Goal: Task Accomplishment & Management: Complete application form

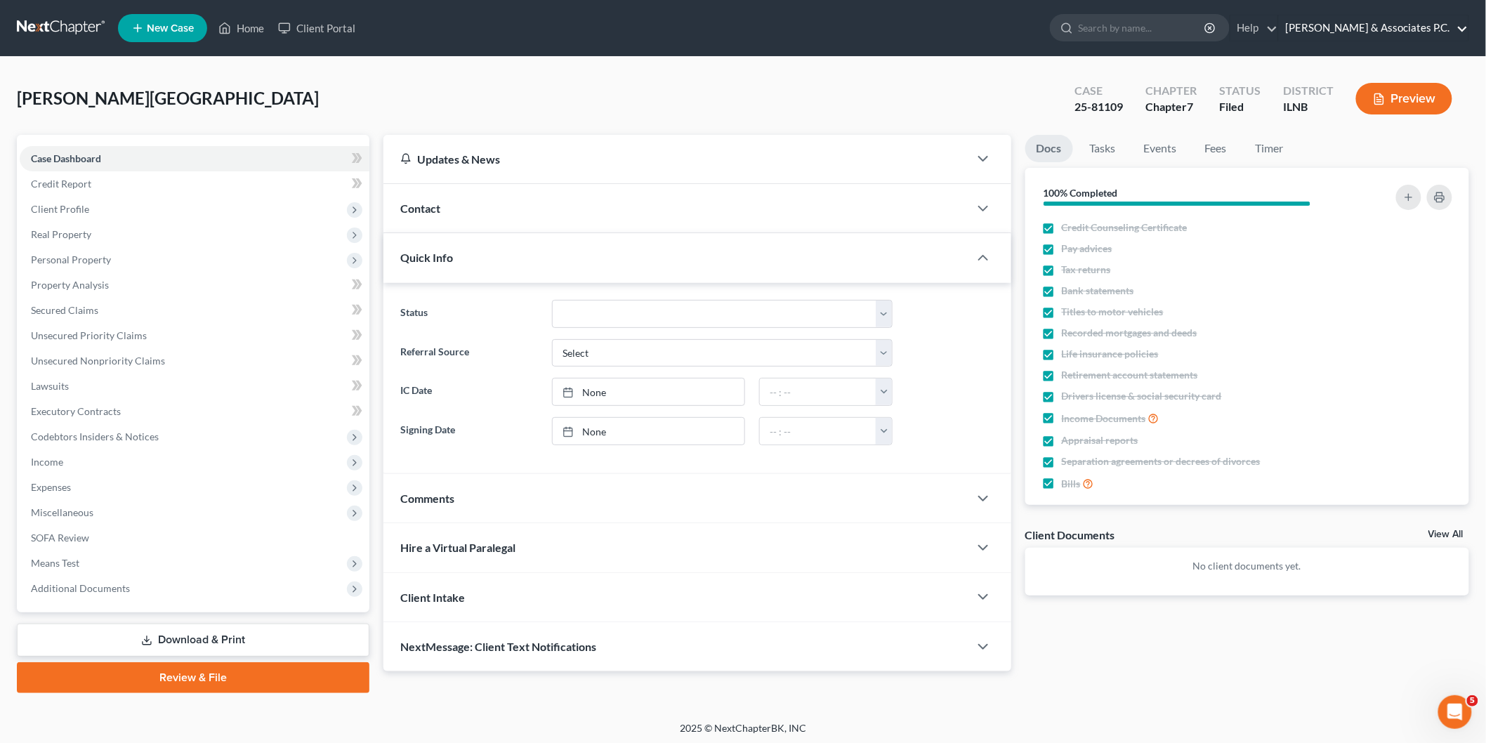
click at [1399, 27] on link "[PERSON_NAME] & Associates P.C." at bounding box center [1373, 27] width 190 height 25
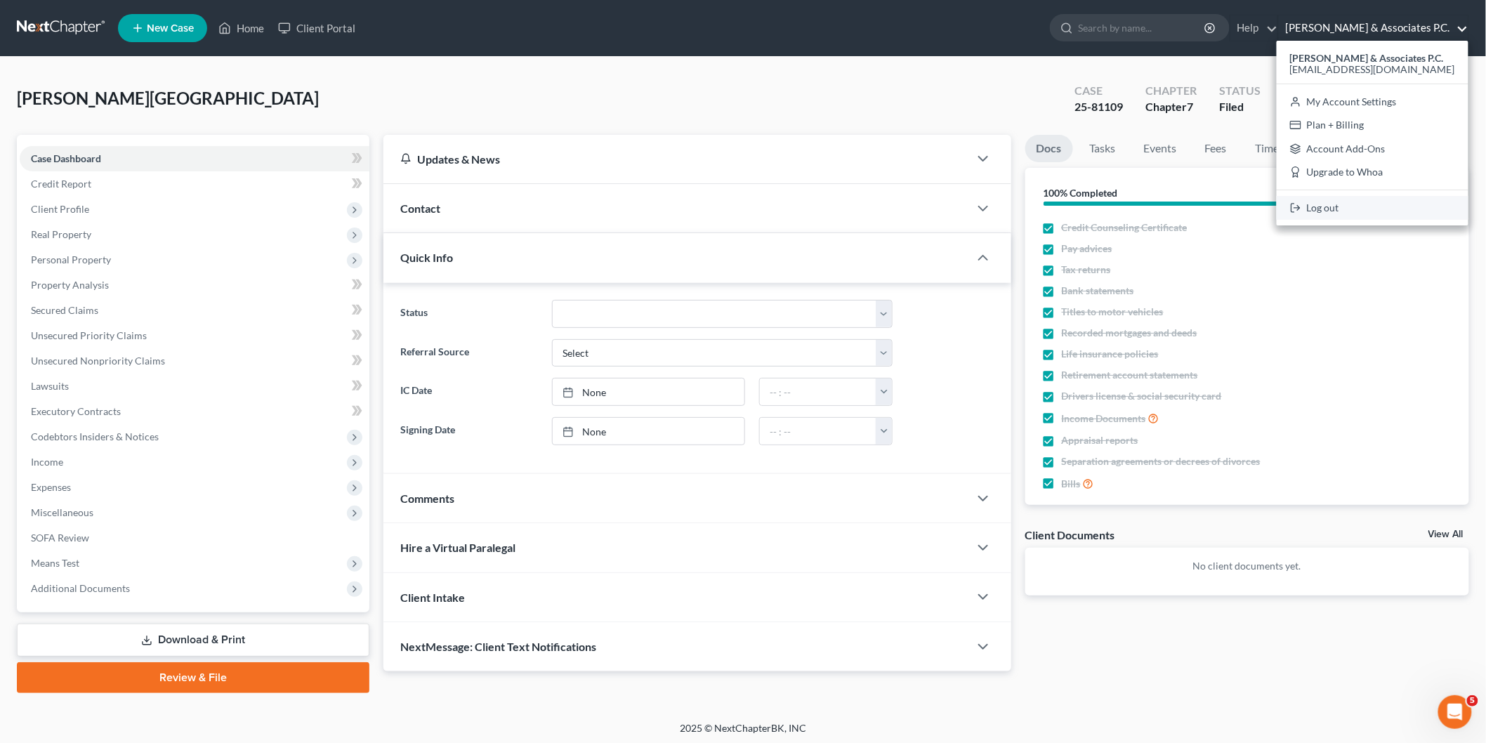
click at [1357, 211] on link "Log out" at bounding box center [1372, 208] width 192 height 24
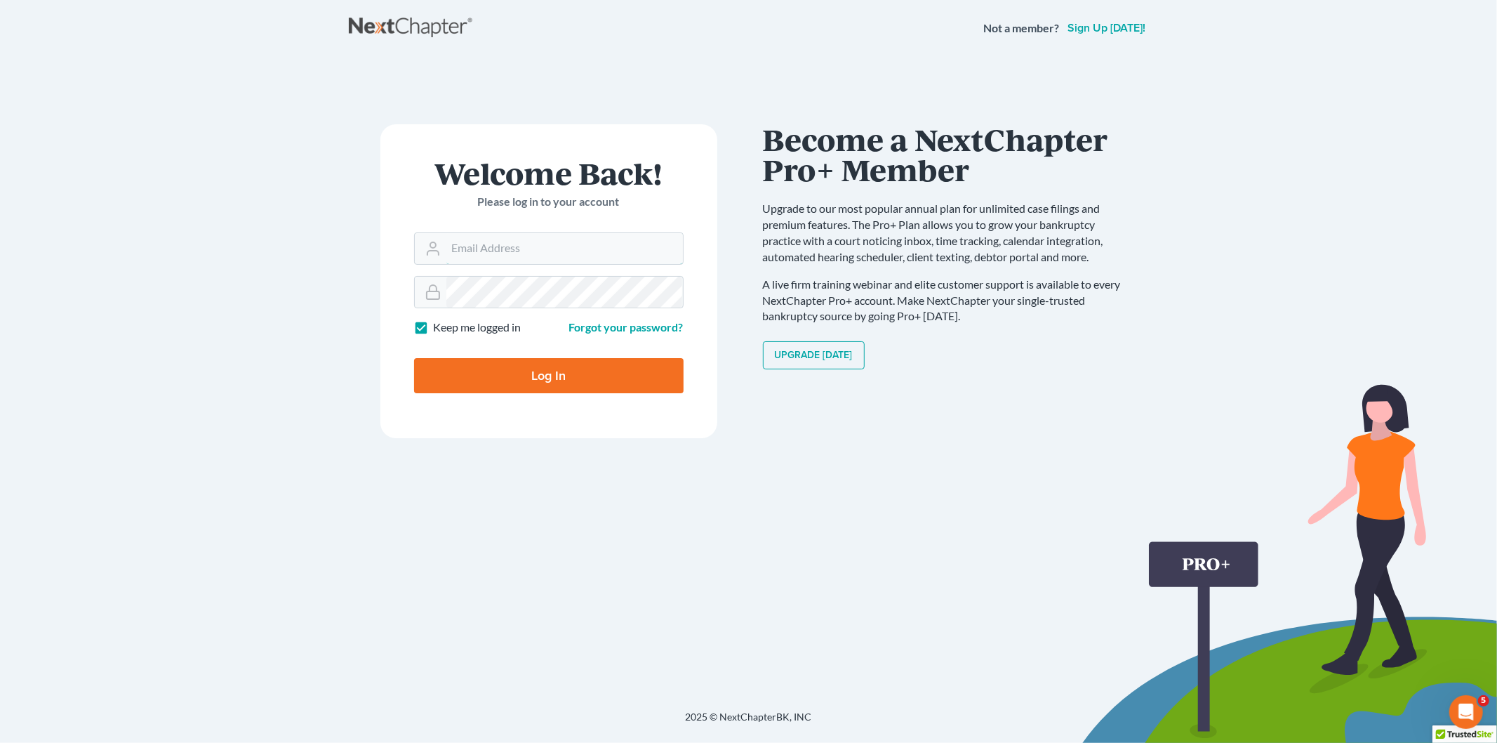
type input "[EMAIL_ADDRESS][DOMAIN_NAME]"
click at [628, 383] on input "Log In" at bounding box center [549, 375] width 270 height 35
type input "Thinking..."
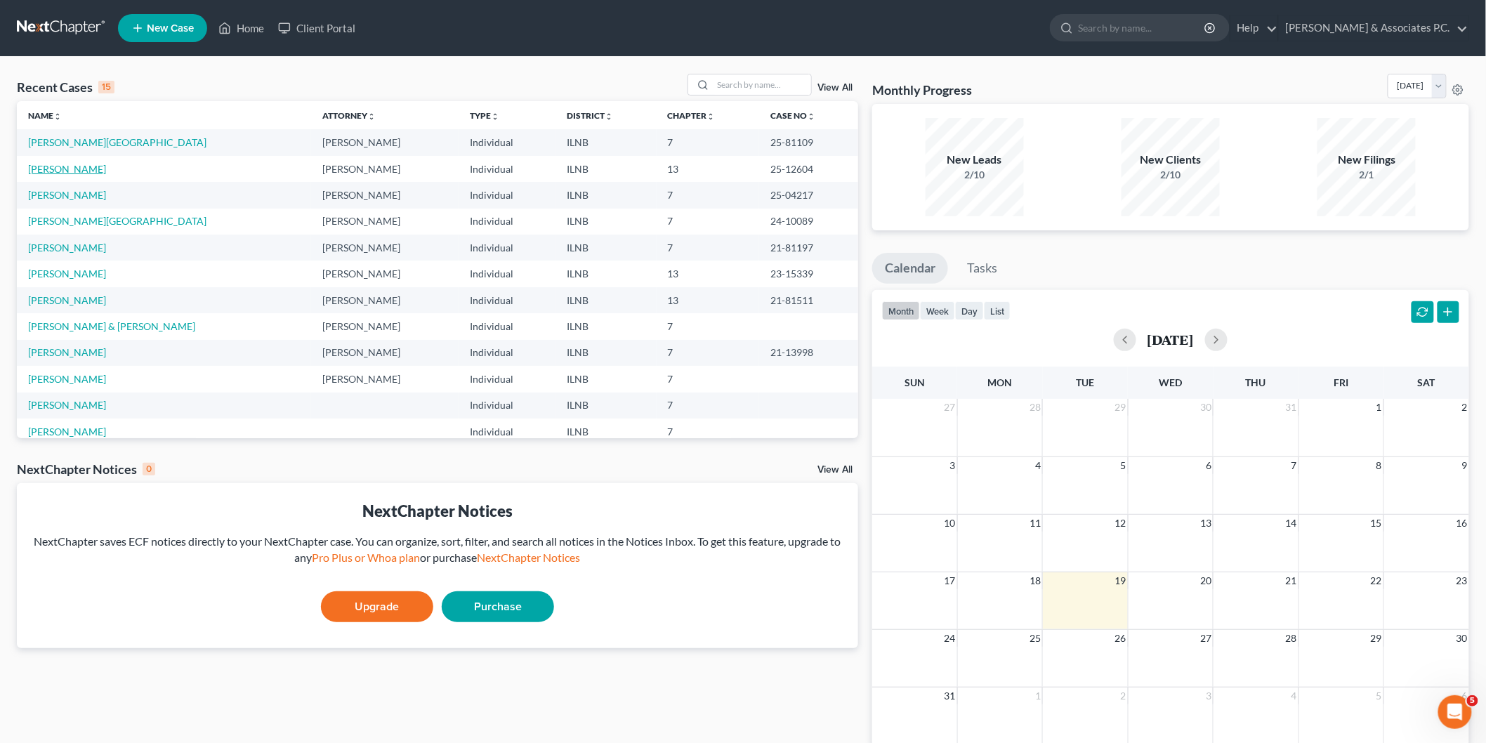
click at [63, 172] on link "[PERSON_NAME]" at bounding box center [67, 169] width 78 height 12
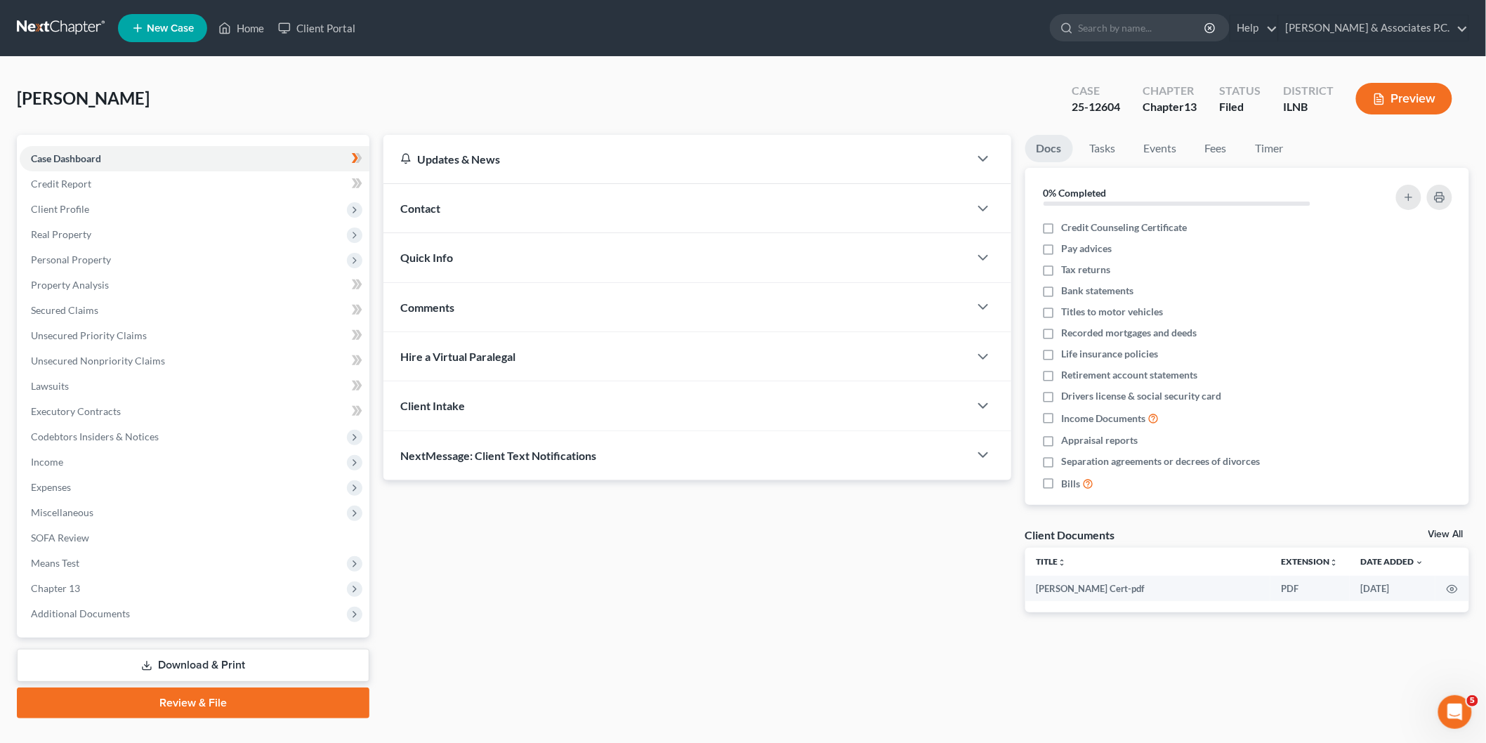
click at [577, 150] on div "Updates & News" at bounding box center [676, 159] width 586 height 48
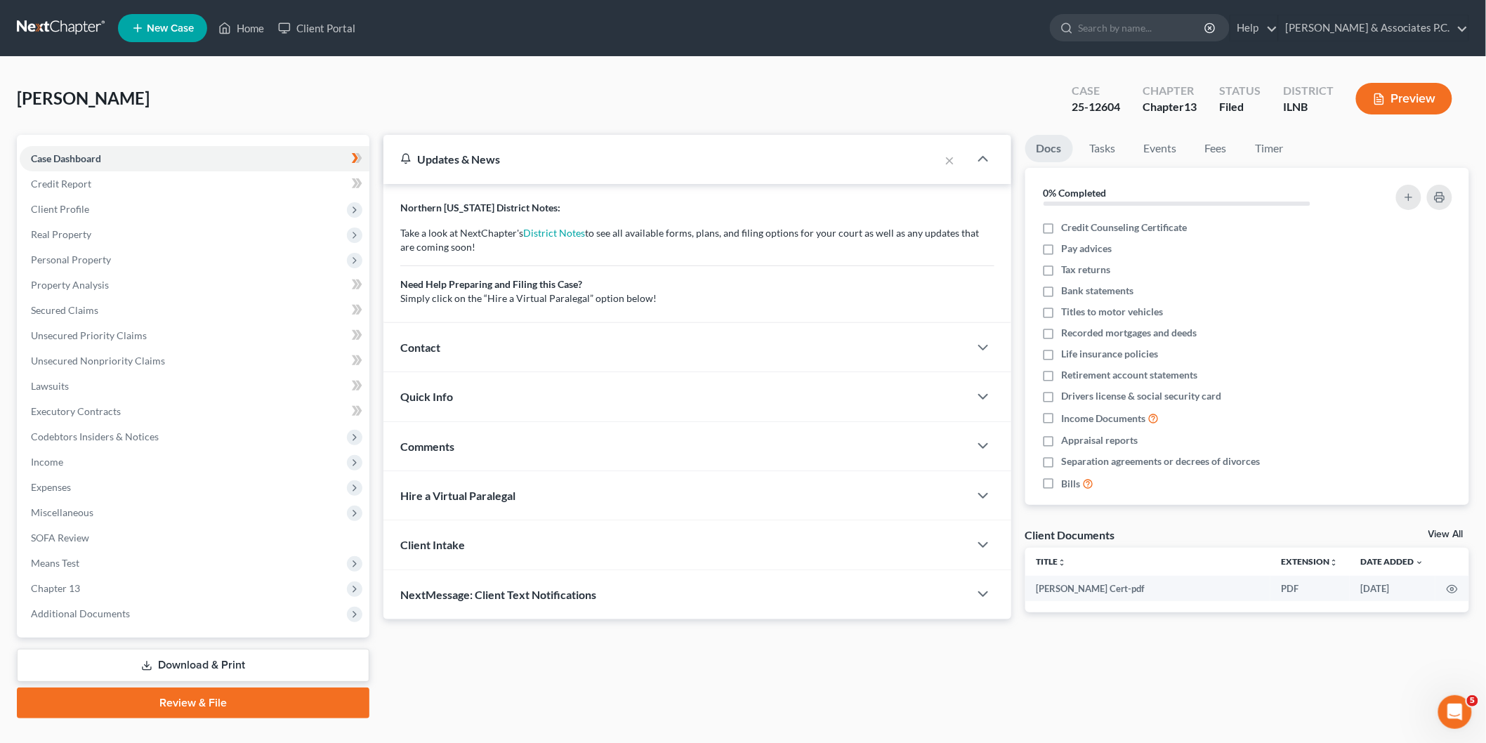
click at [600, 168] on div "Updates & News" at bounding box center [661, 159] width 556 height 48
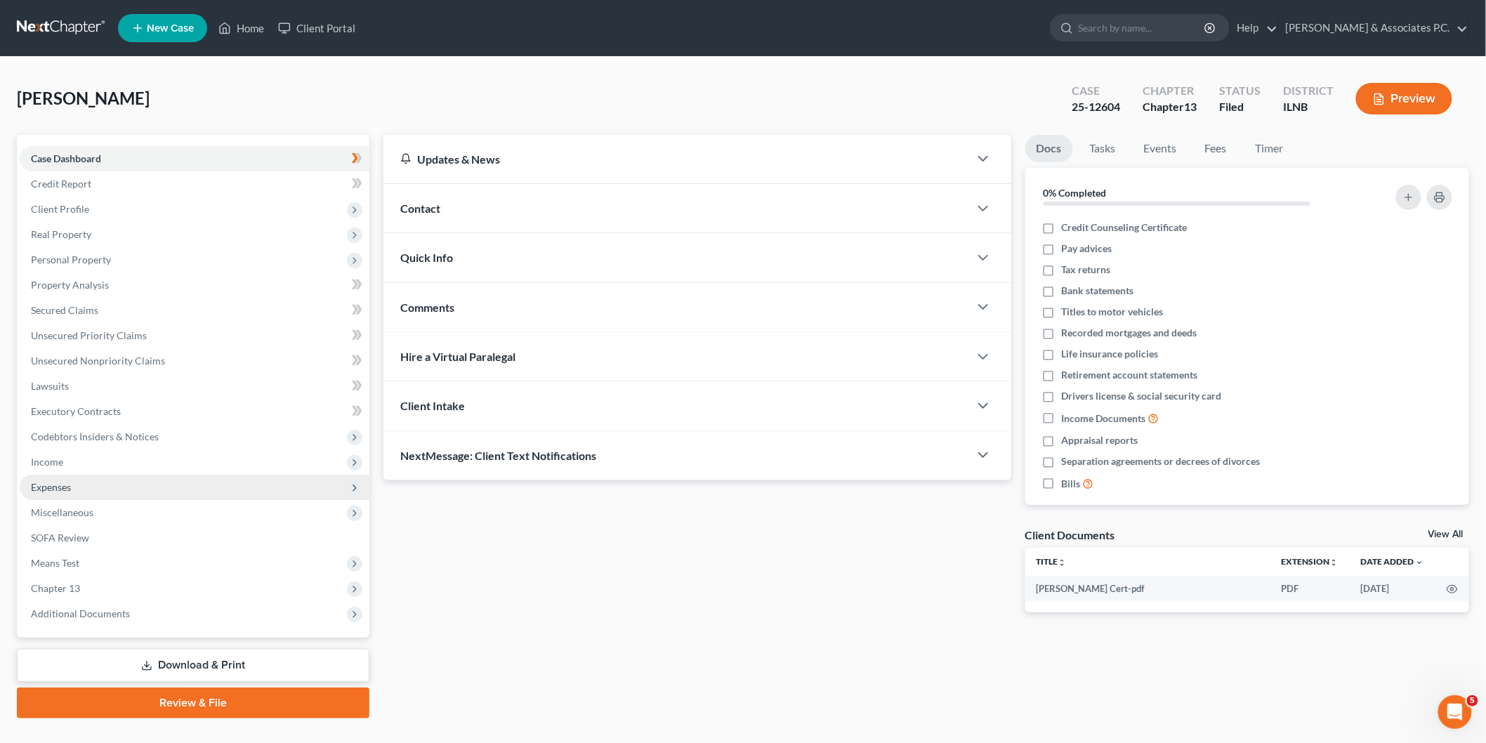
click at [68, 486] on span "Expenses" at bounding box center [51, 487] width 40 height 12
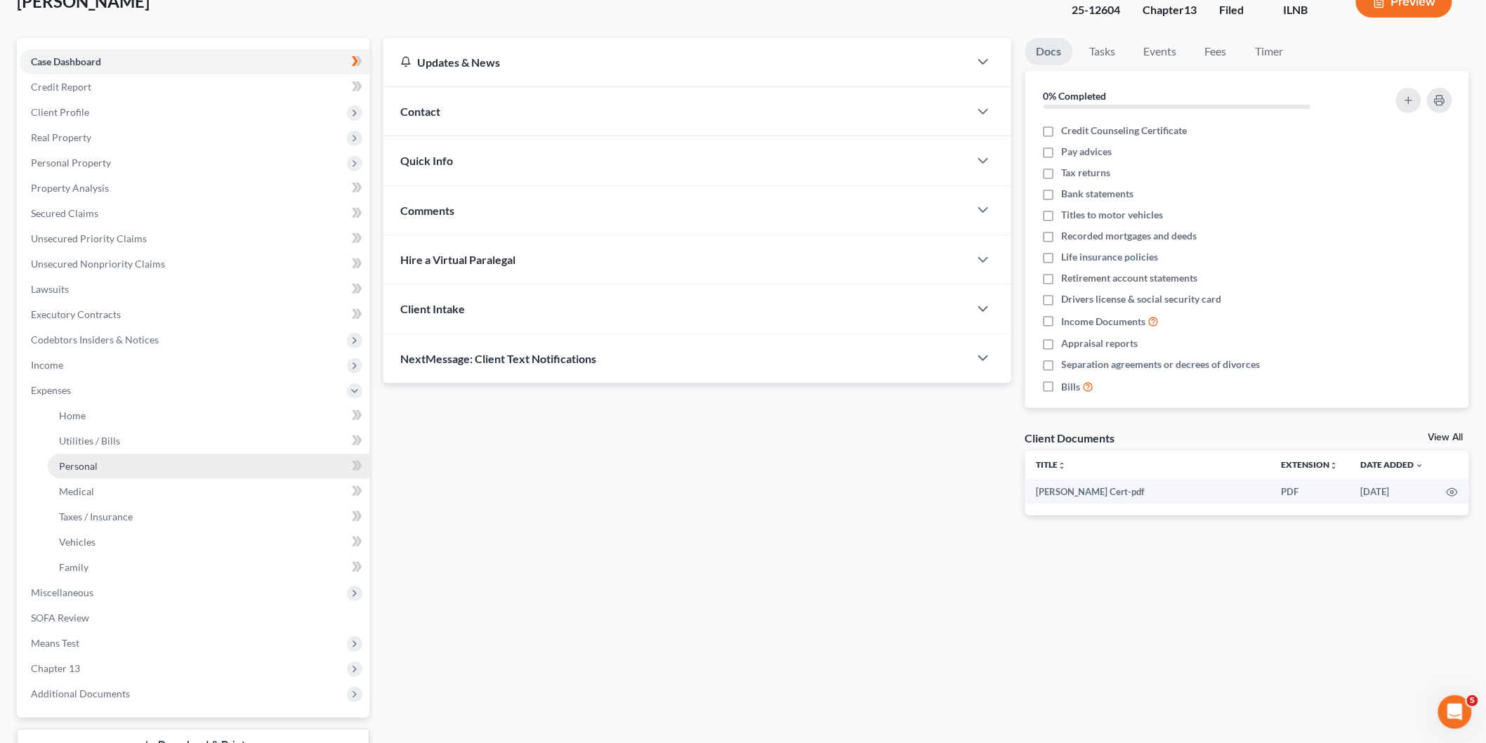
scroll to position [156, 0]
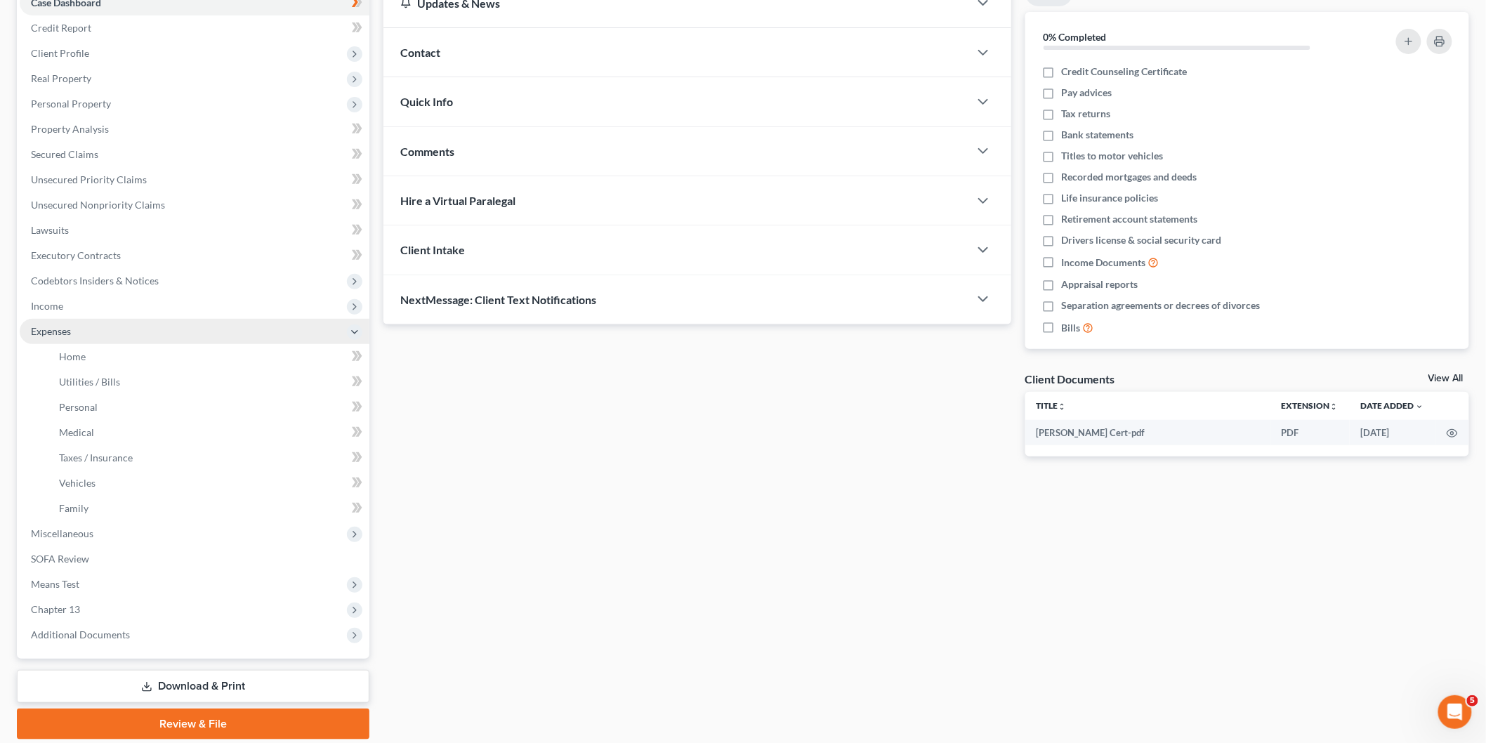
click at [105, 323] on span "Expenses" at bounding box center [195, 331] width 350 height 25
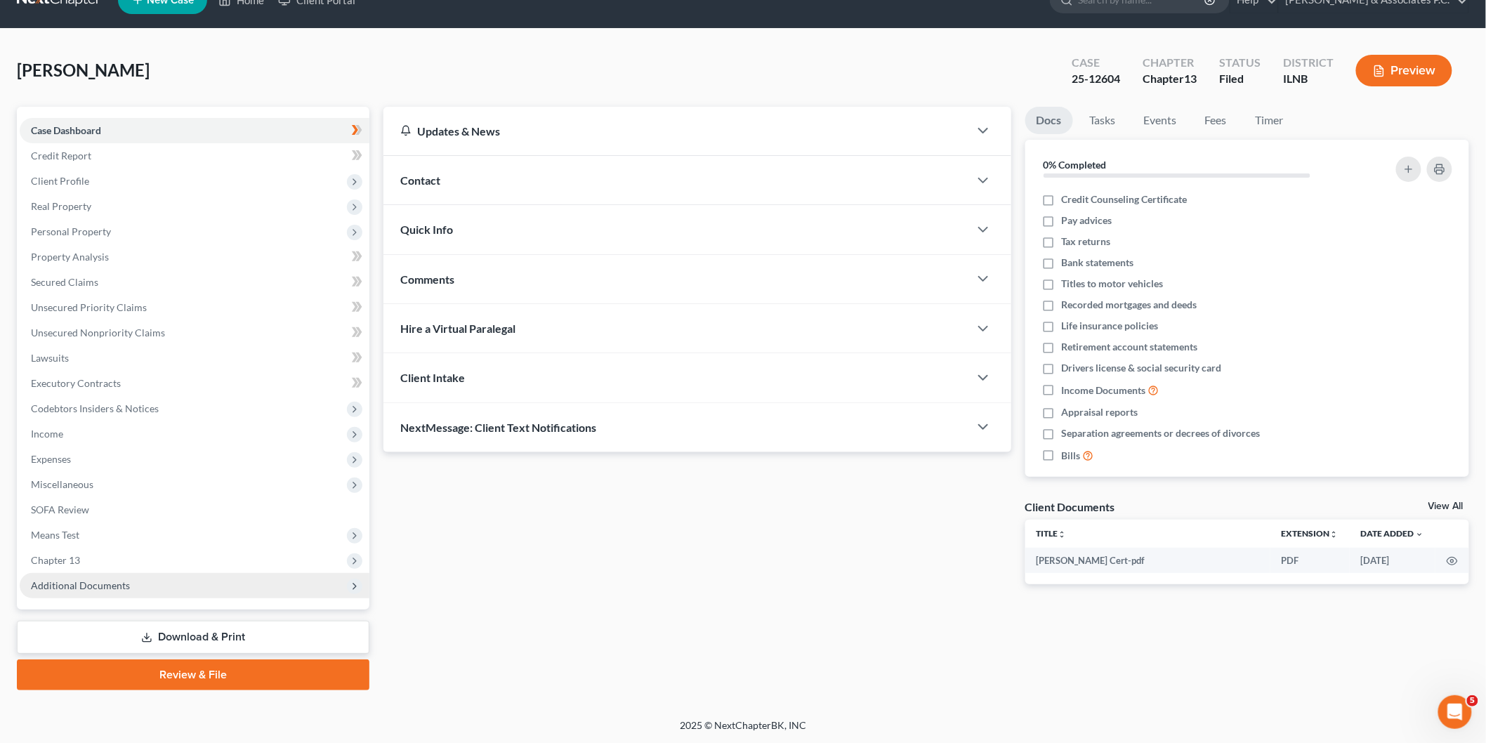
scroll to position [26, 0]
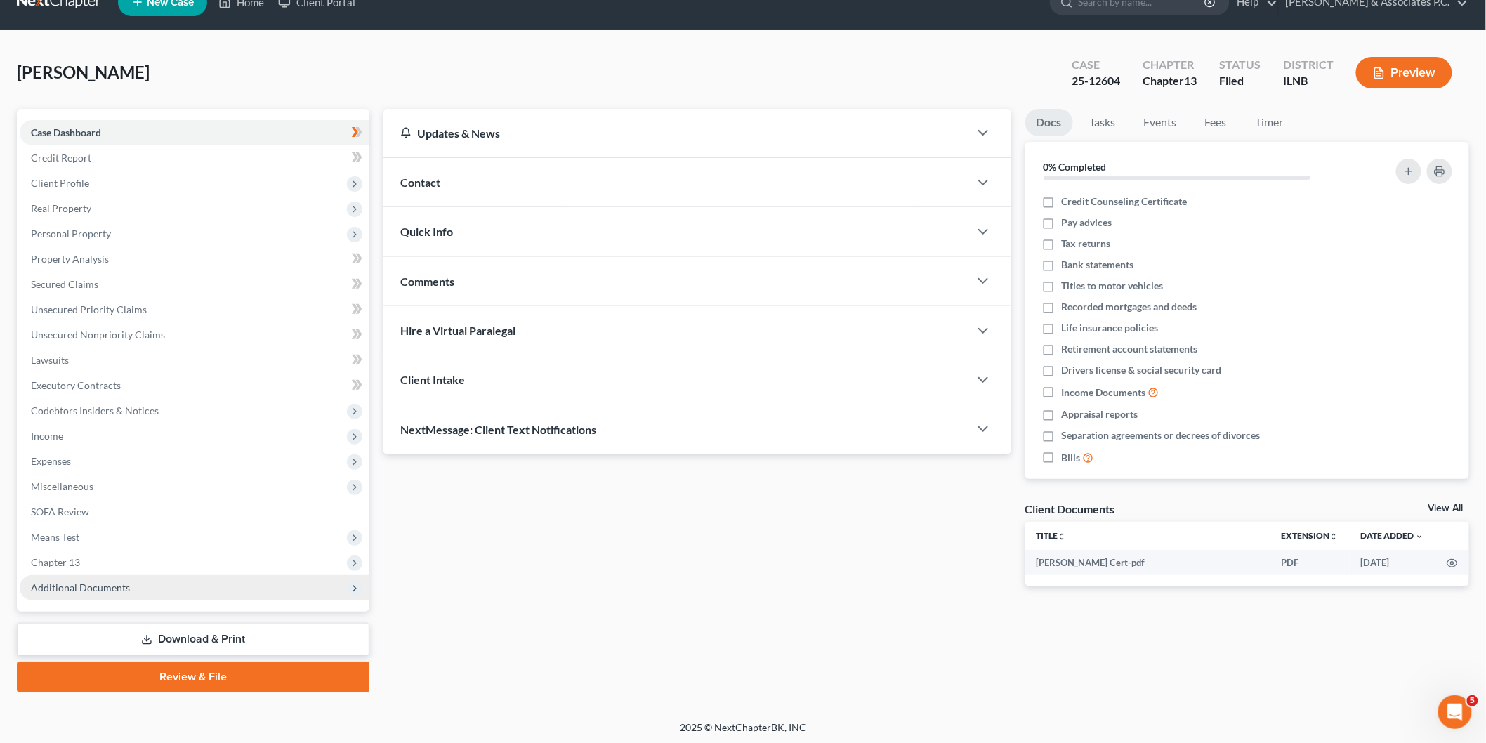
click at [95, 581] on span "Additional Documents" at bounding box center [80, 587] width 99 height 12
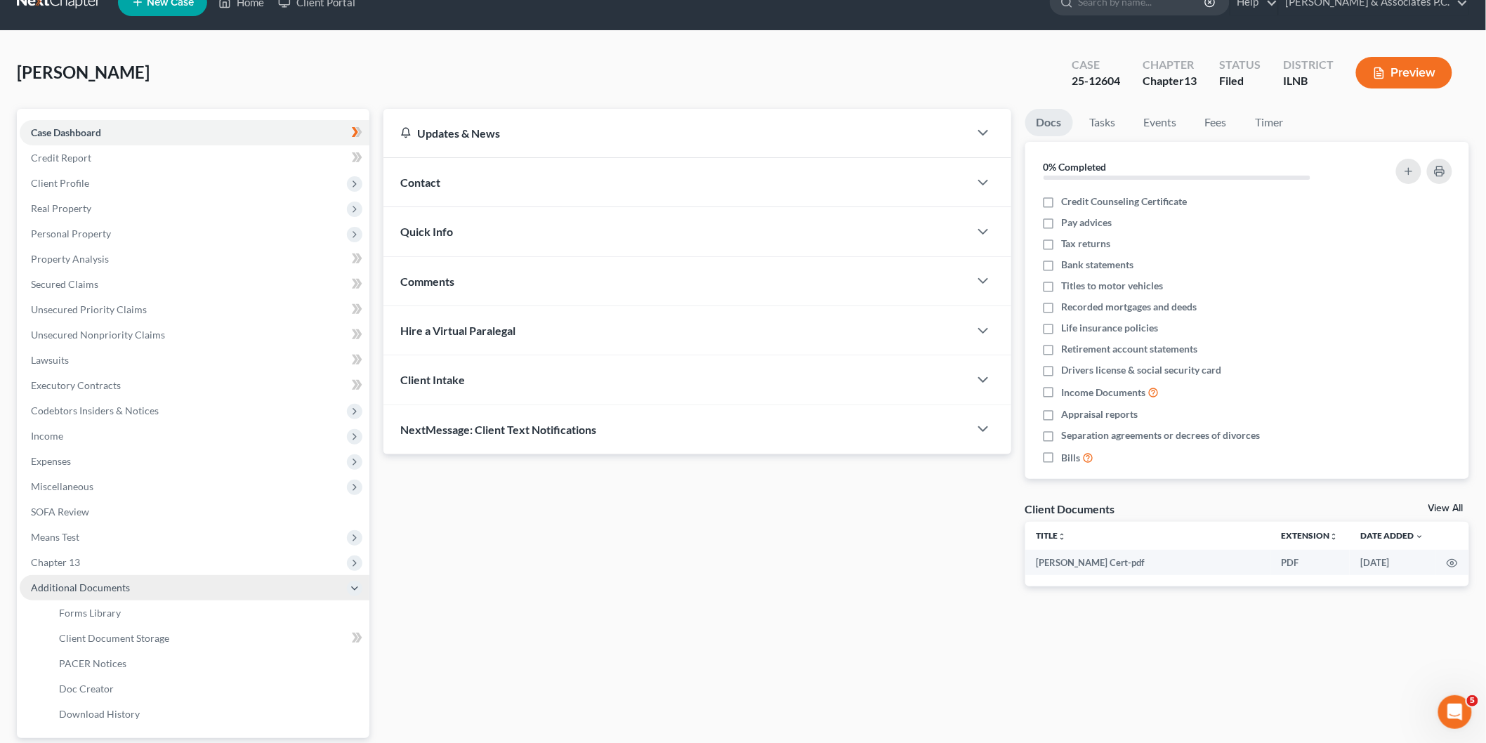
scroll to position [152, 0]
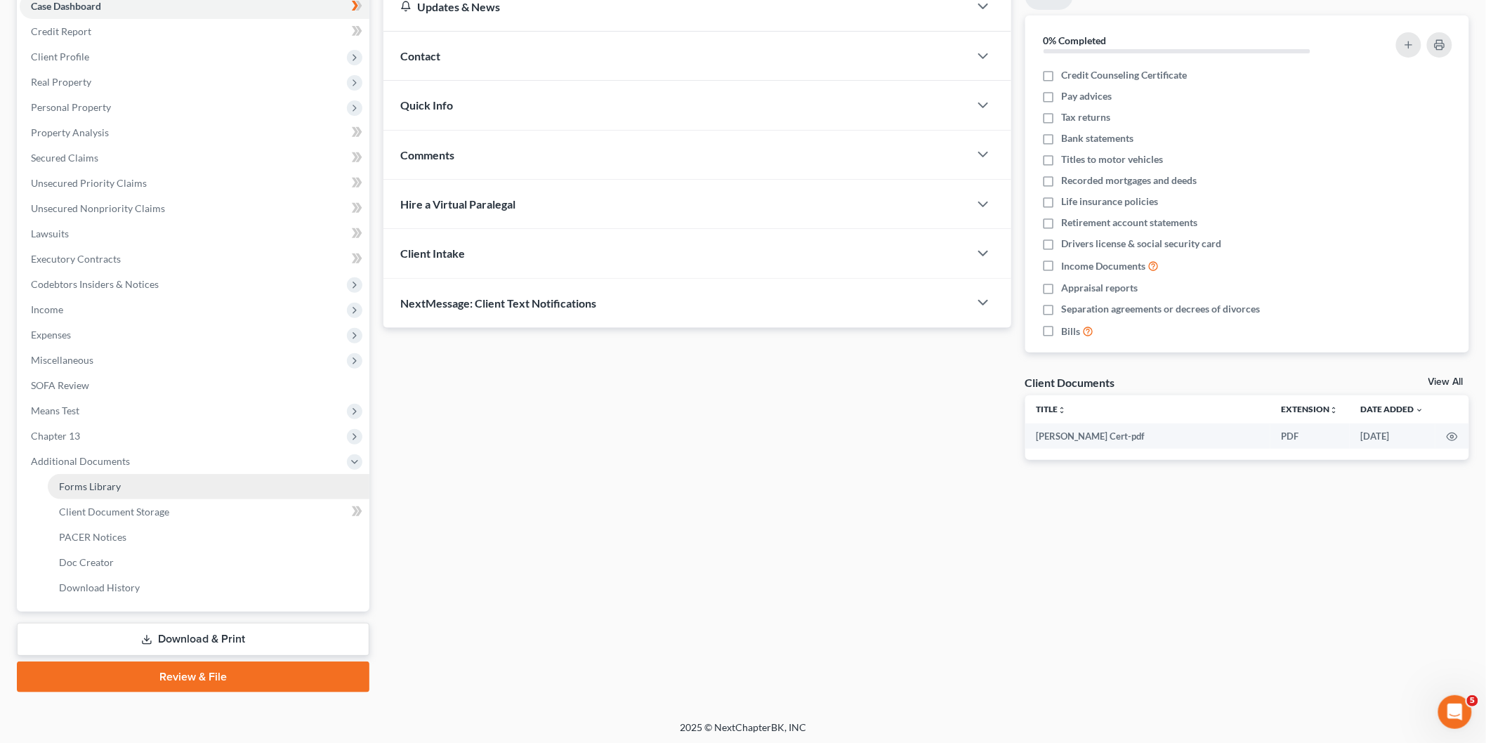
click at [117, 484] on span "Forms Library" at bounding box center [90, 486] width 62 height 12
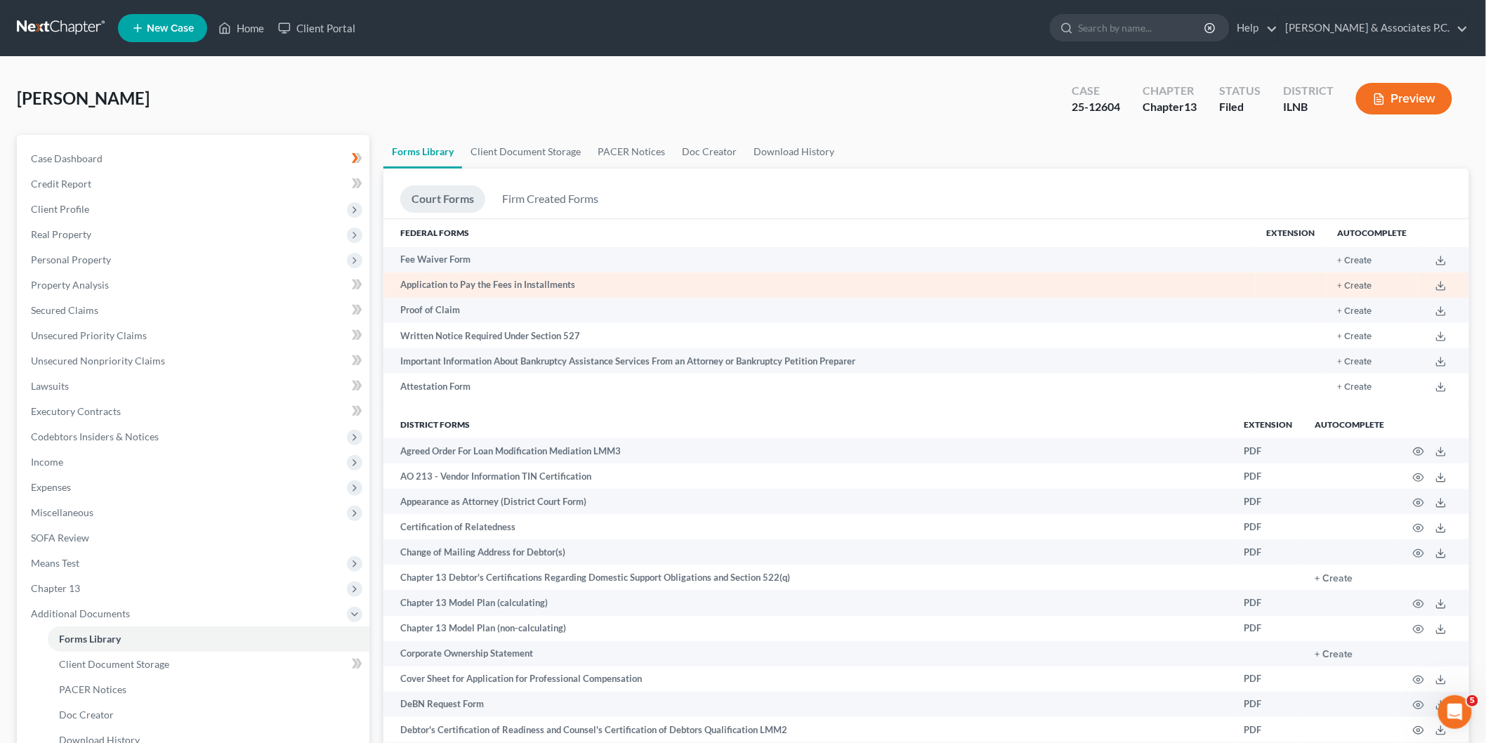
click at [468, 279] on td "Application to Pay the Fees in Installments" at bounding box center [819, 284] width 872 height 25
click at [527, 286] on td "Application to Pay the Fees in Installments" at bounding box center [819, 284] width 872 height 25
click at [495, 289] on td "Application to Pay the Fees in Installments" at bounding box center [819, 284] width 872 height 25
click at [1361, 286] on button "+ Create" at bounding box center [1354, 286] width 34 height 9
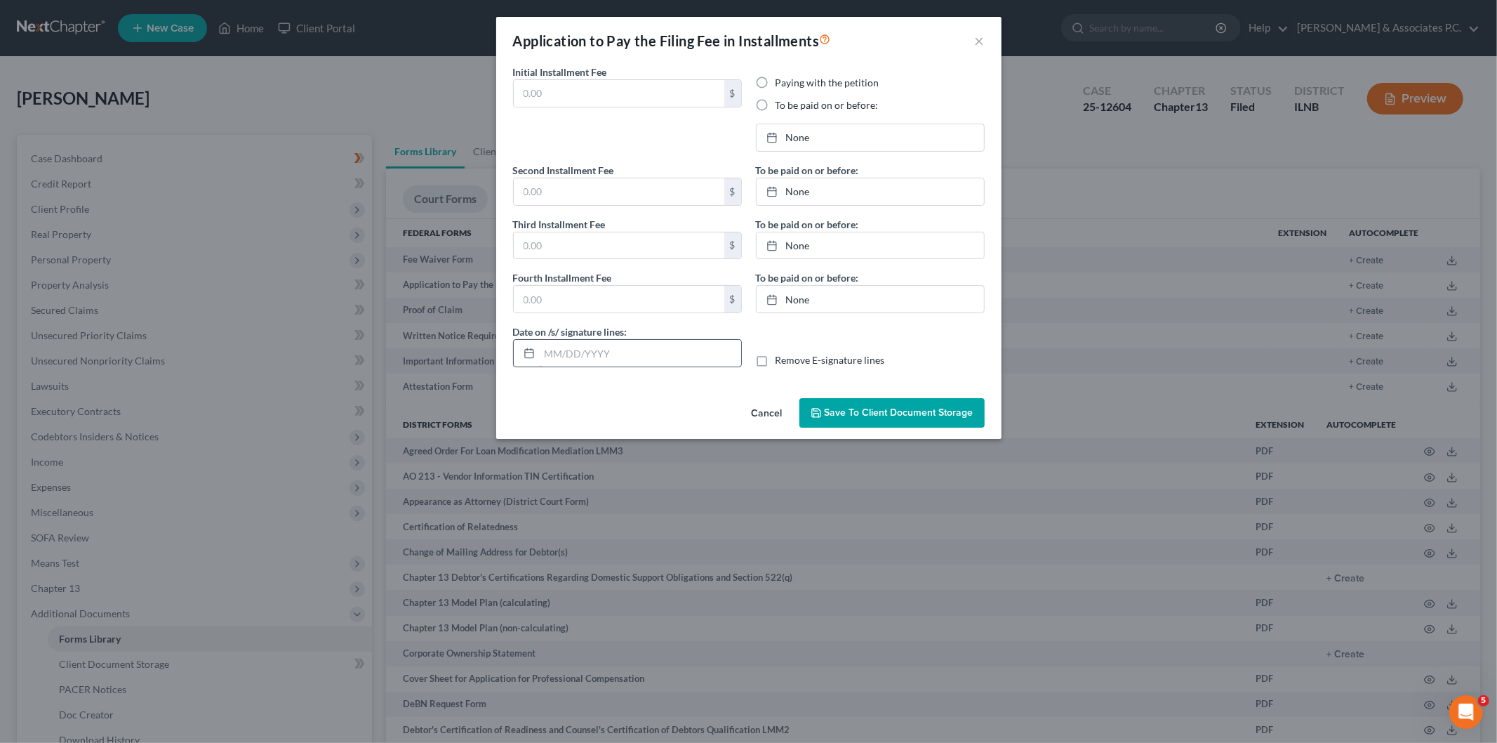
type input "0.00"
radio input "true"
type input "0.00"
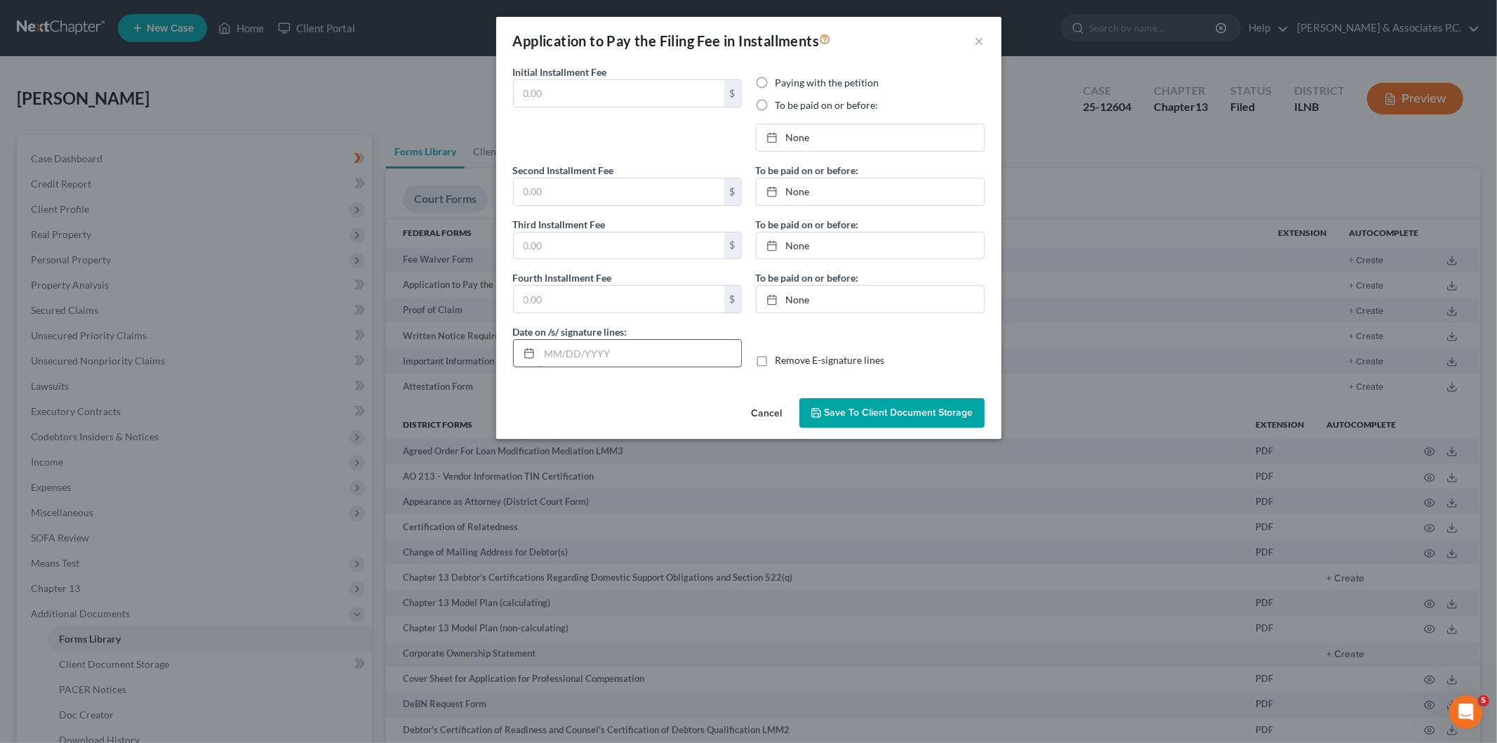
type input "[DATE]"
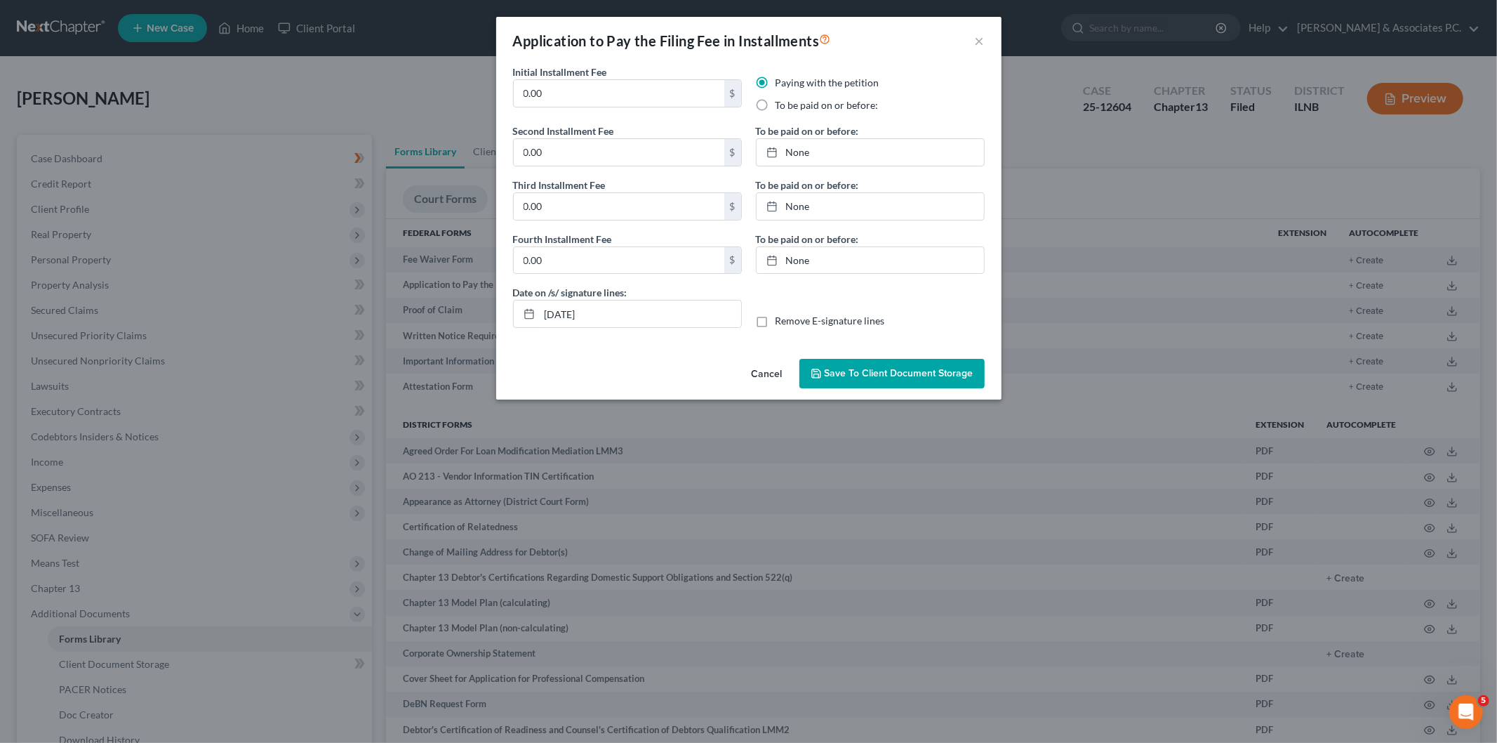
click at [986, 37] on div "Application to Pay the Filing Fee in Installments ×" at bounding box center [748, 41] width 505 height 48
click at [977, 39] on button "×" at bounding box center [980, 40] width 10 height 17
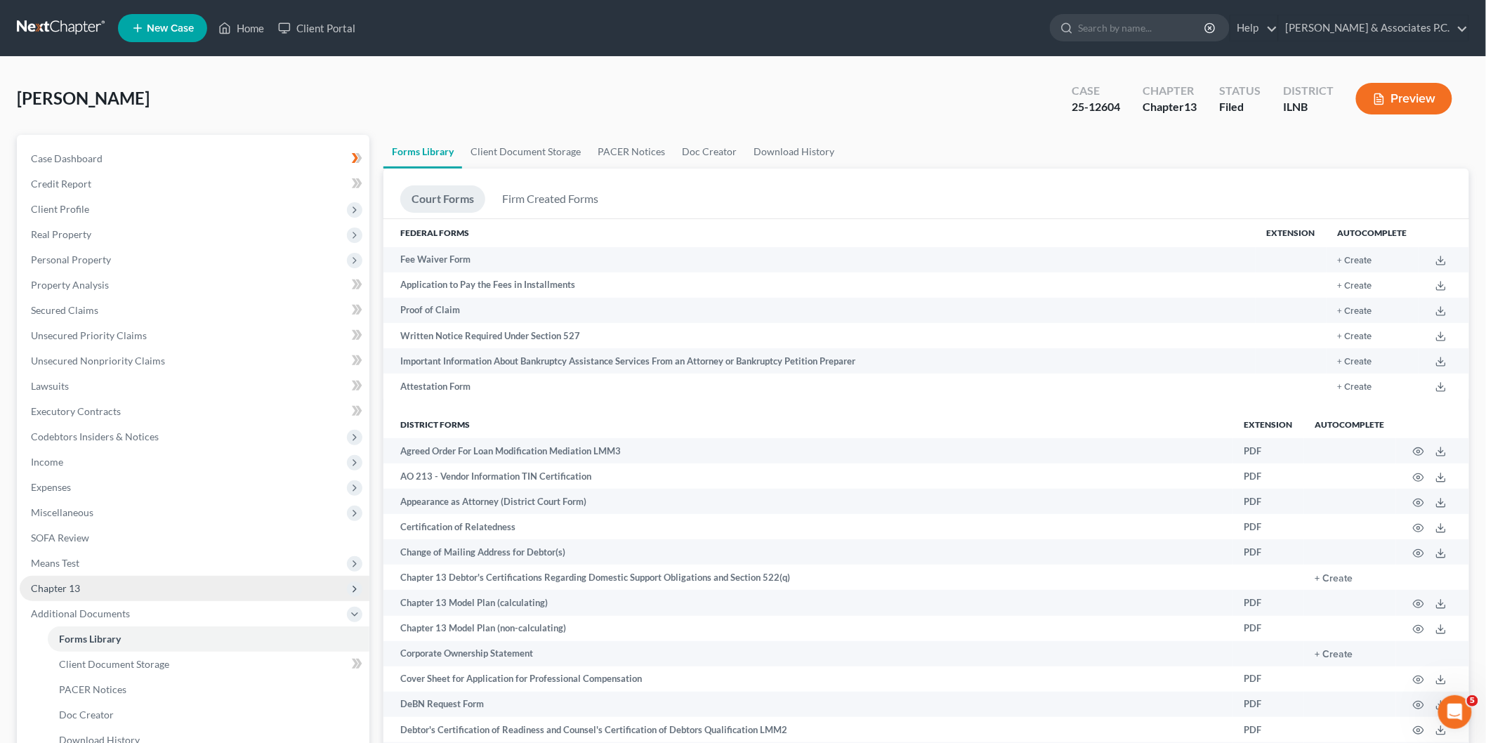
click at [57, 582] on span "Chapter 13" at bounding box center [55, 588] width 49 height 12
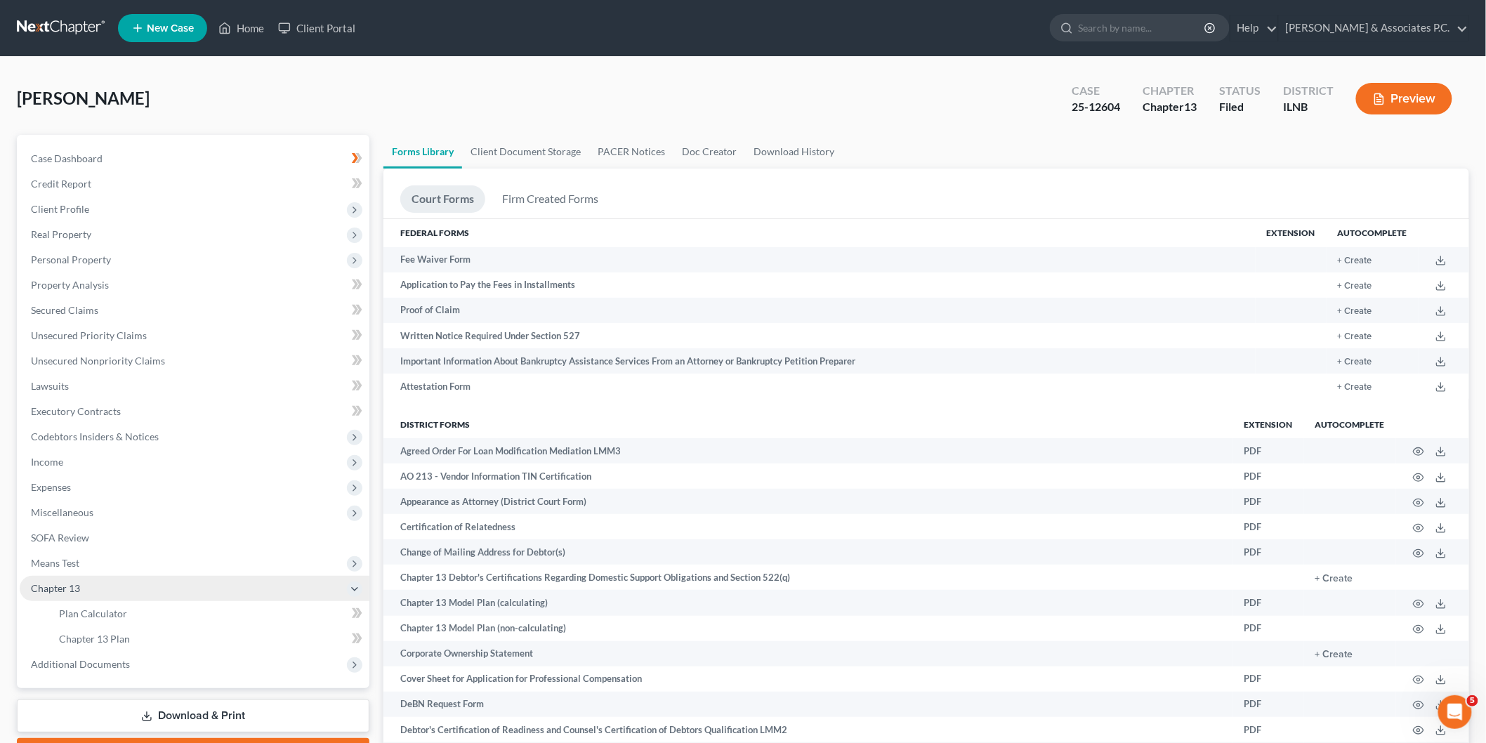
click at [57, 582] on span "Chapter 13" at bounding box center [55, 588] width 49 height 12
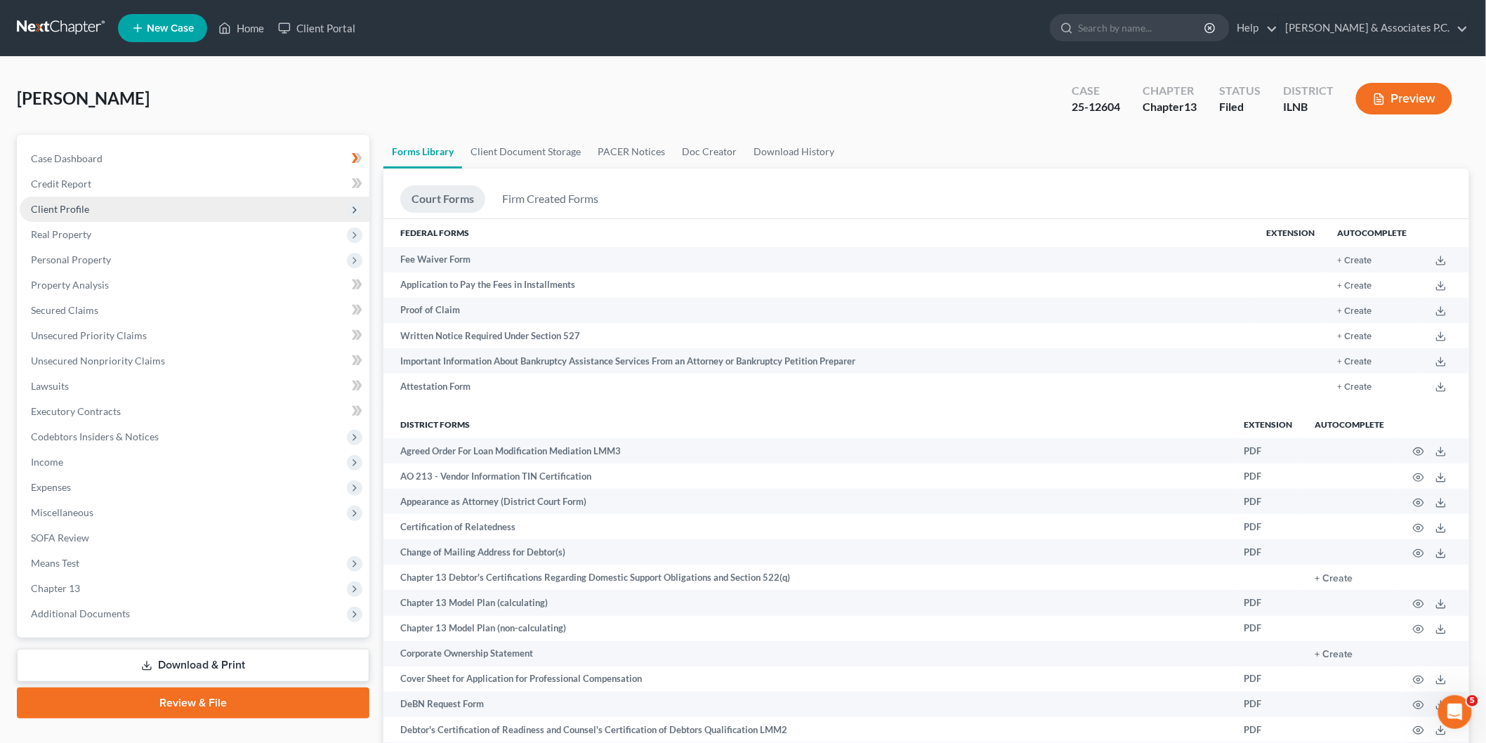
click at [63, 209] on span "Client Profile" at bounding box center [60, 209] width 58 height 12
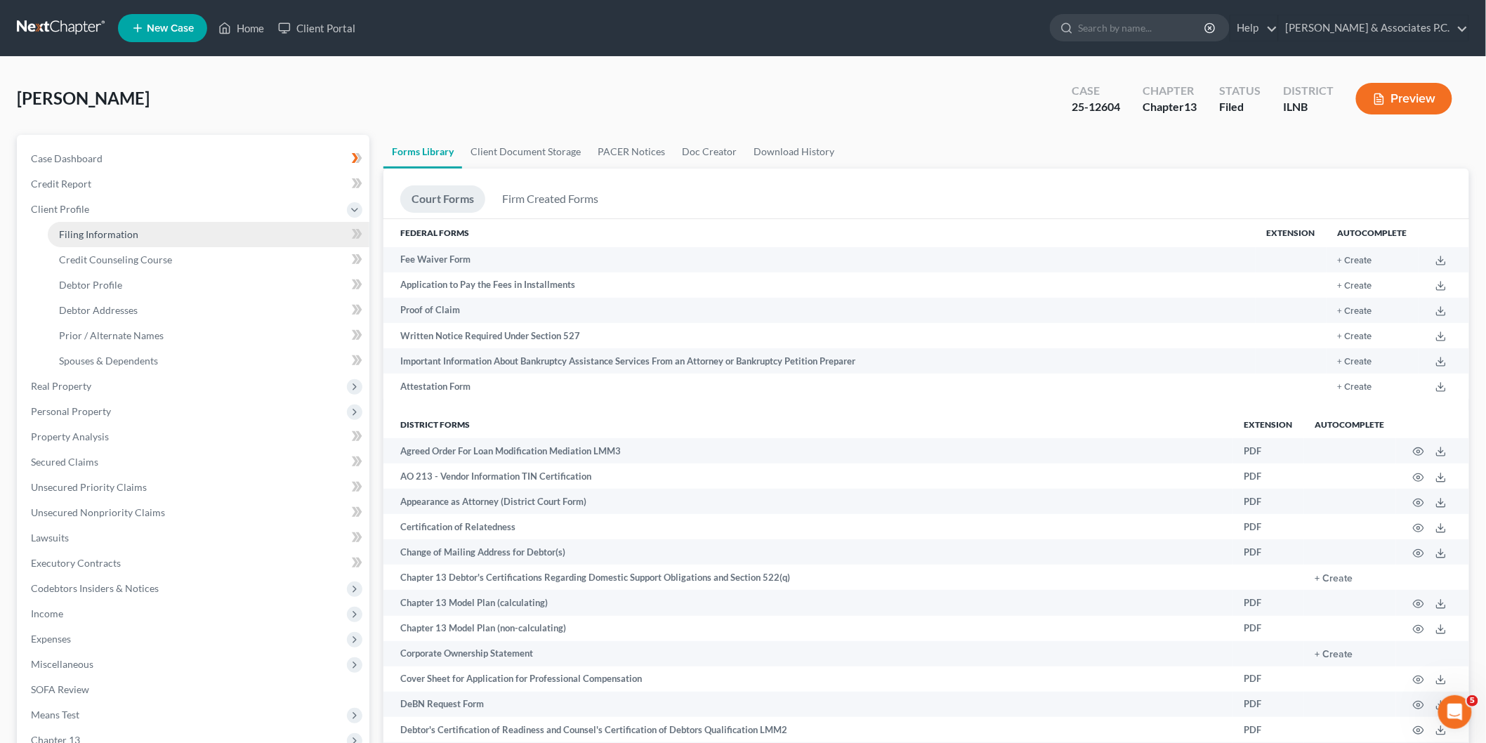
click at [121, 232] on span "Filing Information" at bounding box center [98, 234] width 79 height 12
select select "1"
select select "0"
select select "3"
select select "14"
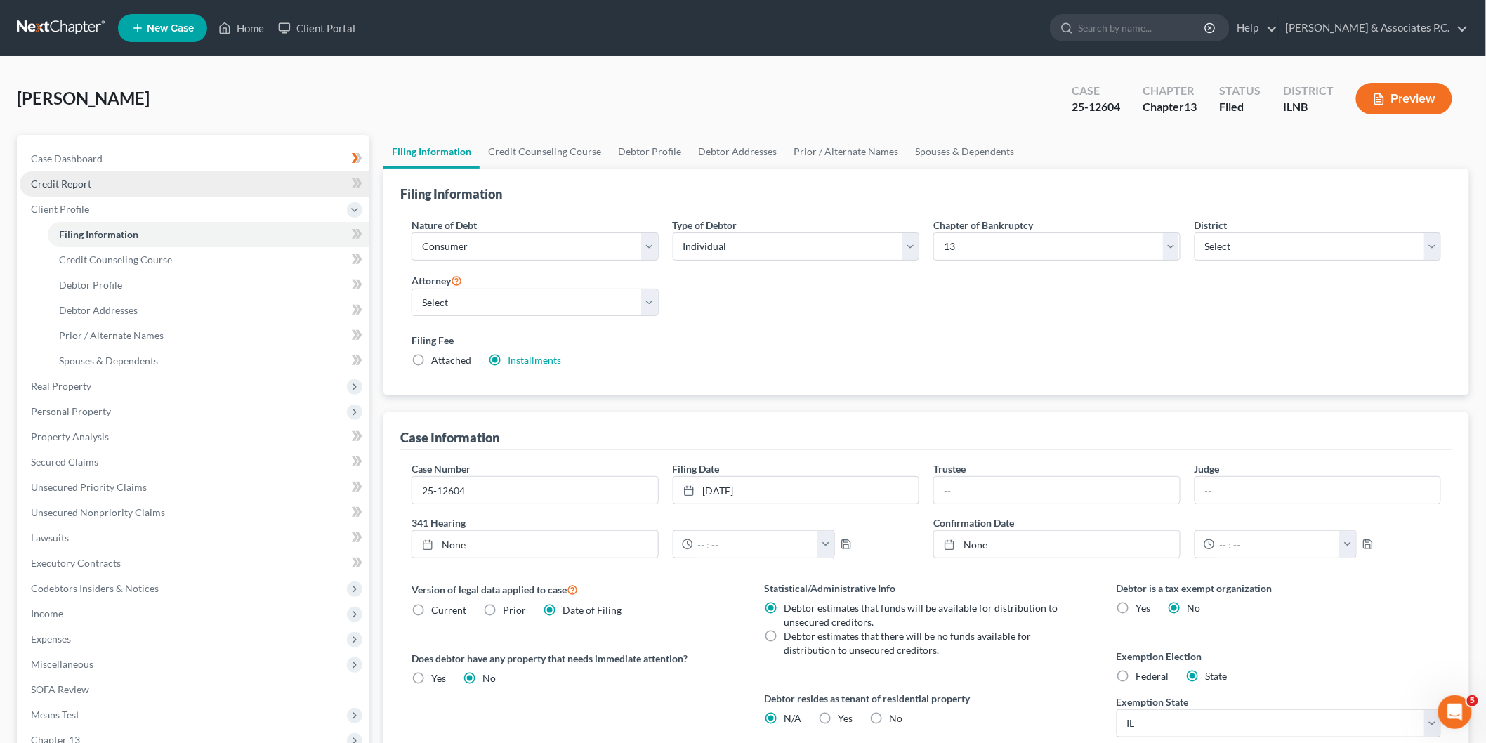
click at [83, 187] on span "Credit Report" at bounding box center [61, 184] width 60 height 12
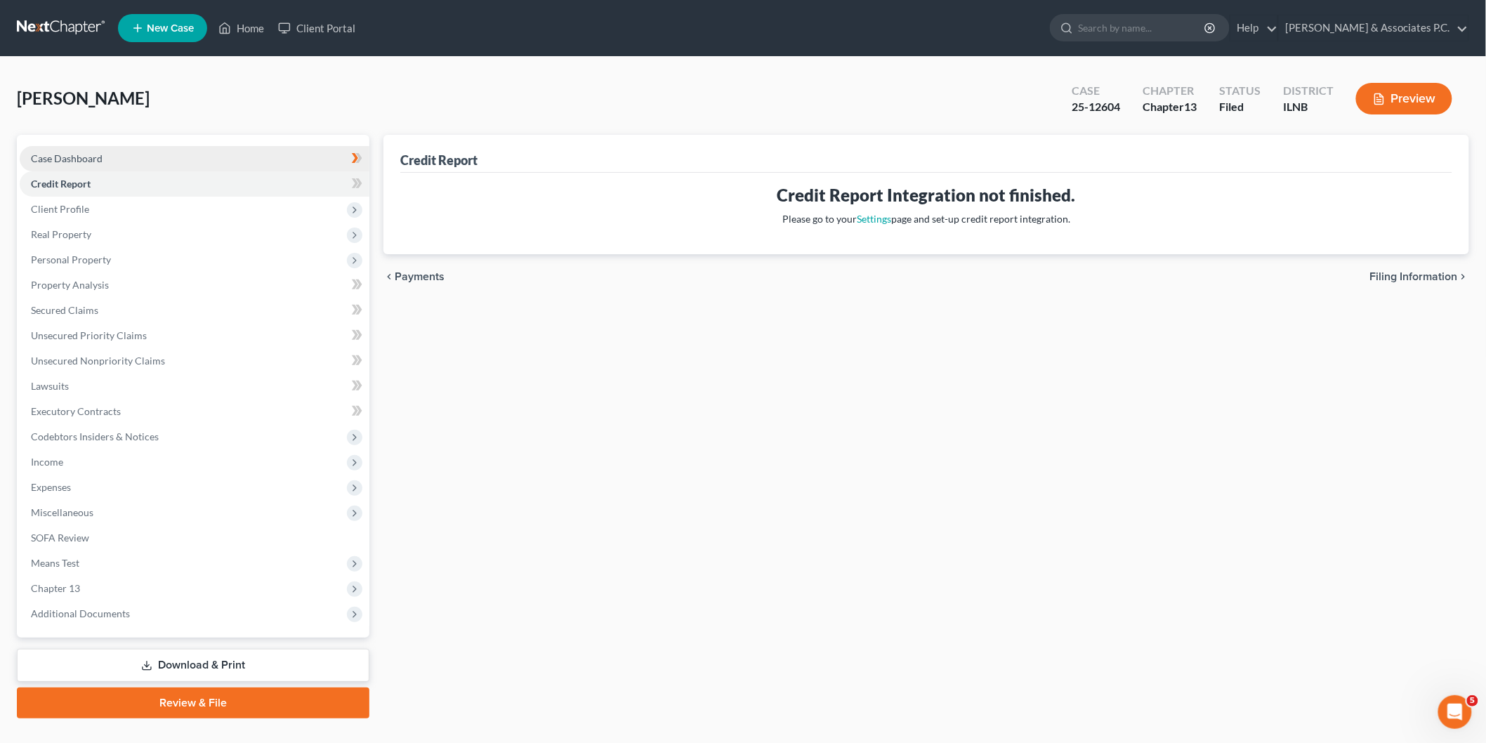
click at [83, 157] on span "Case Dashboard" at bounding box center [67, 158] width 72 height 12
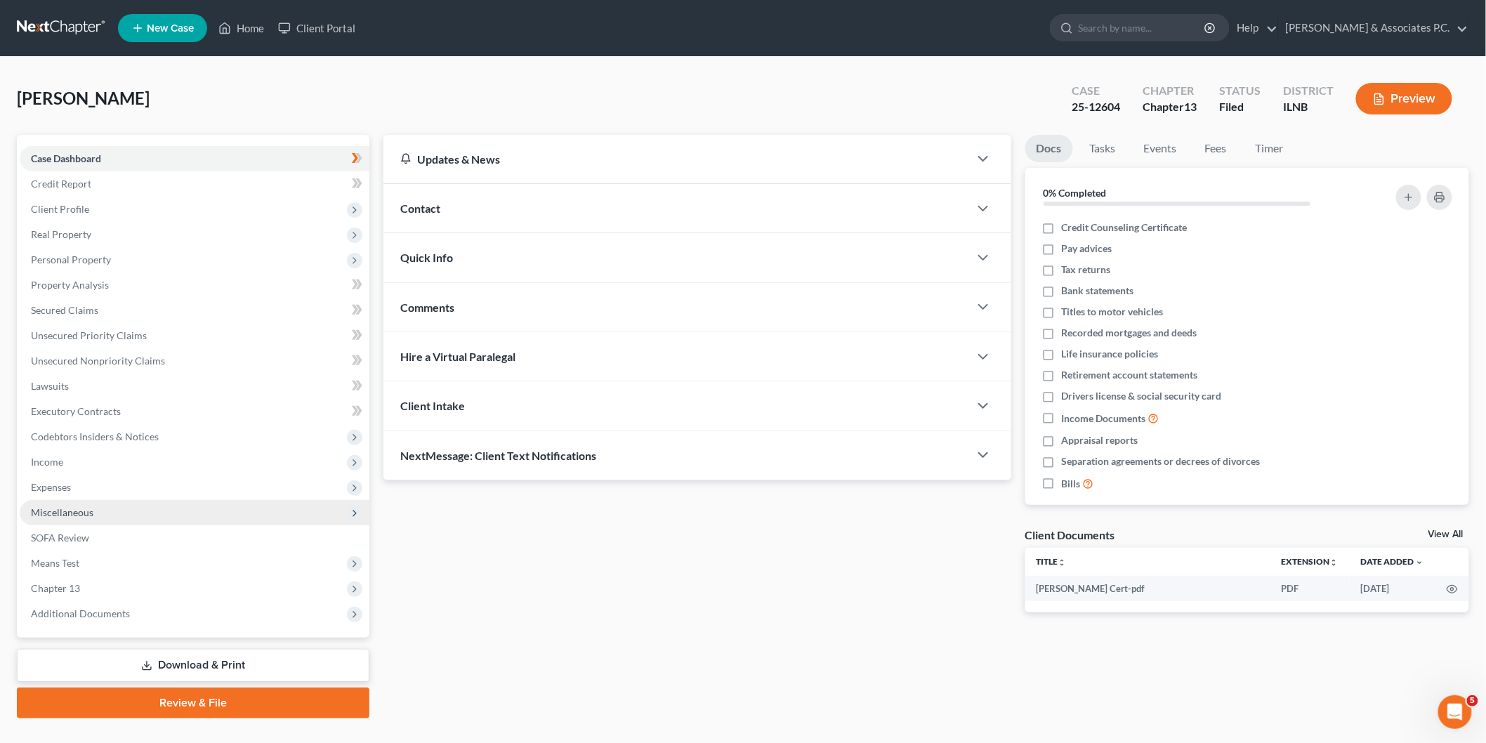
click at [65, 511] on span "Miscellaneous" at bounding box center [62, 512] width 62 height 12
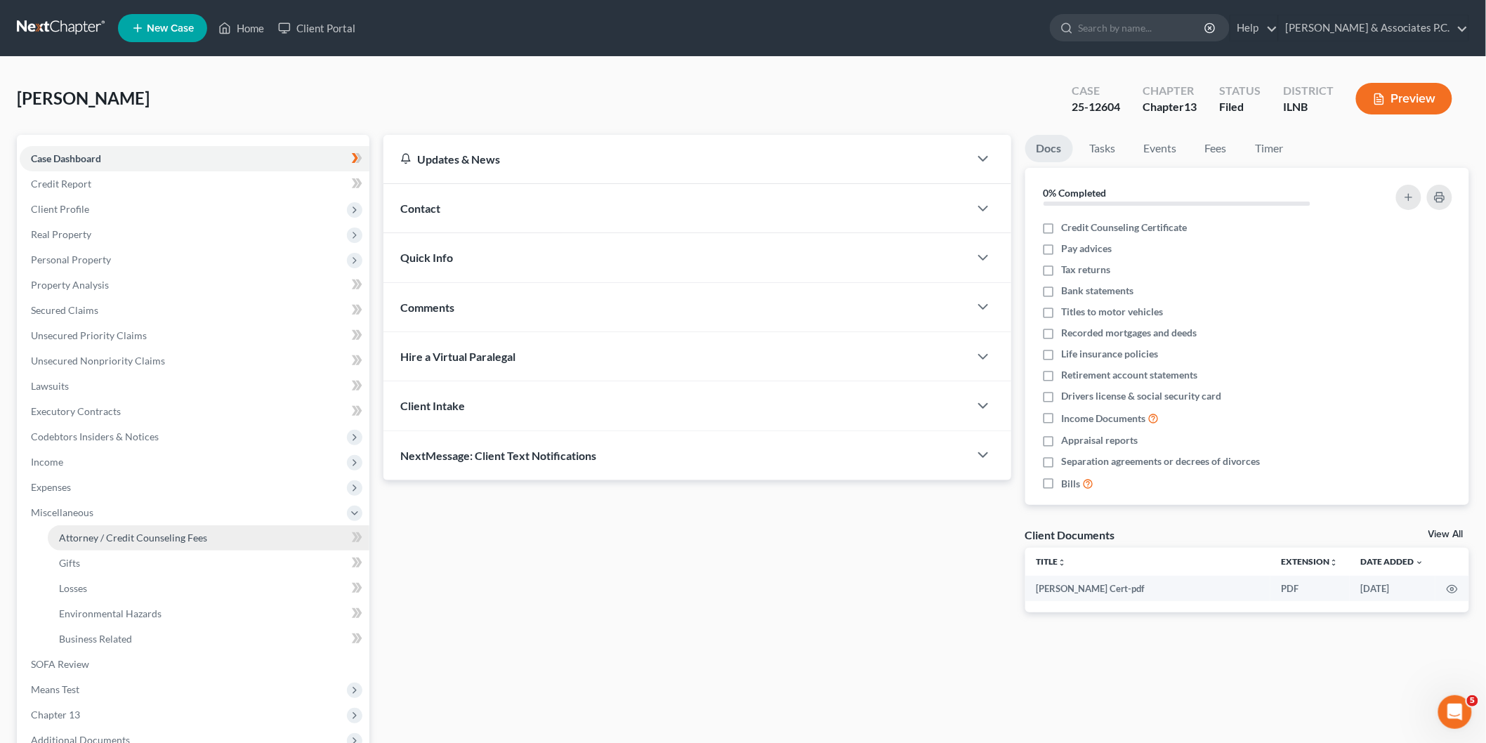
click at [116, 543] on link "Attorney / Credit Counseling Fees" at bounding box center [209, 537] width 322 height 25
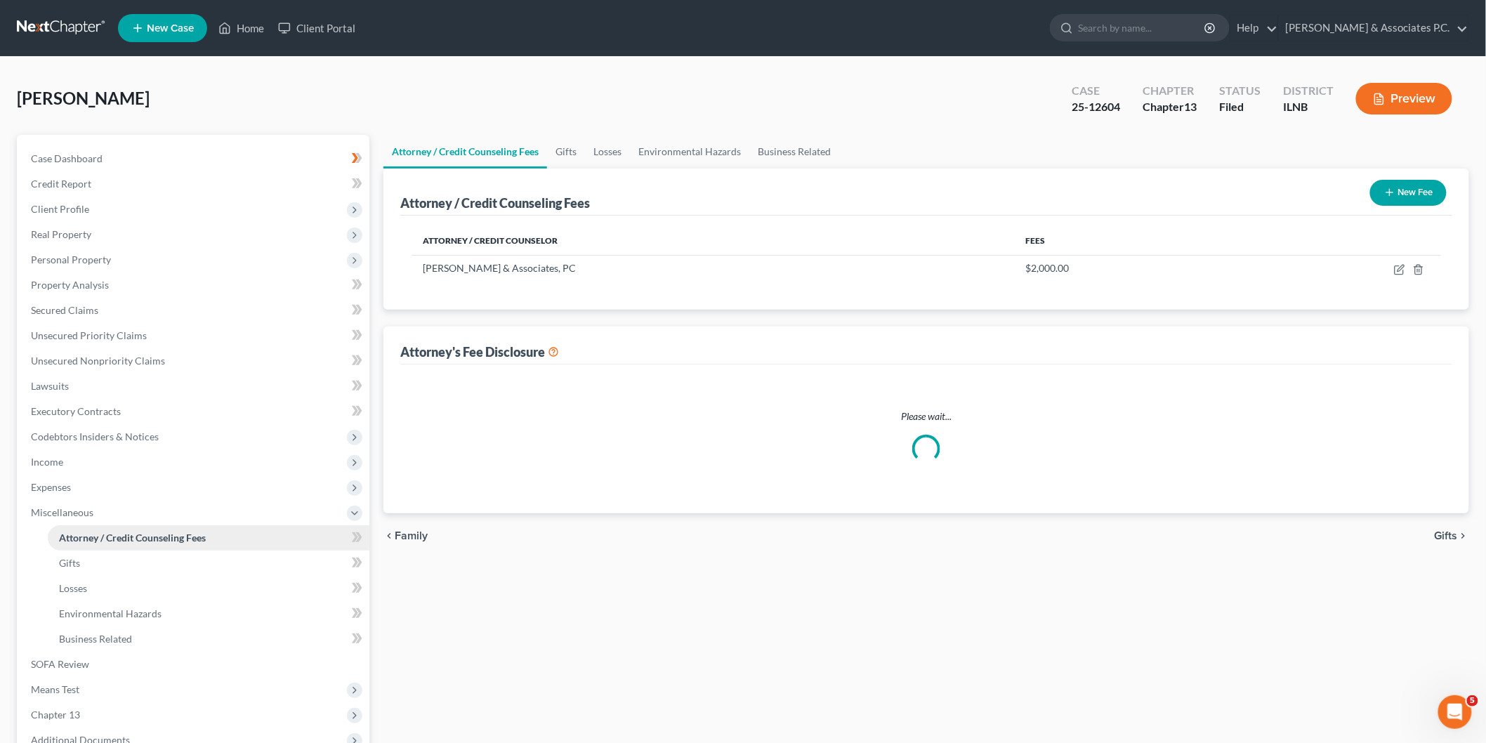
select select "0"
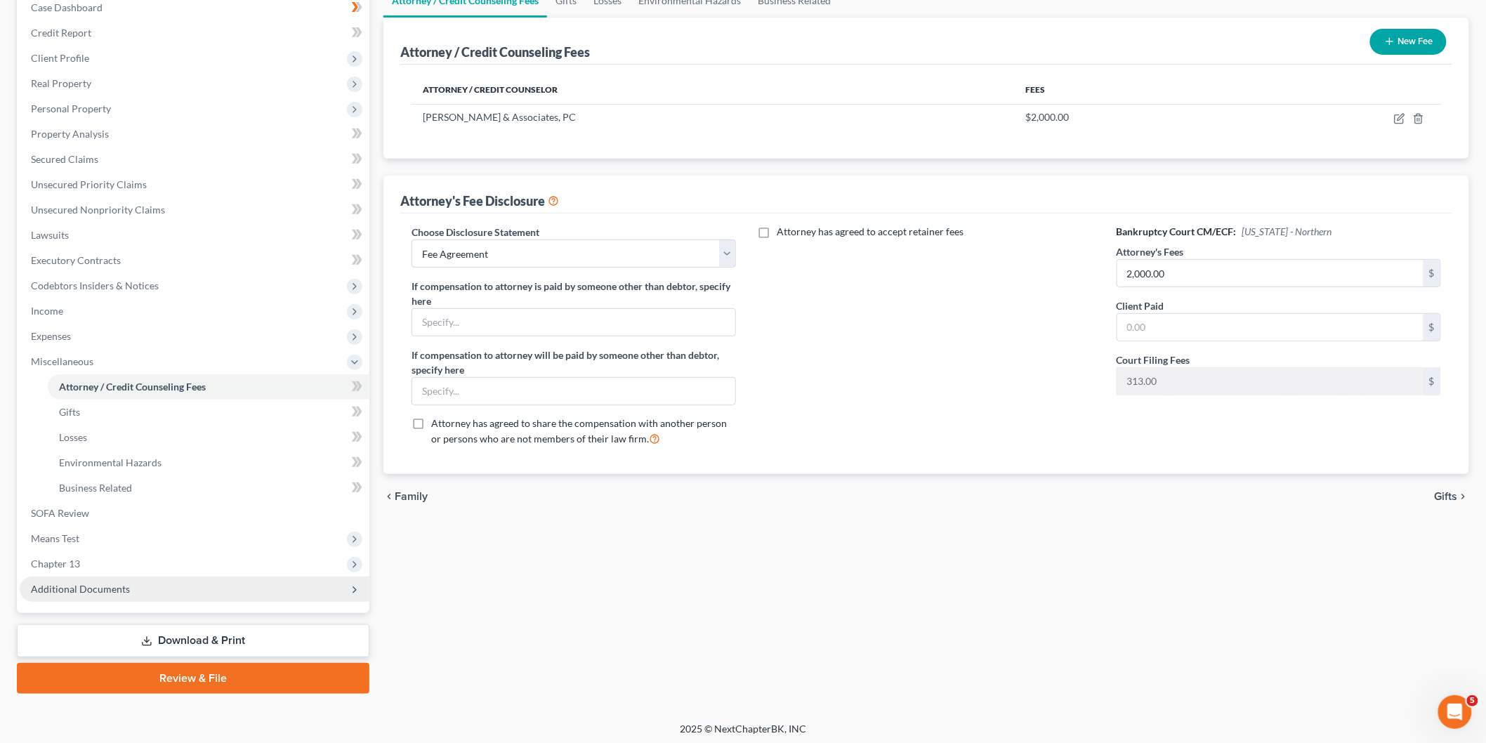
scroll to position [152, 0]
click at [103, 583] on span "Additional Documents" at bounding box center [80, 587] width 99 height 12
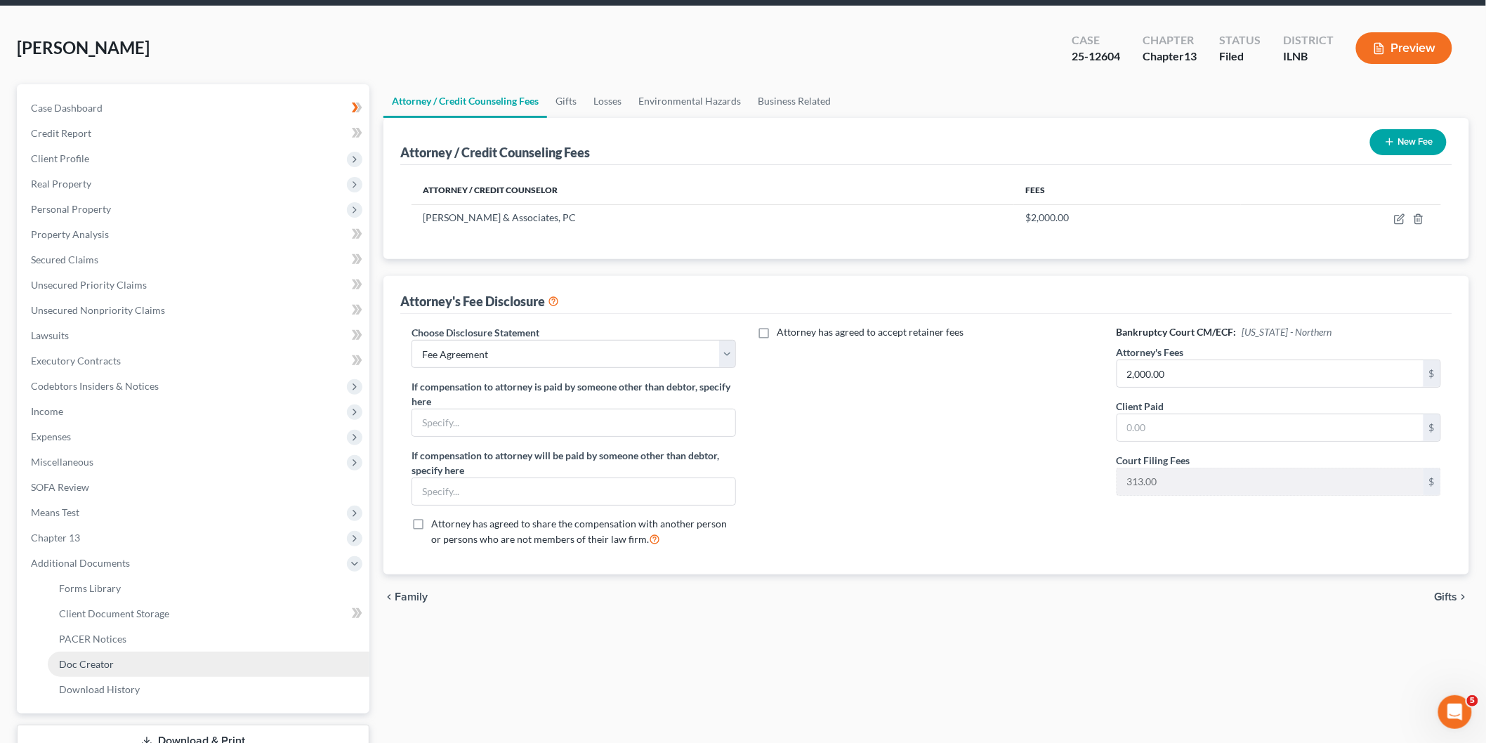
scroll to position [0, 0]
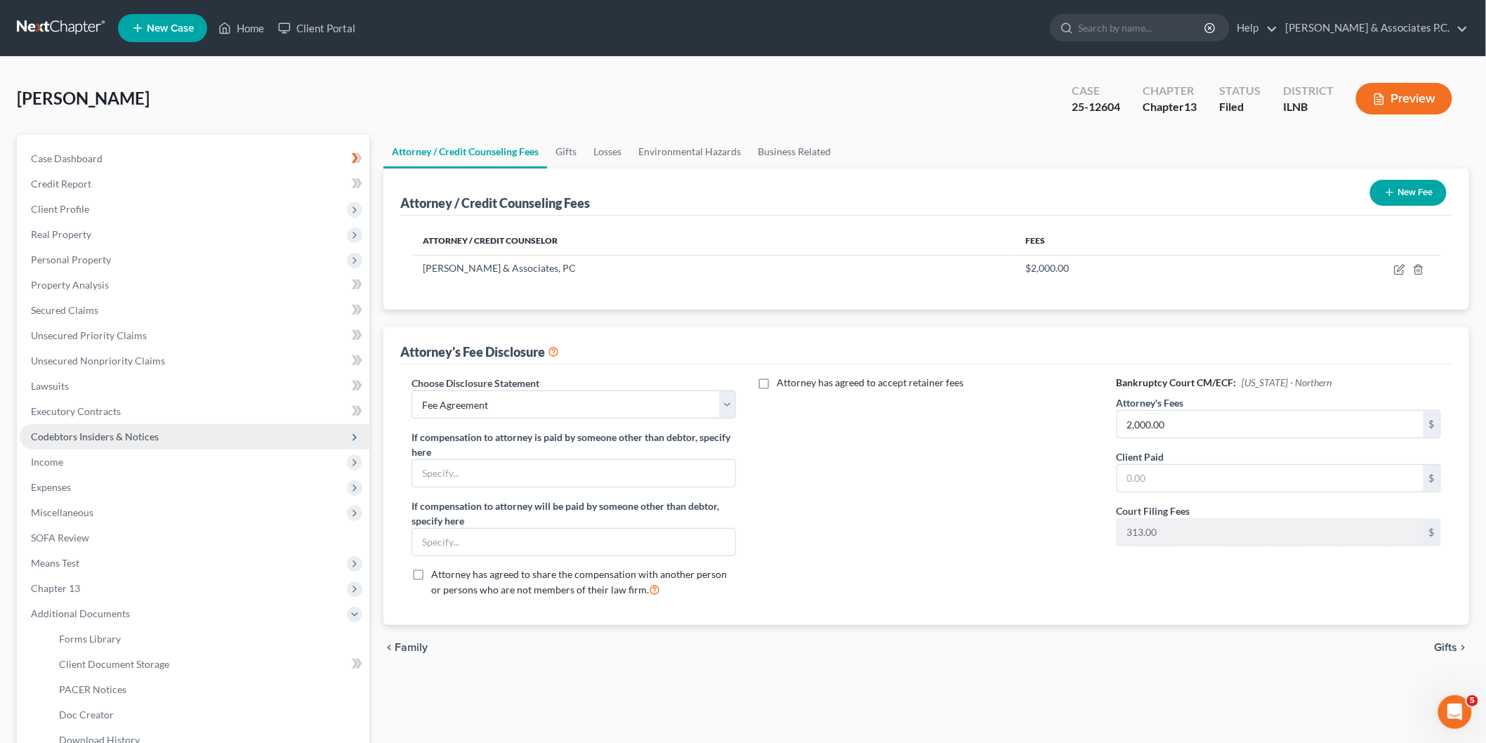
click at [164, 431] on span "Codebtors Insiders & Notices" at bounding box center [195, 436] width 350 height 25
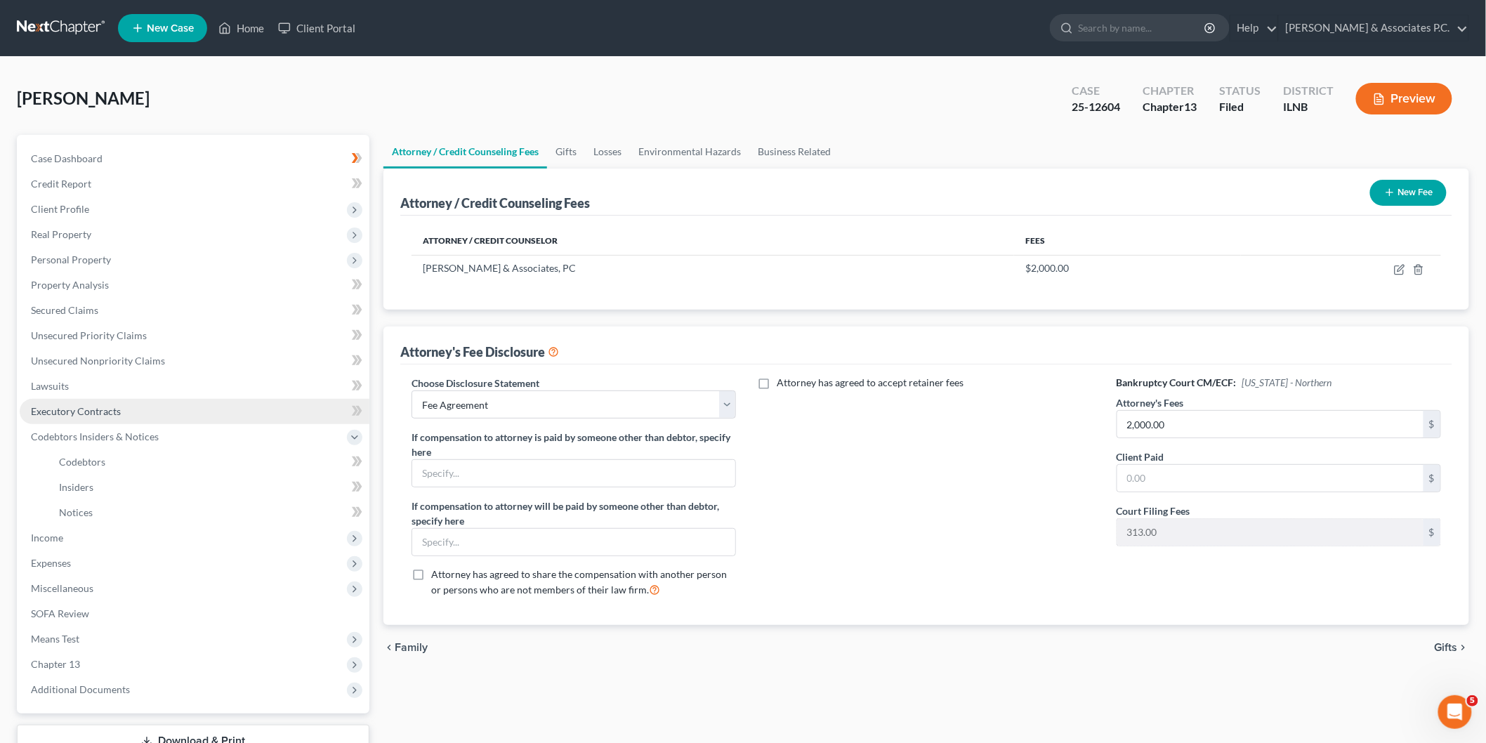
click at [145, 422] on link "Executory Contracts" at bounding box center [195, 411] width 350 height 25
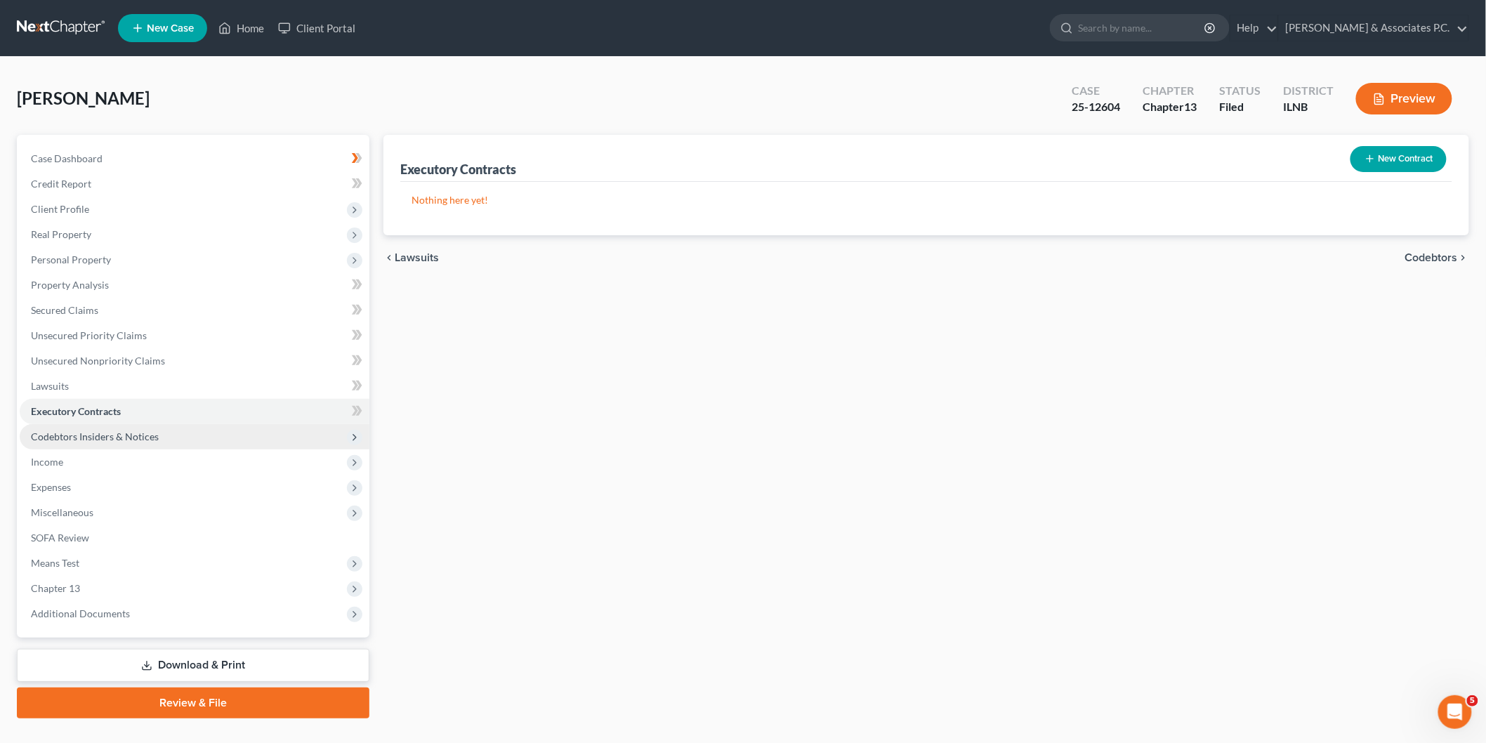
click at [148, 432] on span "Codebtors Insiders & Notices" at bounding box center [95, 436] width 128 height 12
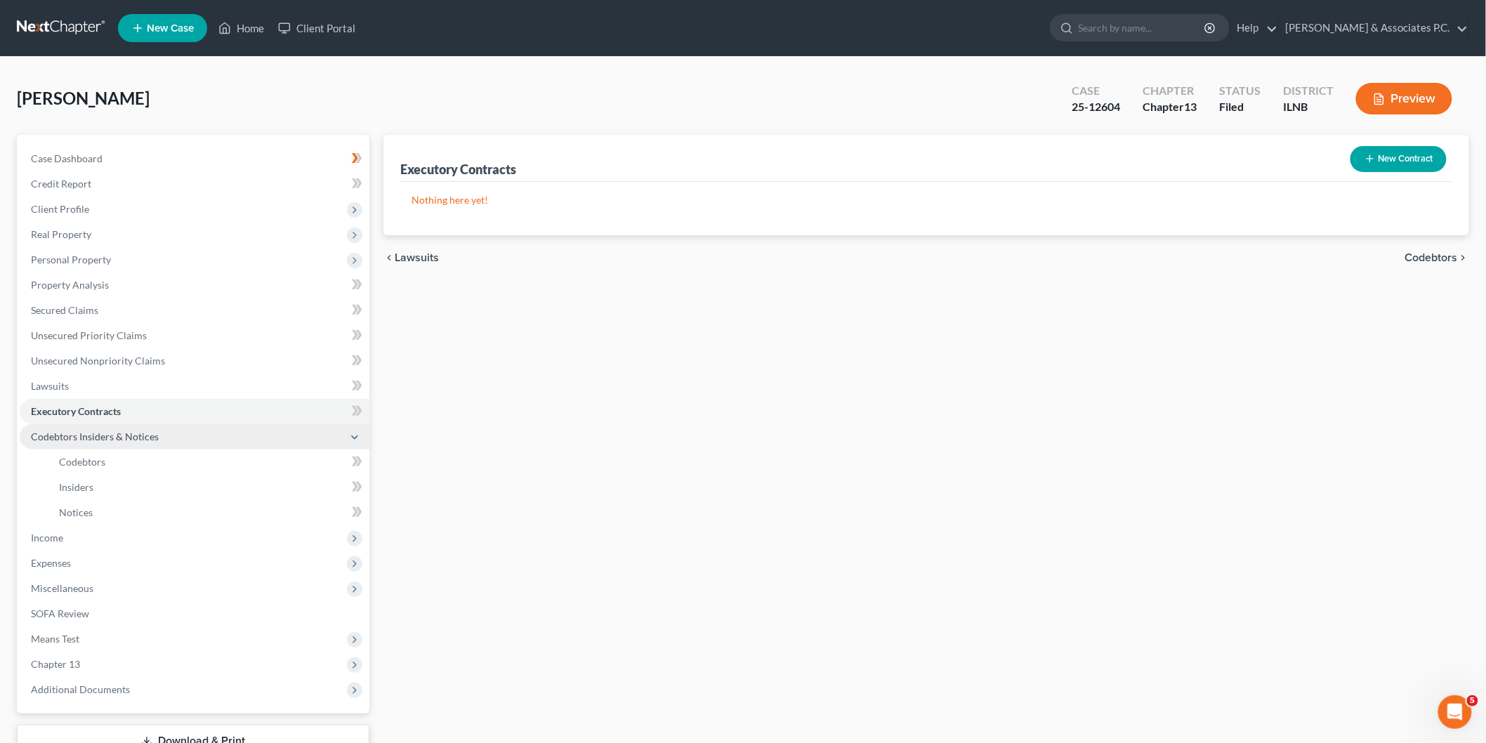
click at [148, 424] on span "Codebtors Insiders & Notices" at bounding box center [195, 436] width 350 height 25
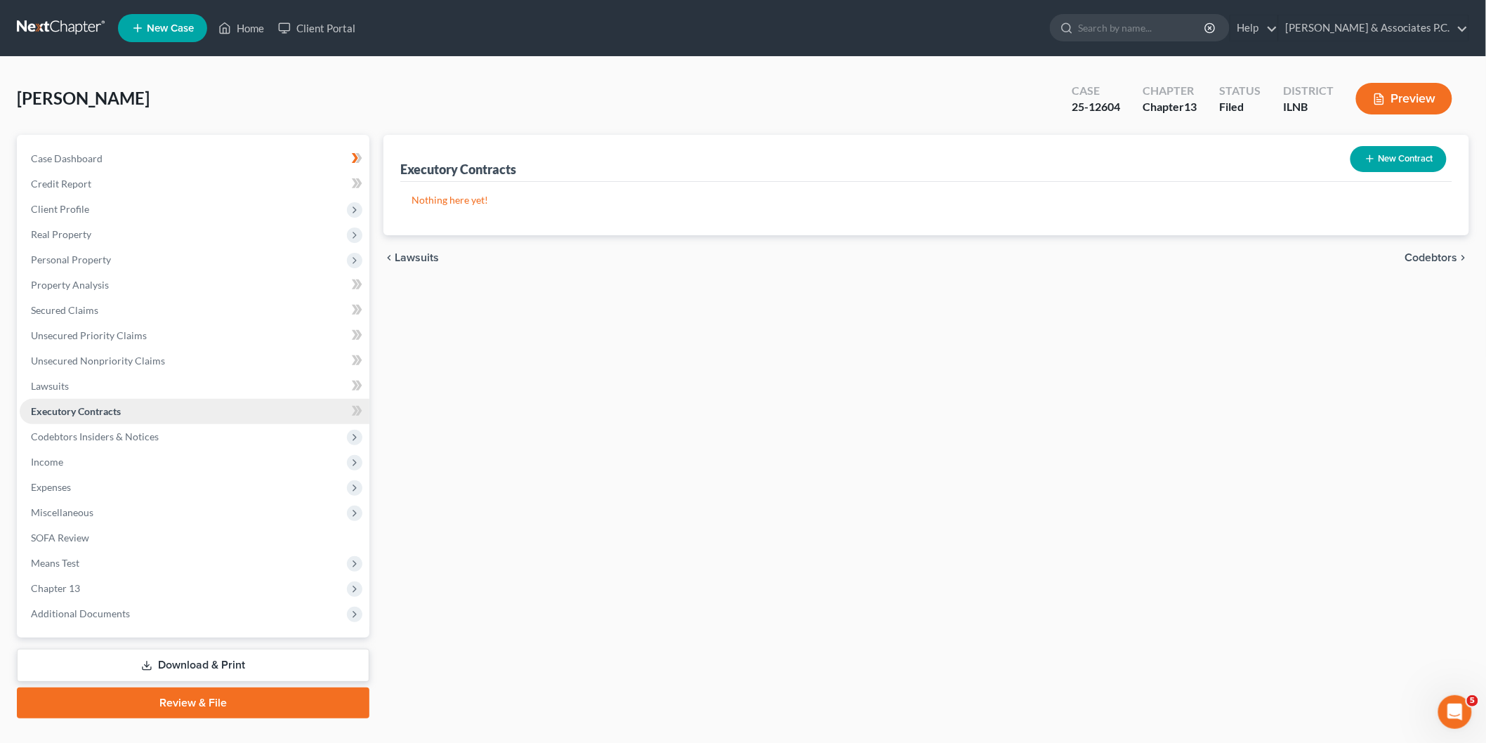
click at [144, 414] on link "Executory Contracts" at bounding box center [195, 411] width 350 height 25
click at [228, 154] on link "Case Dashboard" at bounding box center [195, 158] width 350 height 25
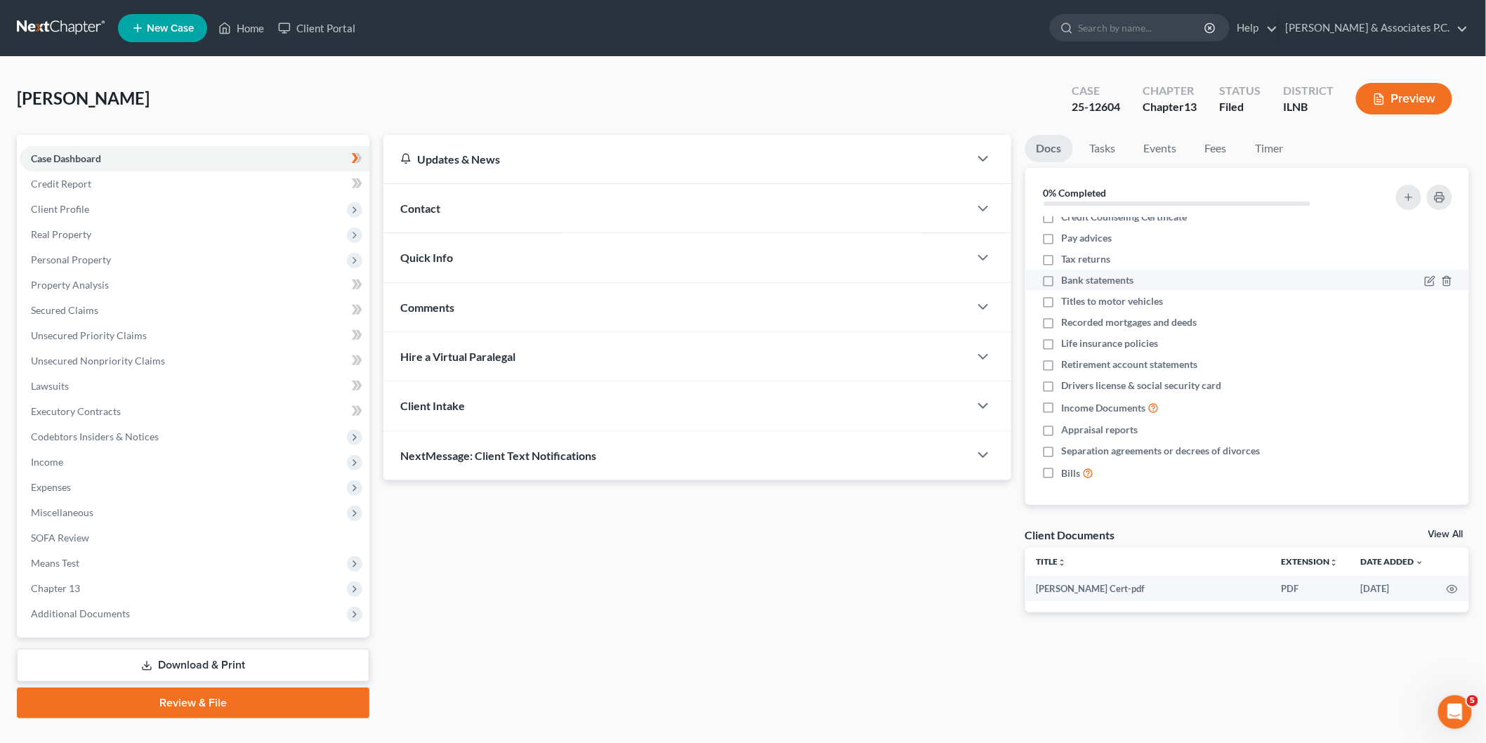
scroll to position [12, 0]
click at [1092, 590] on td "[PERSON_NAME] Cert-pdf" at bounding box center [1148, 588] width 246 height 25
click at [114, 190] on link "Credit Report" at bounding box center [195, 183] width 350 height 25
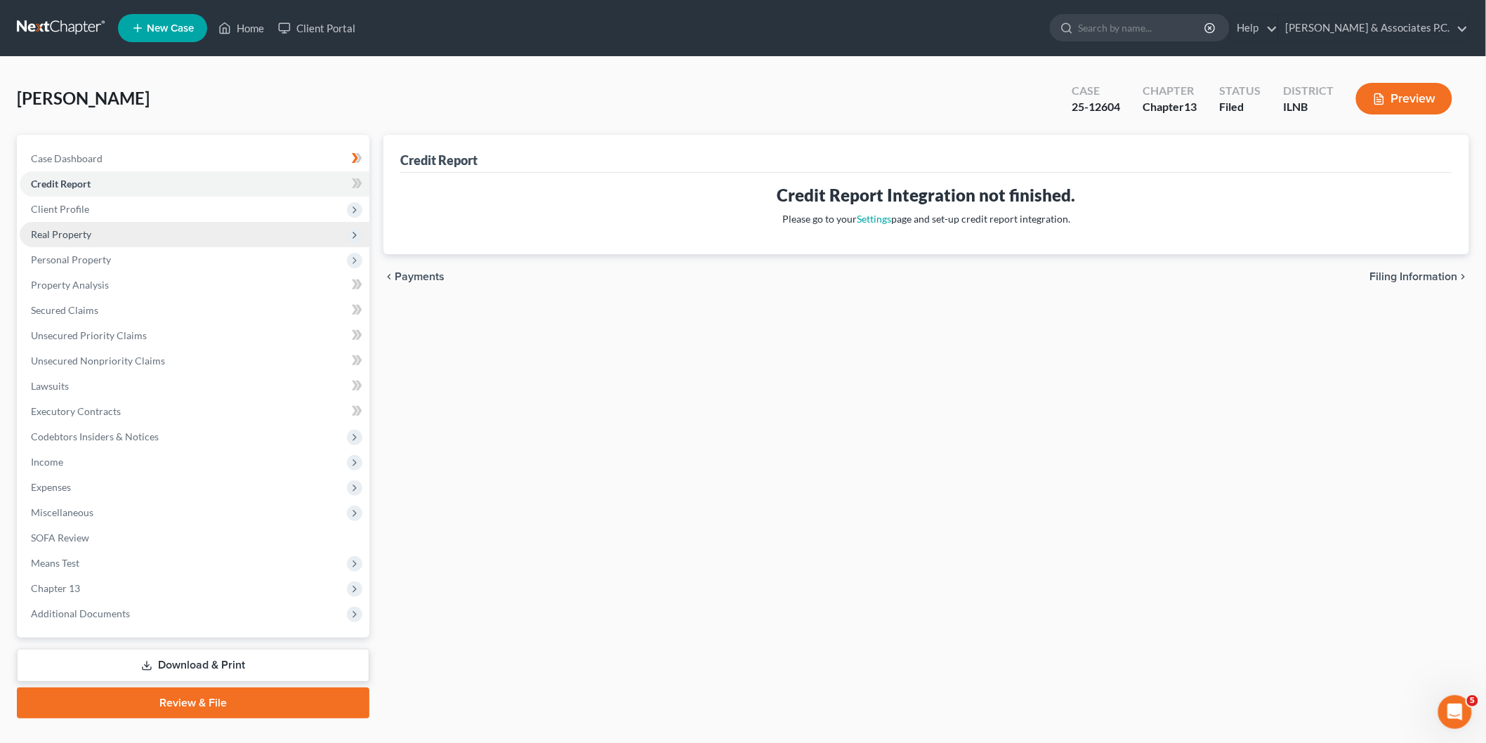
click at [100, 222] on span "Real Property" at bounding box center [195, 234] width 350 height 25
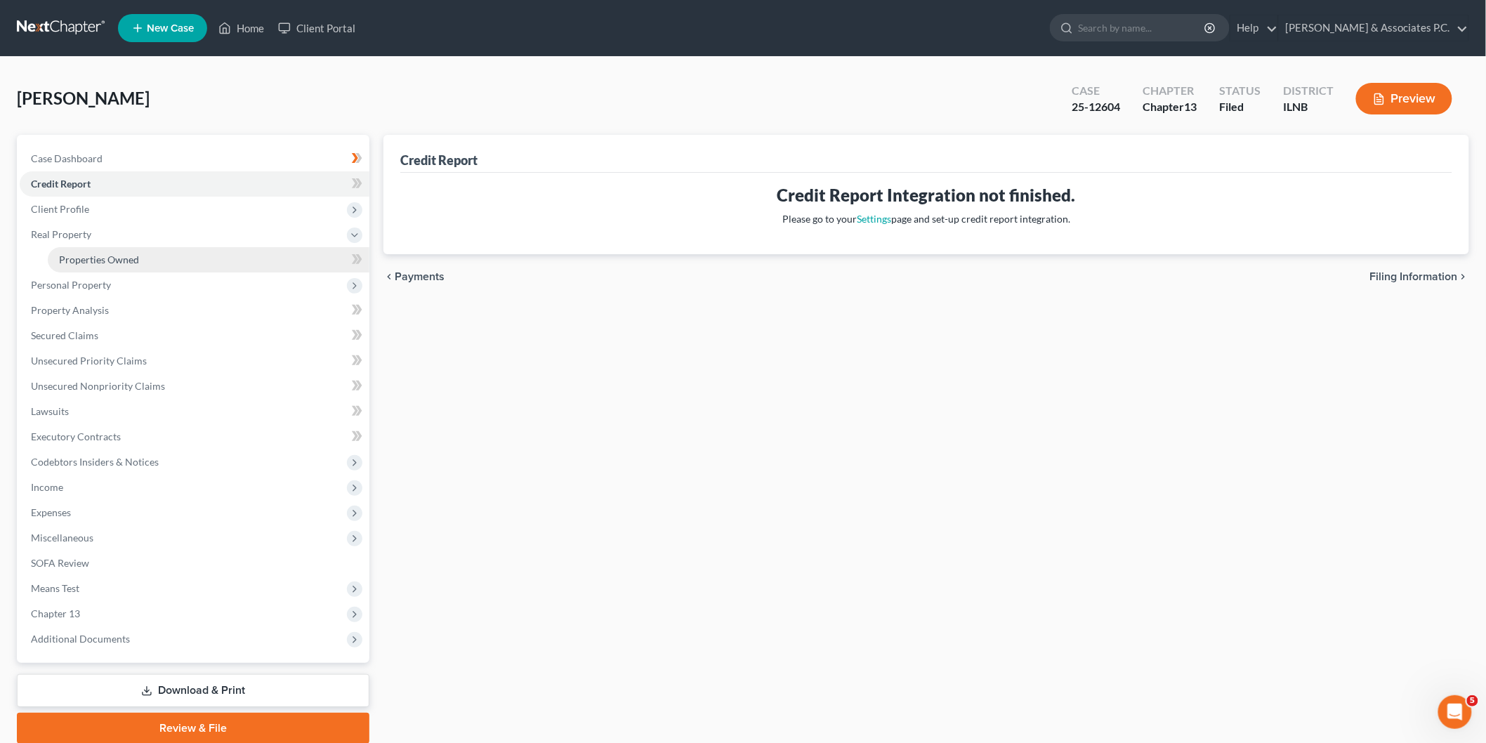
click at [101, 258] on span "Properties Owned" at bounding box center [99, 259] width 80 height 12
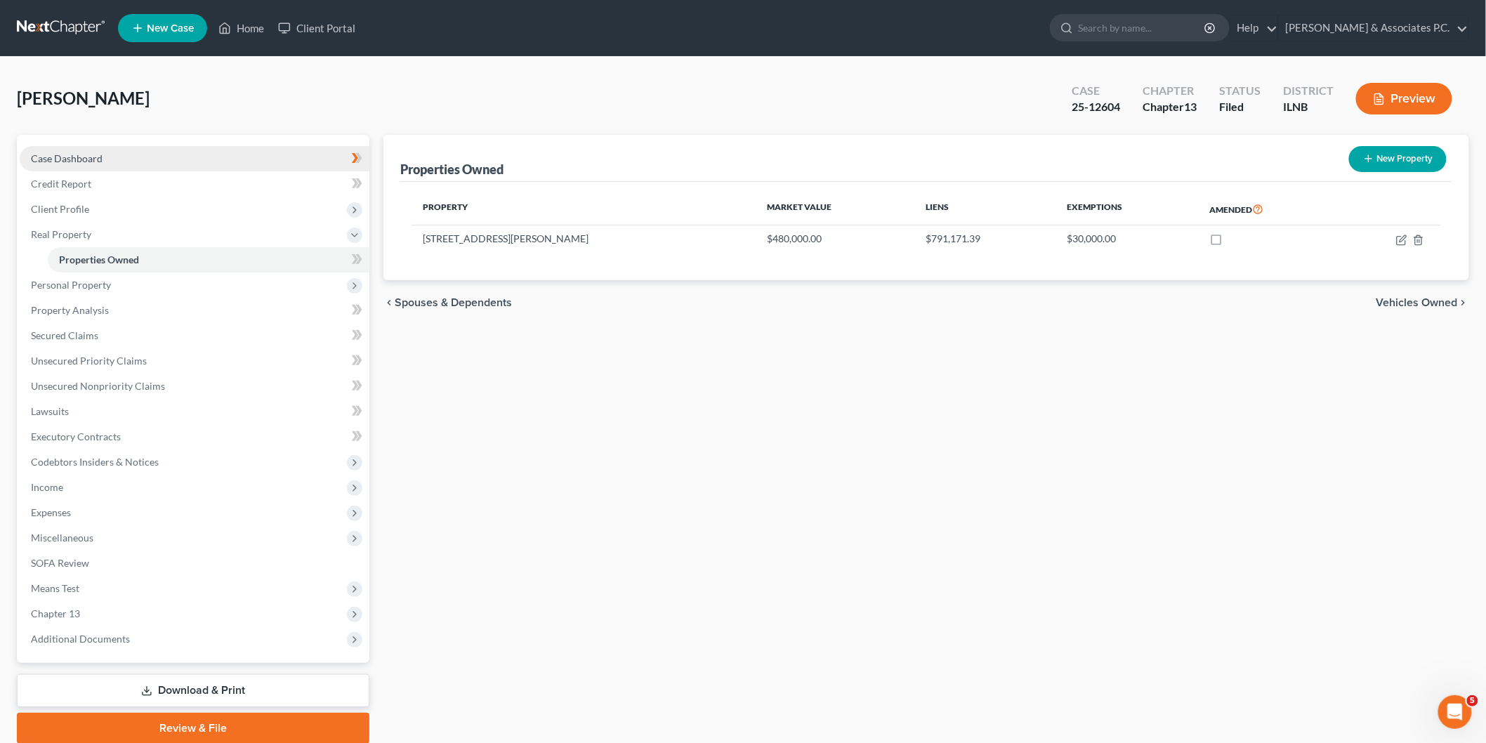
click at [116, 164] on link "Case Dashboard" at bounding box center [195, 158] width 350 height 25
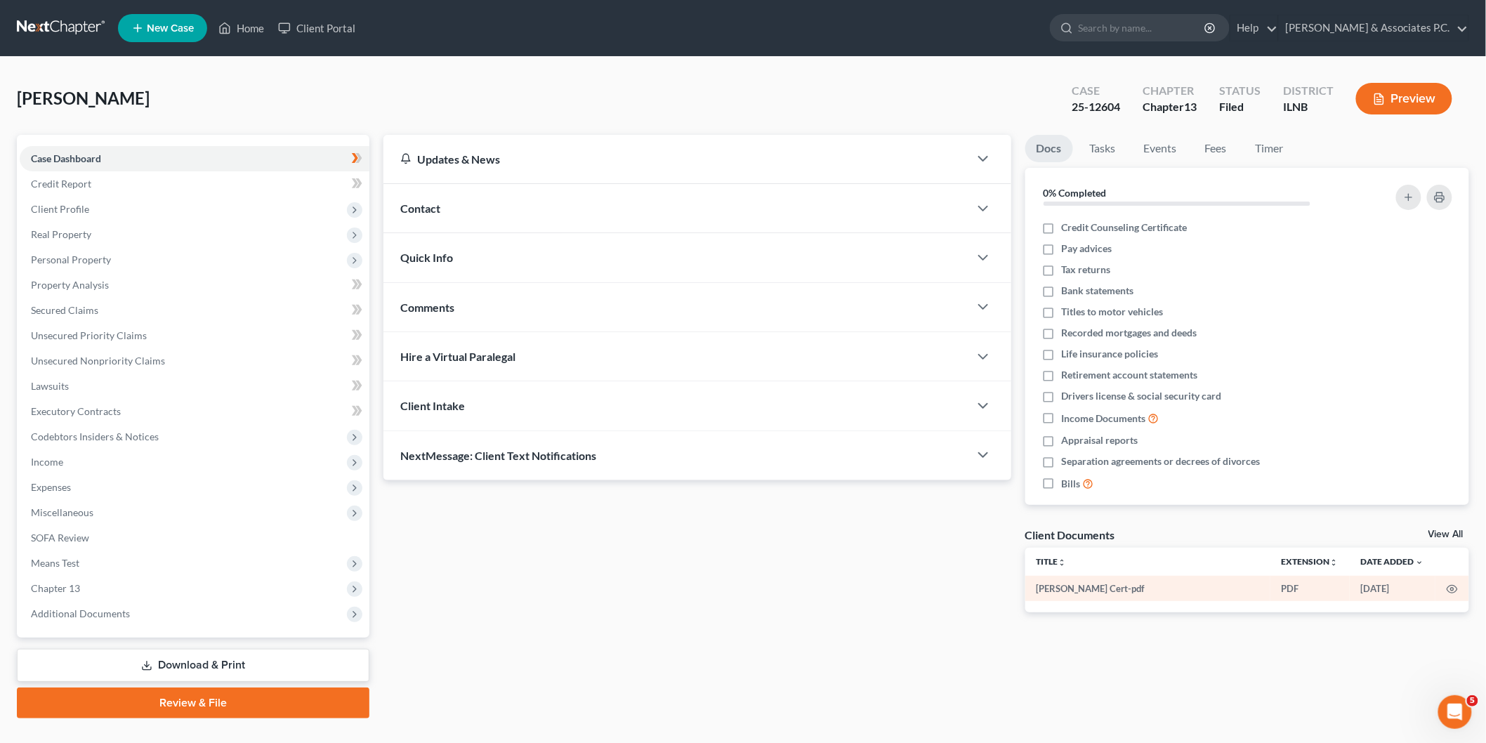
click at [1100, 587] on td "[PERSON_NAME] Cert-pdf" at bounding box center [1148, 588] width 246 height 25
click at [1078, 590] on td "[PERSON_NAME] Cert-pdf" at bounding box center [1148, 588] width 246 height 25
click at [1454, 587] on icon "button" at bounding box center [1451, 588] width 11 height 11
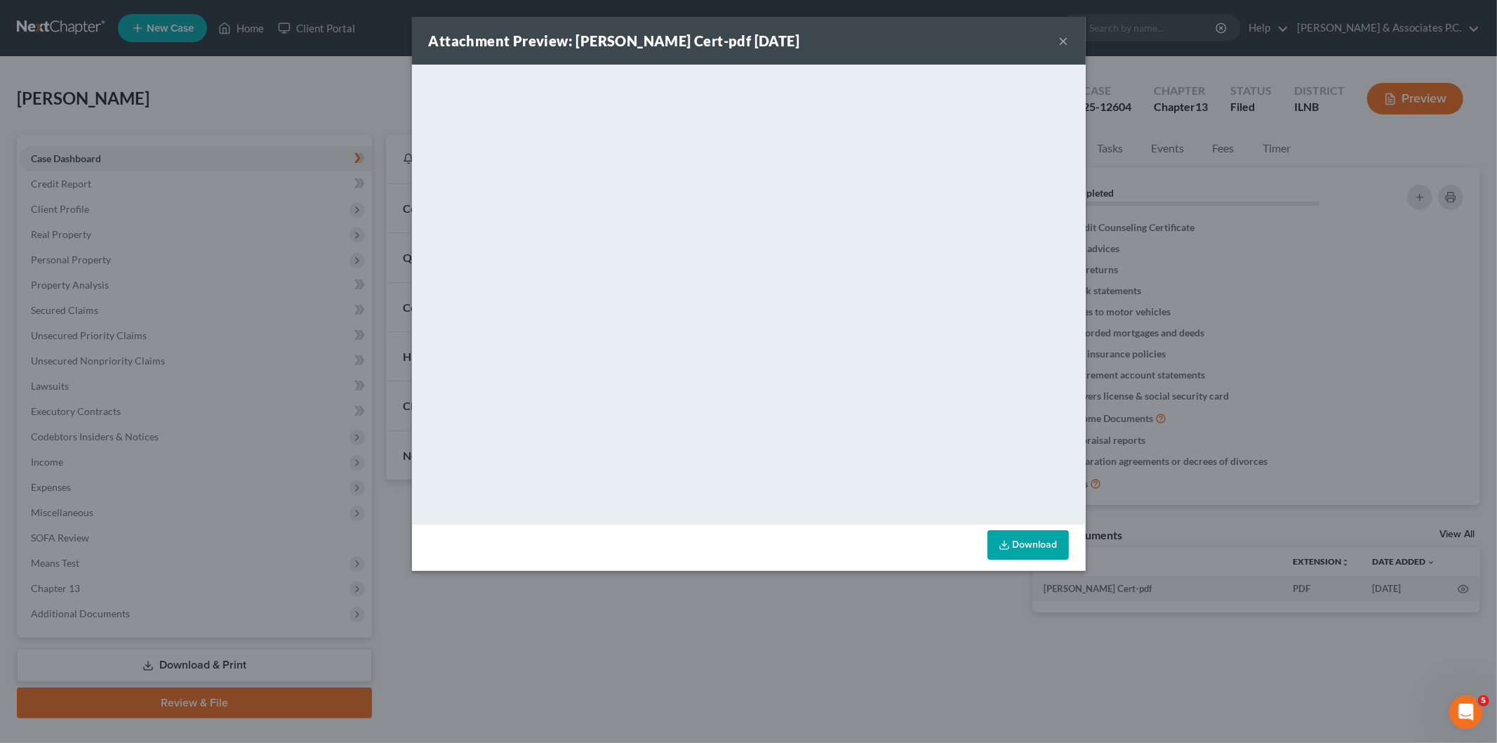
click at [1059, 42] on button "×" at bounding box center [1064, 40] width 10 height 17
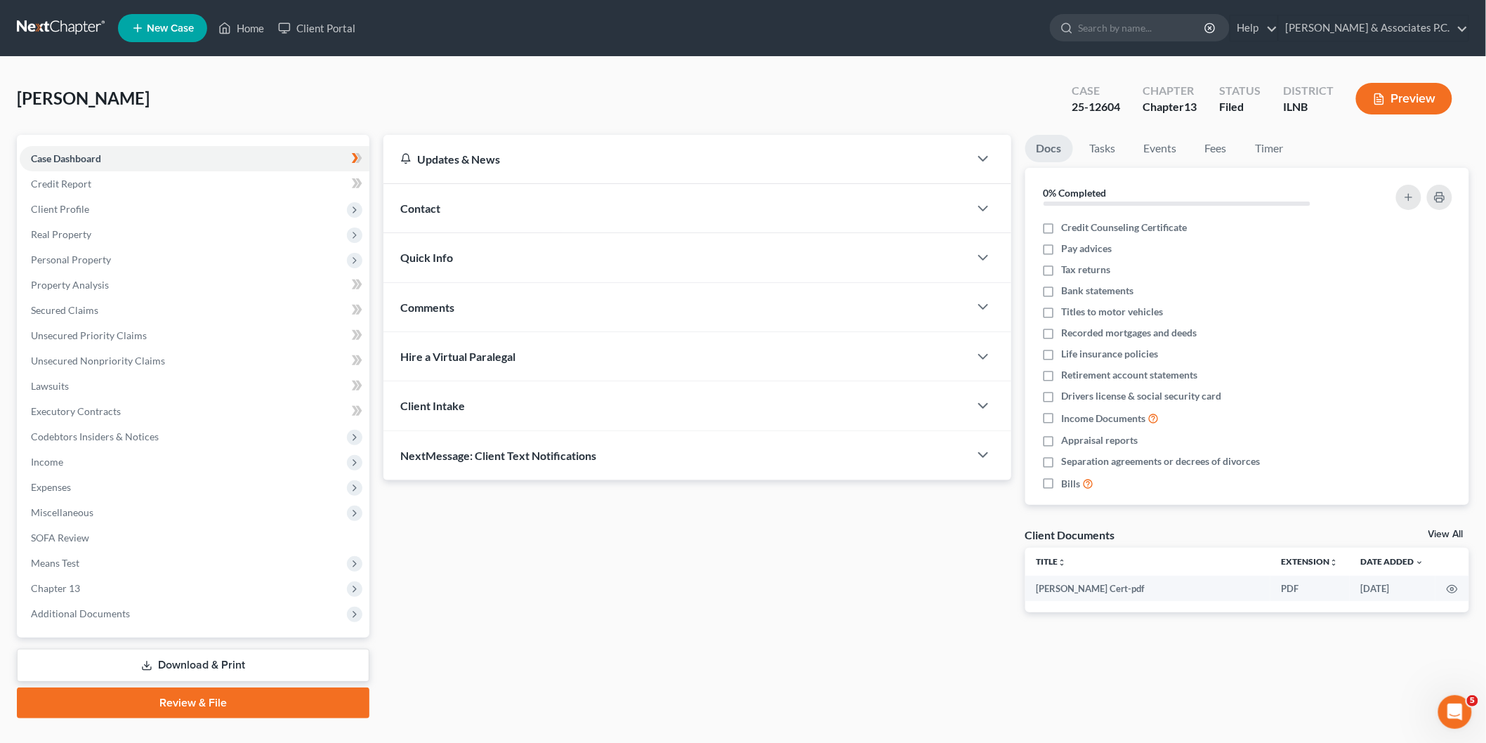
click at [489, 400] on div "Client Intake" at bounding box center [676, 405] width 586 height 48
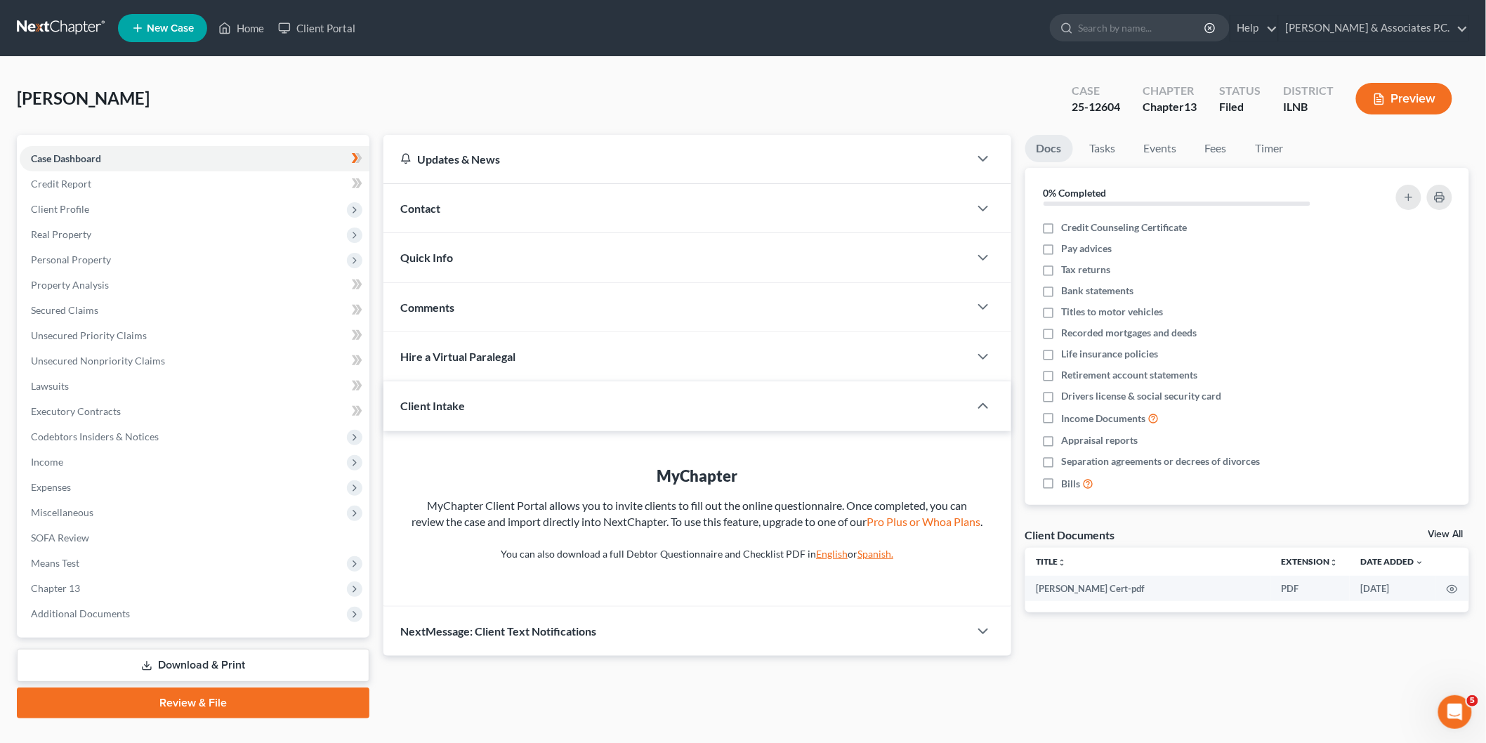
click at [489, 400] on div "Client Intake" at bounding box center [666, 405] width 566 height 48
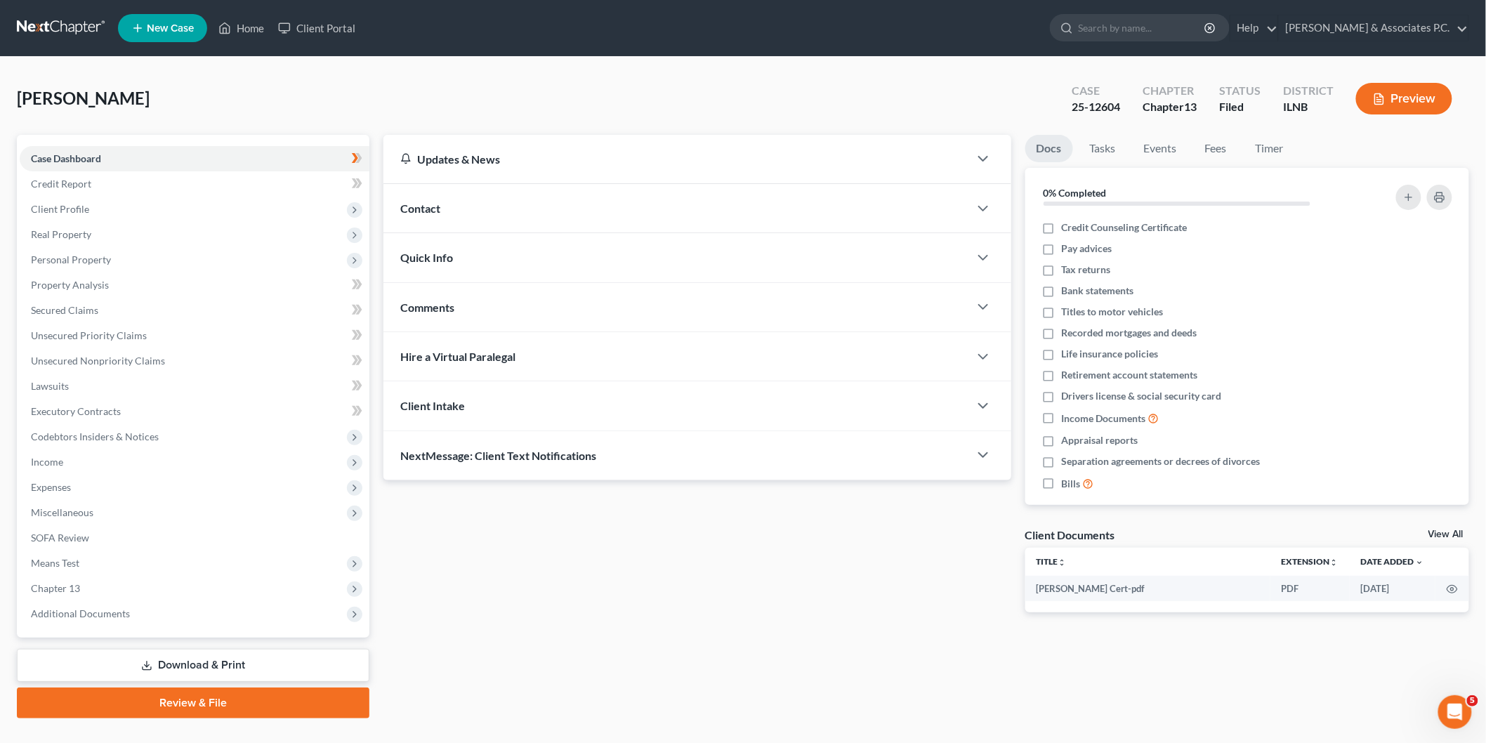
click at [232, 715] on link "Review & File" at bounding box center [193, 702] width 352 height 31
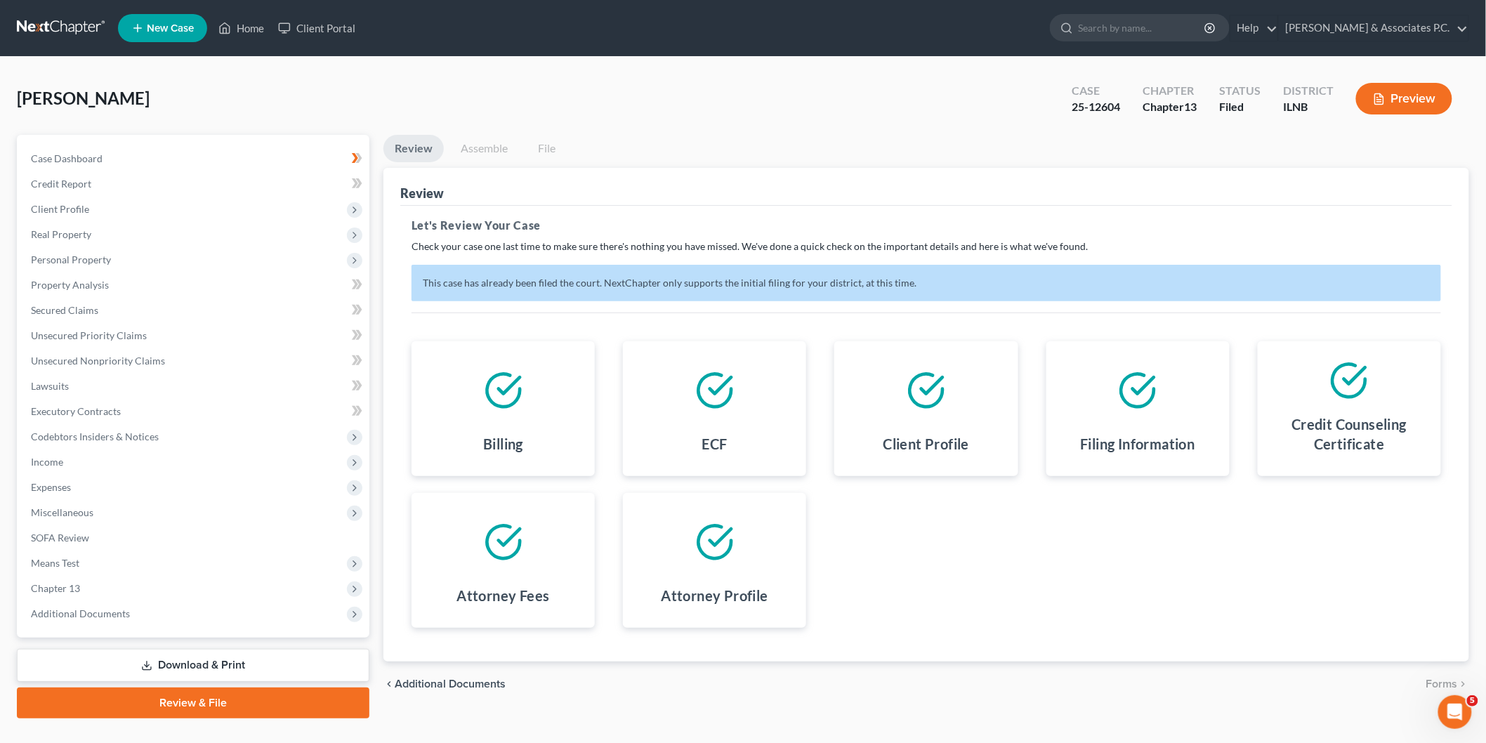
click at [494, 151] on link "Assemble" at bounding box center [484, 148] width 70 height 27
click at [498, 146] on link "Assemble" at bounding box center [484, 148] width 70 height 27
click at [107, 607] on span "Additional Documents" at bounding box center [80, 613] width 99 height 12
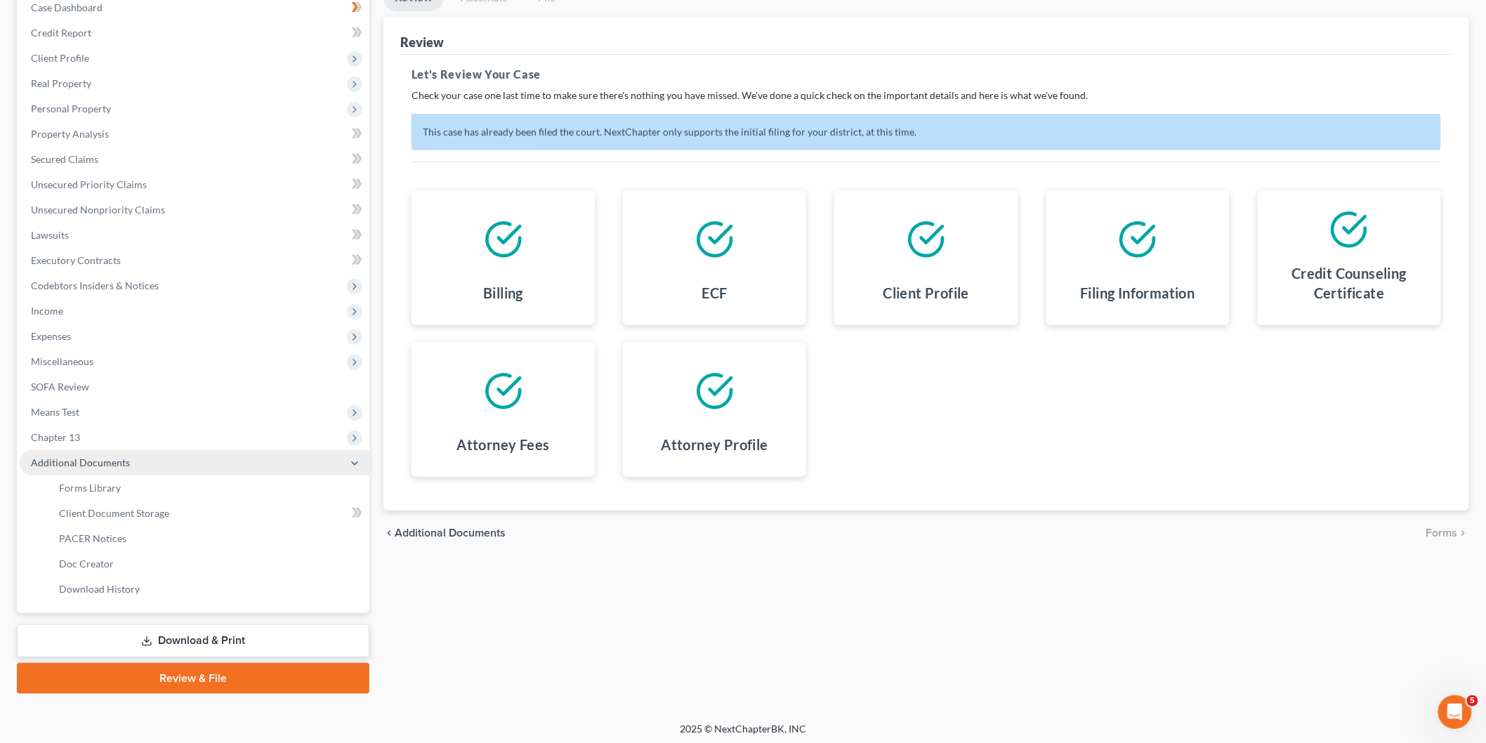
scroll to position [152, 0]
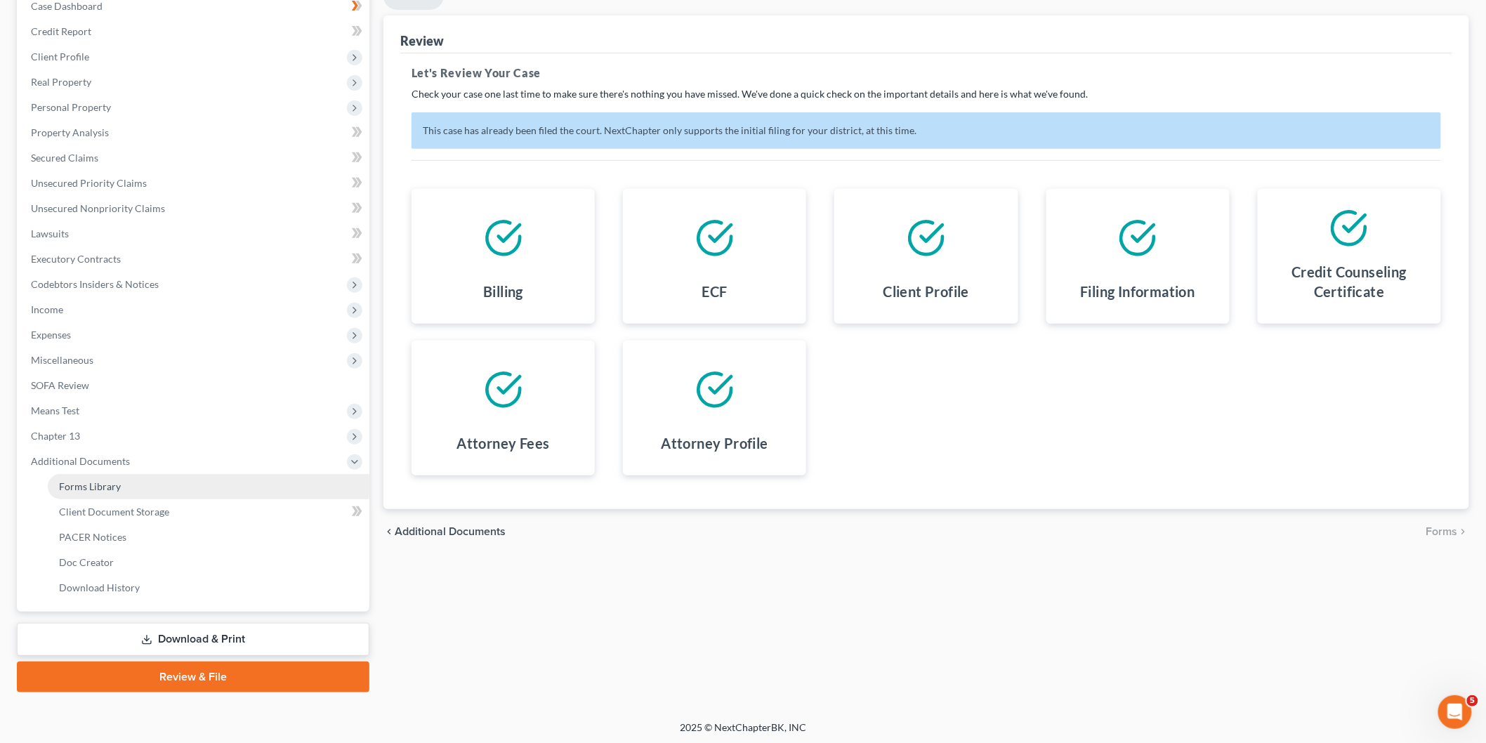
click at [105, 474] on link "Forms Library" at bounding box center [209, 486] width 322 height 25
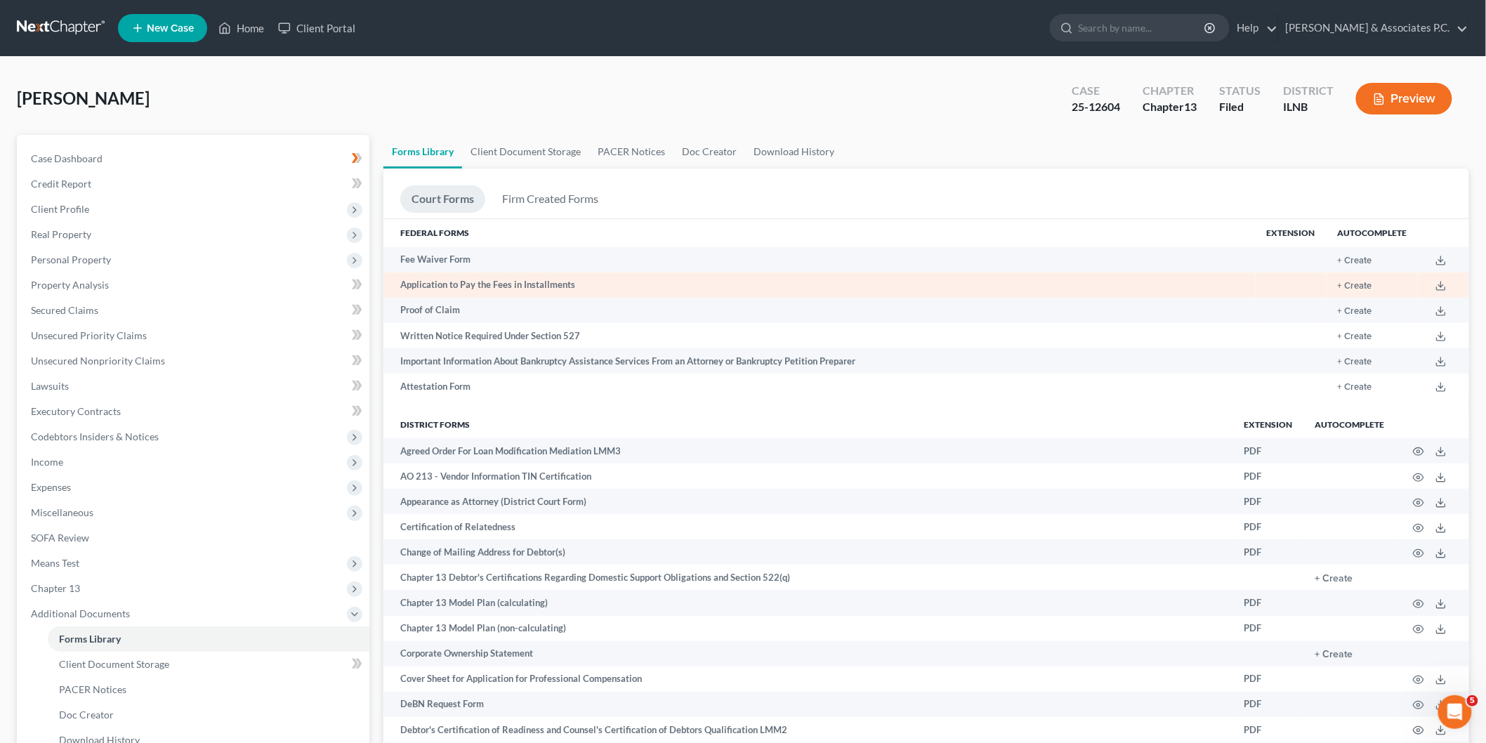
click at [511, 282] on td "Application to Pay the Fees in Installments" at bounding box center [819, 284] width 872 height 25
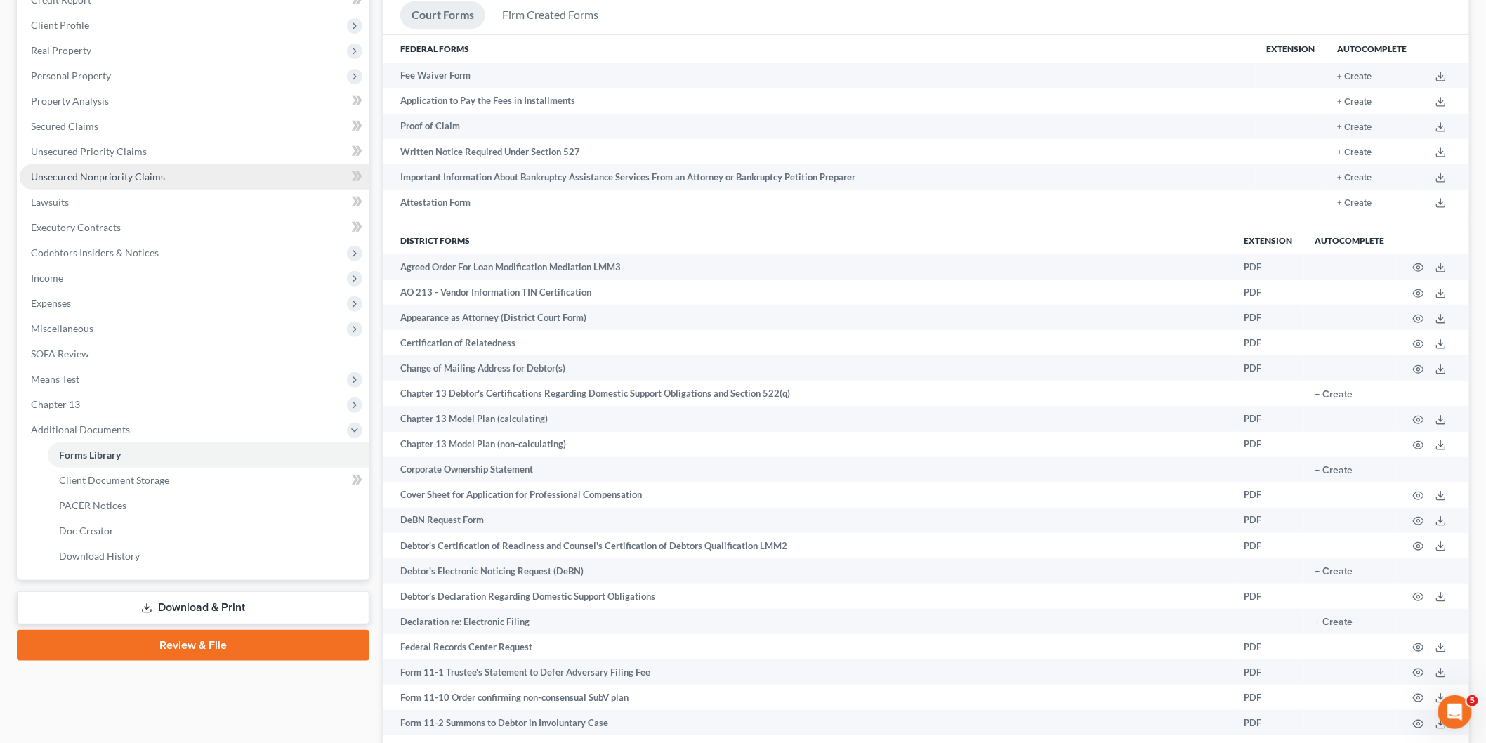
scroll to position [234, 0]
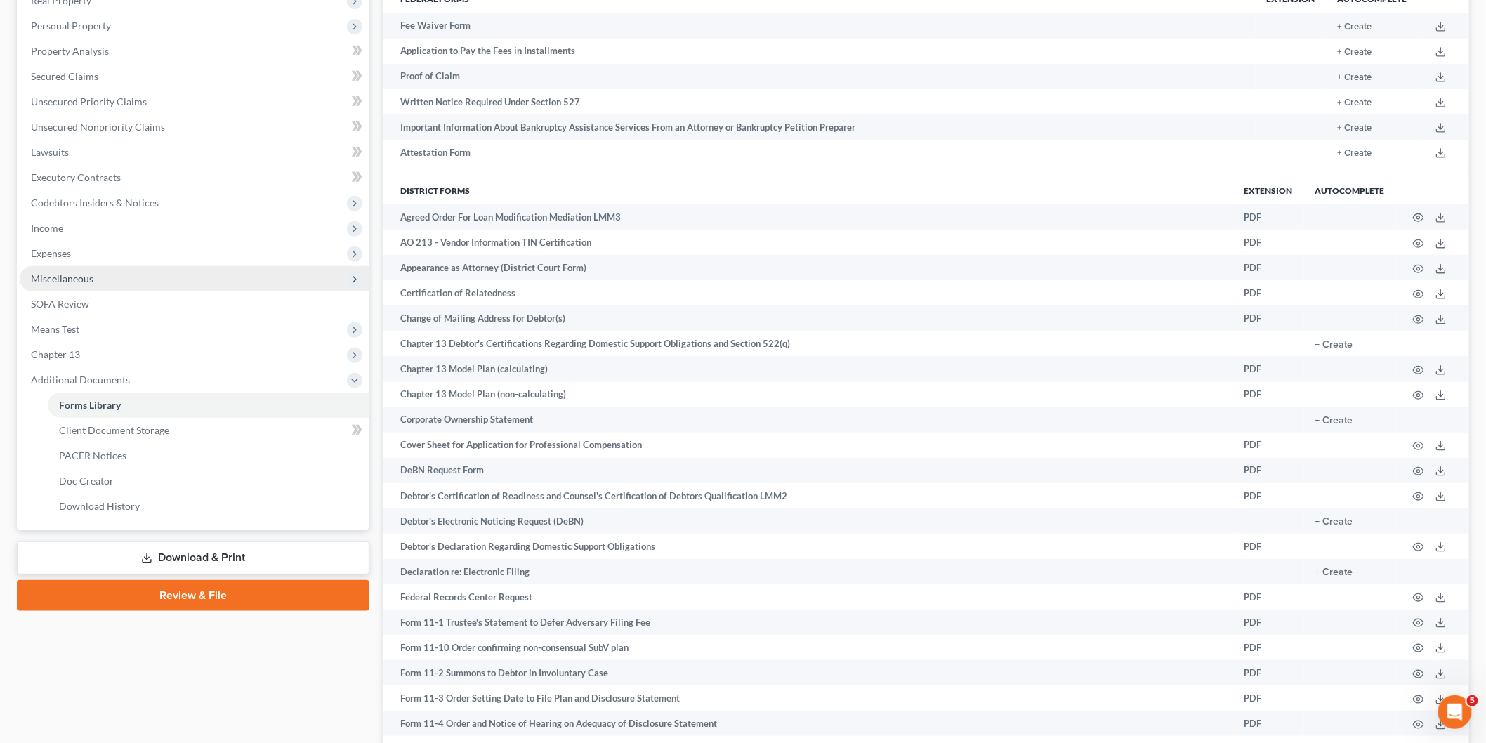
click at [58, 289] on span "Miscellaneous" at bounding box center [195, 278] width 350 height 25
click at [66, 289] on span "Miscellaneous" at bounding box center [195, 278] width 350 height 25
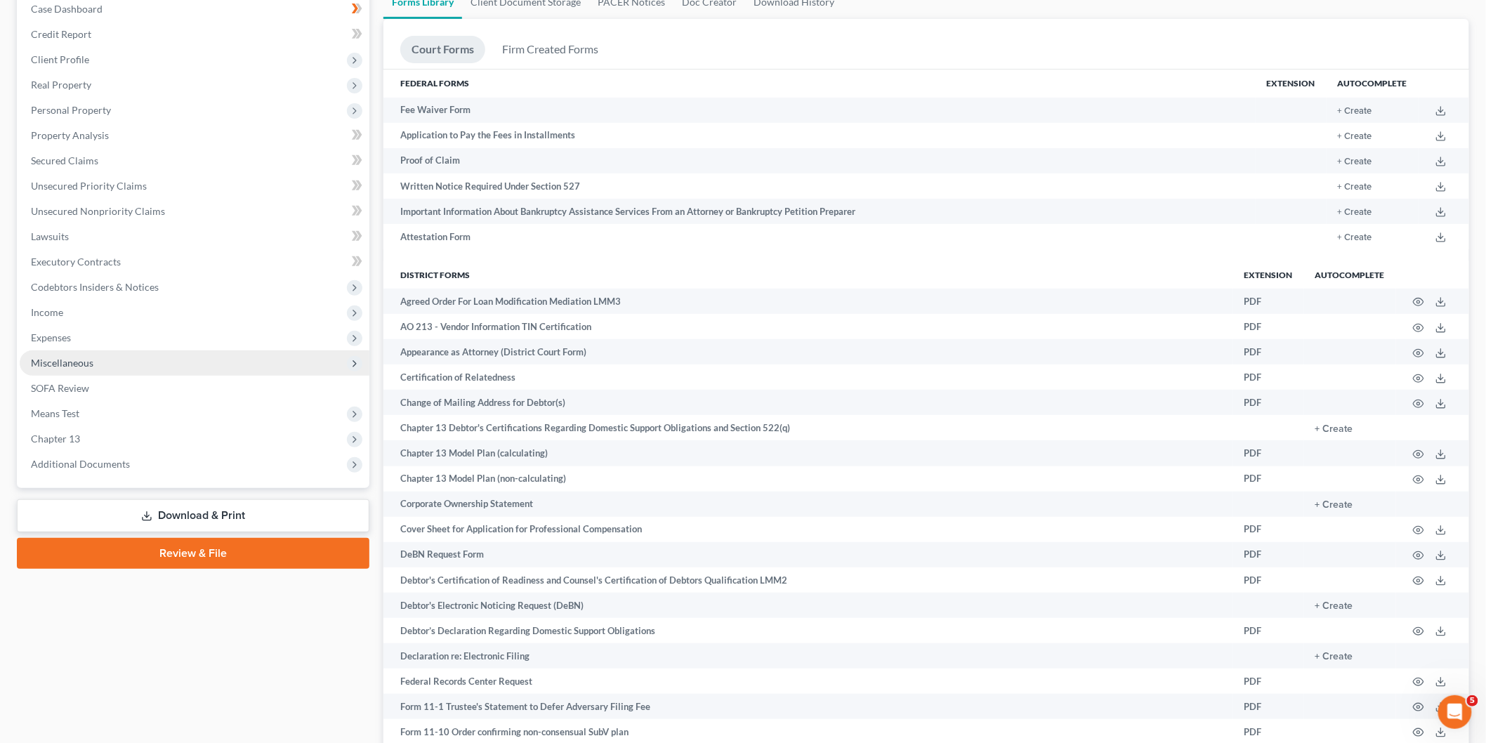
scroll to position [0, 0]
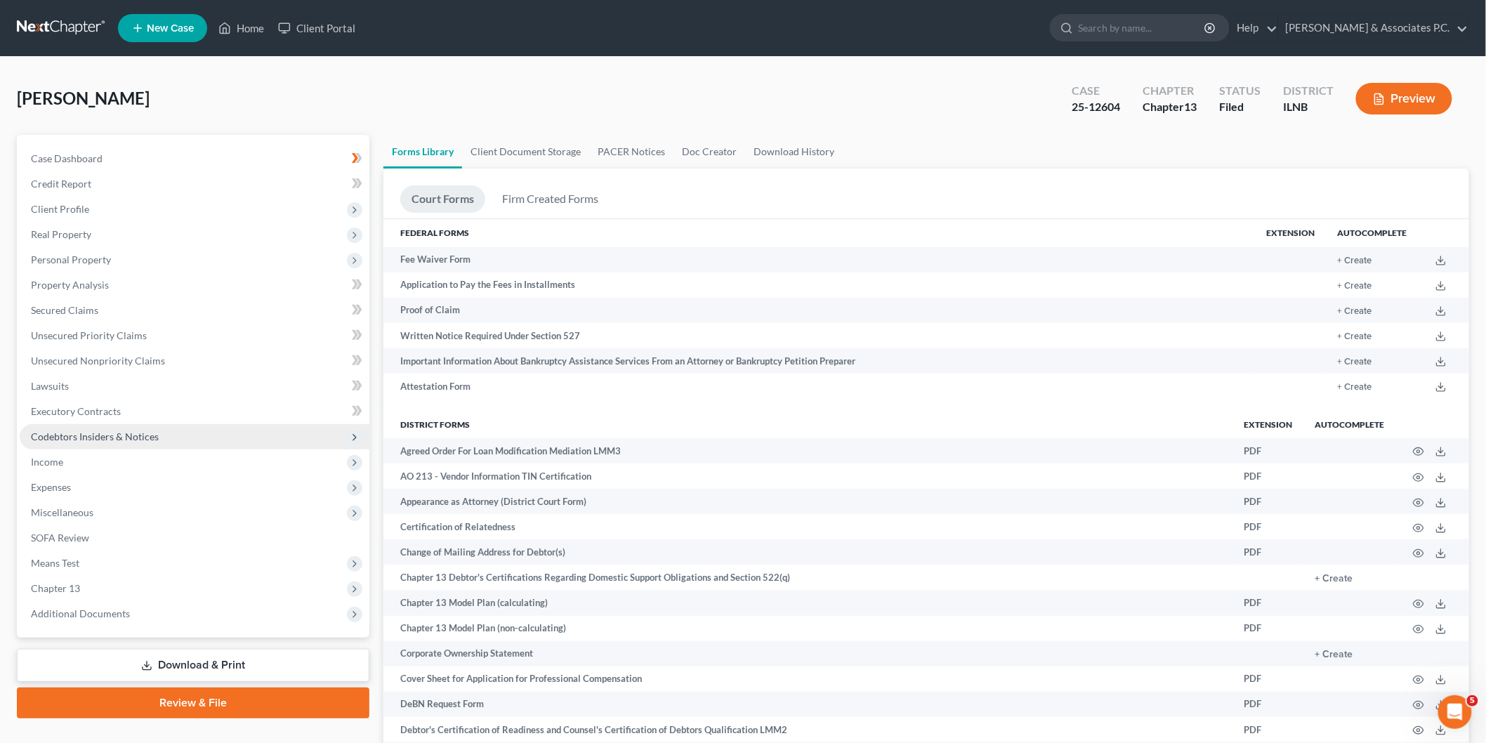
click at [60, 439] on span "Codebtors Insiders & Notices" at bounding box center [95, 436] width 128 height 12
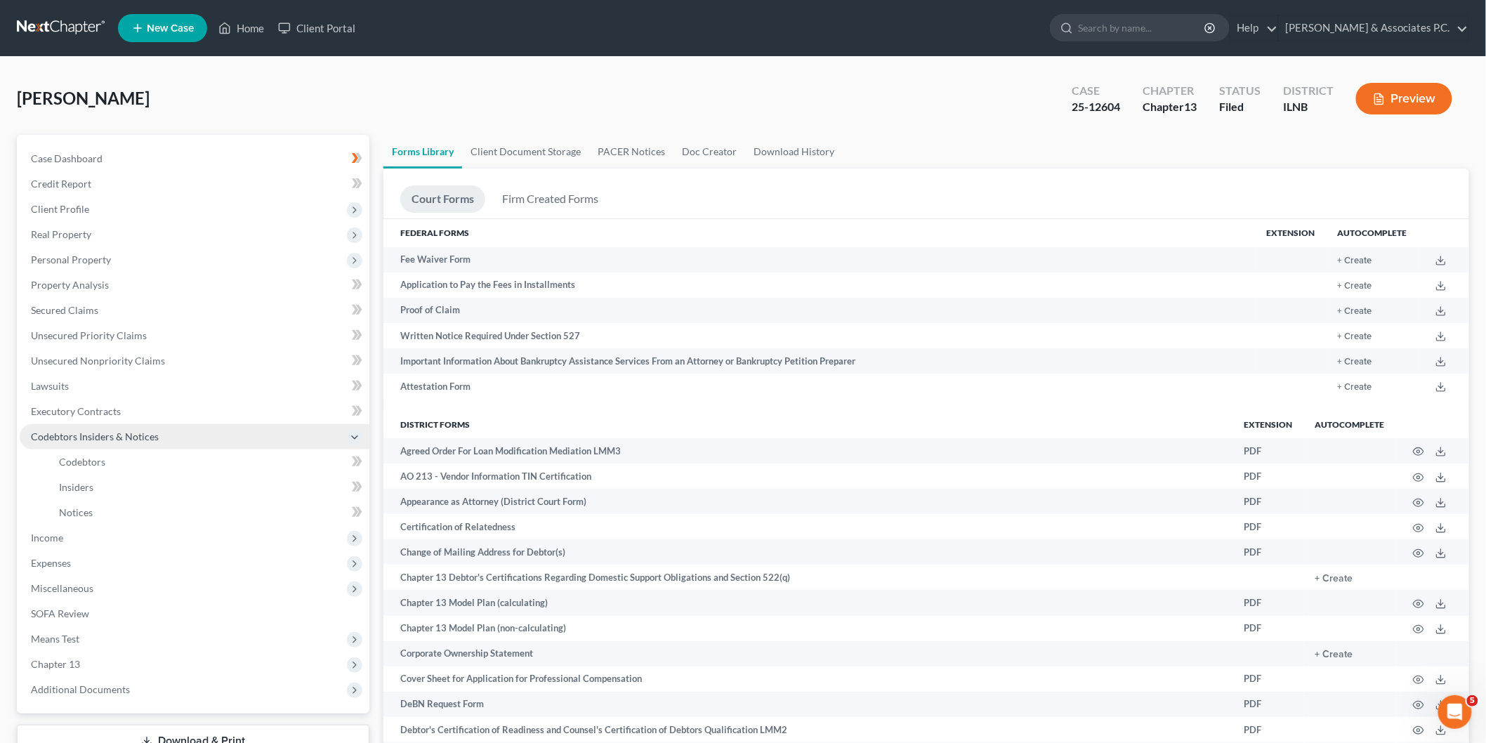
click at [60, 439] on span "Codebtors Insiders & Notices" at bounding box center [95, 436] width 128 height 12
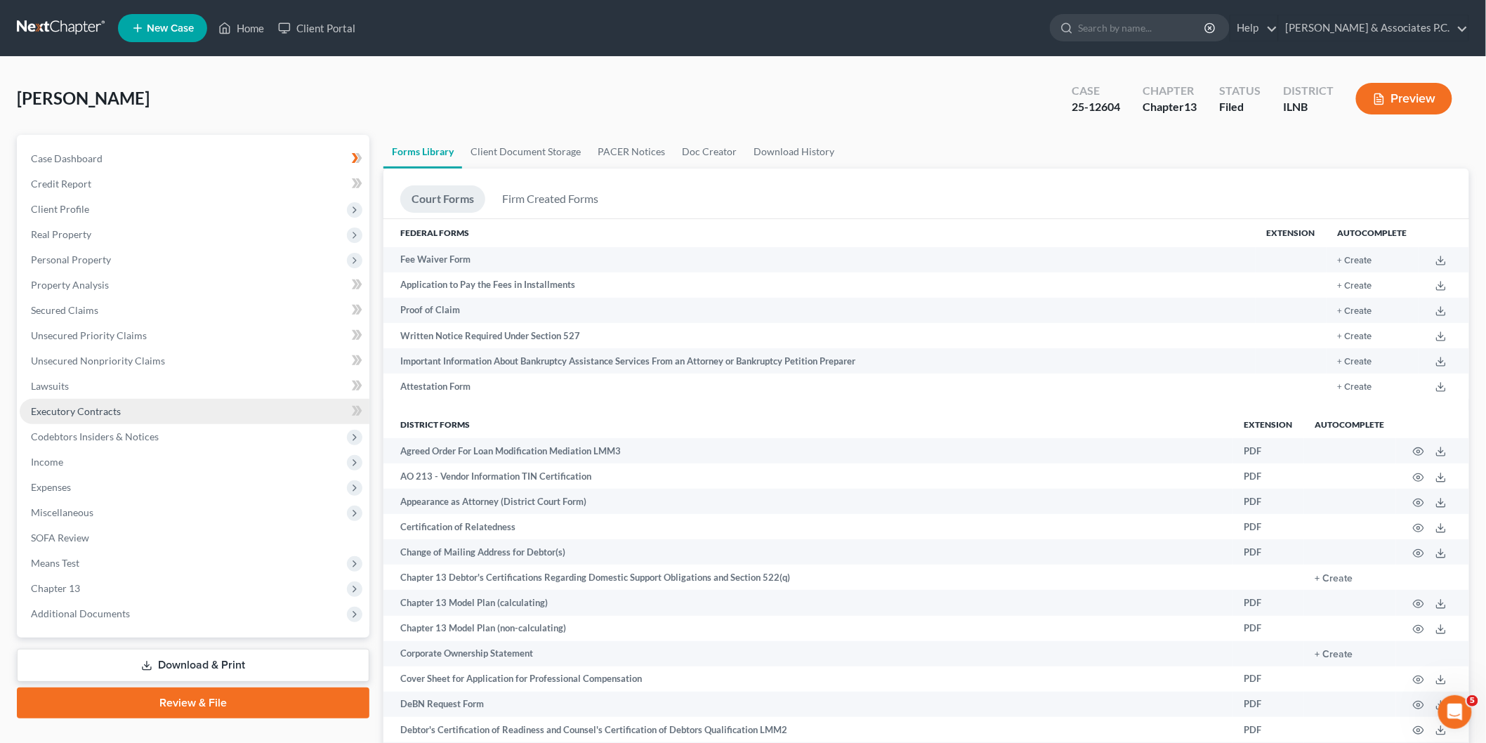
click at [96, 417] on link "Executory Contracts" at bounding box center [195, 411] width 350 height 25
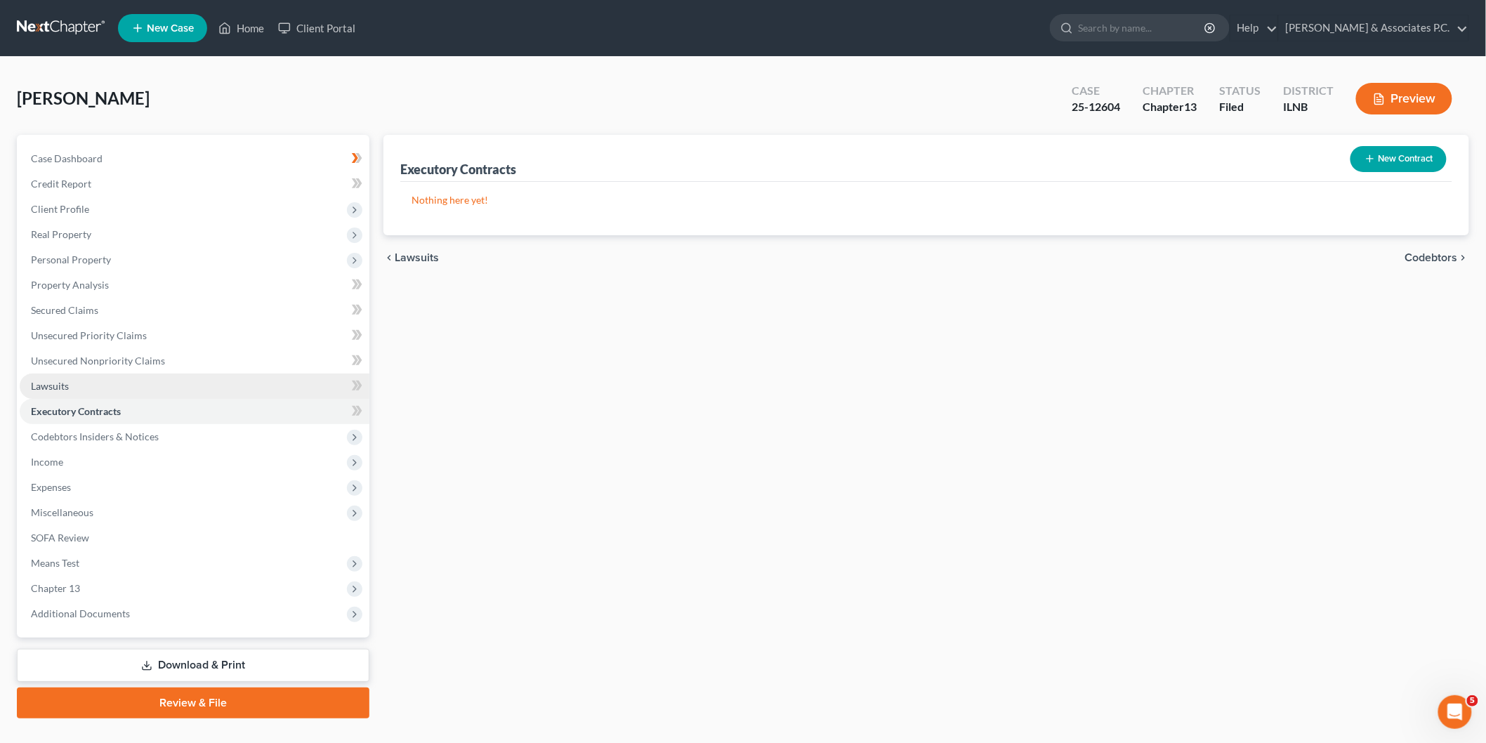
click at [66, 380] on span "Lawsuits" at bounding box center [50, 386] width 38 height 12
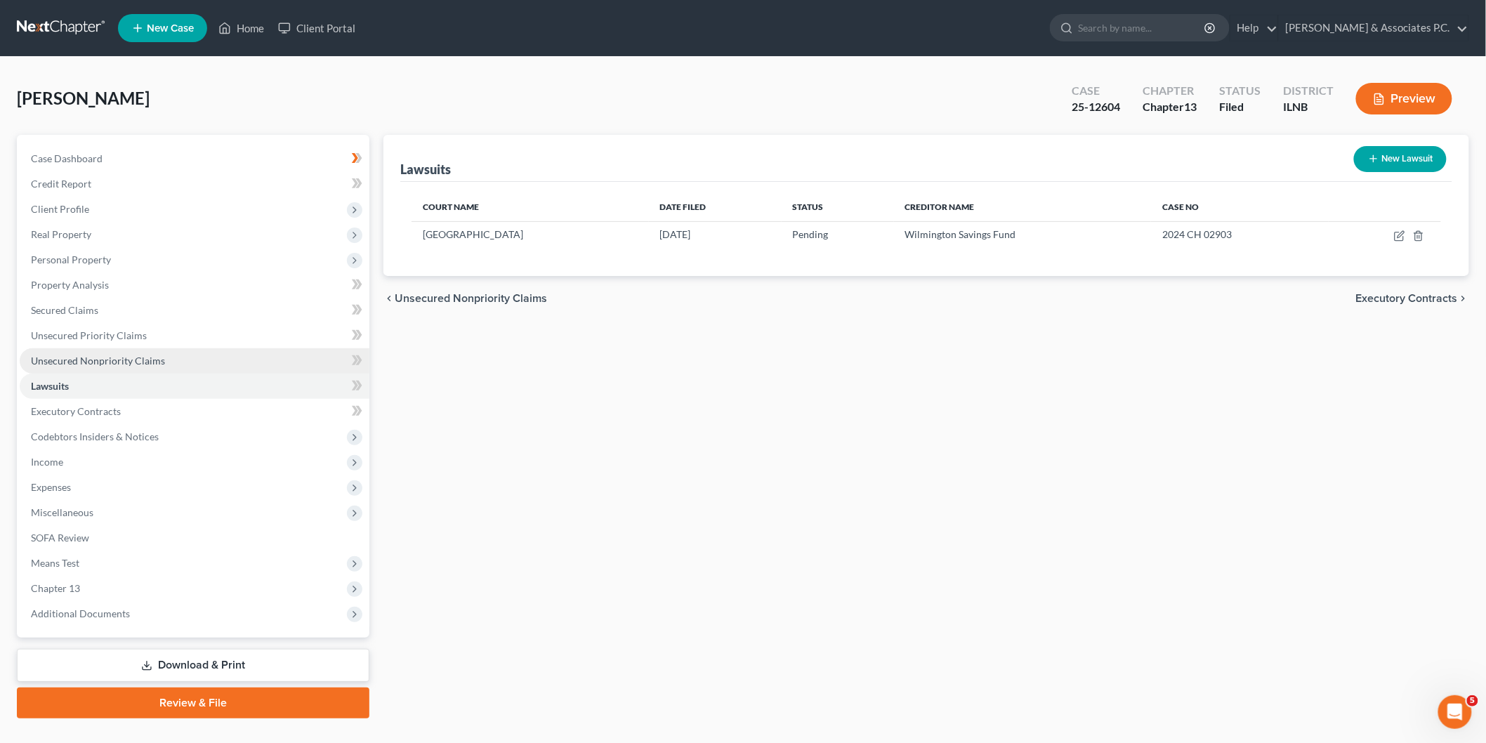
click at [94, 358] on span "Unsecured Nonpriority Claims" at bounding box center [98, 361] width 134 height 12
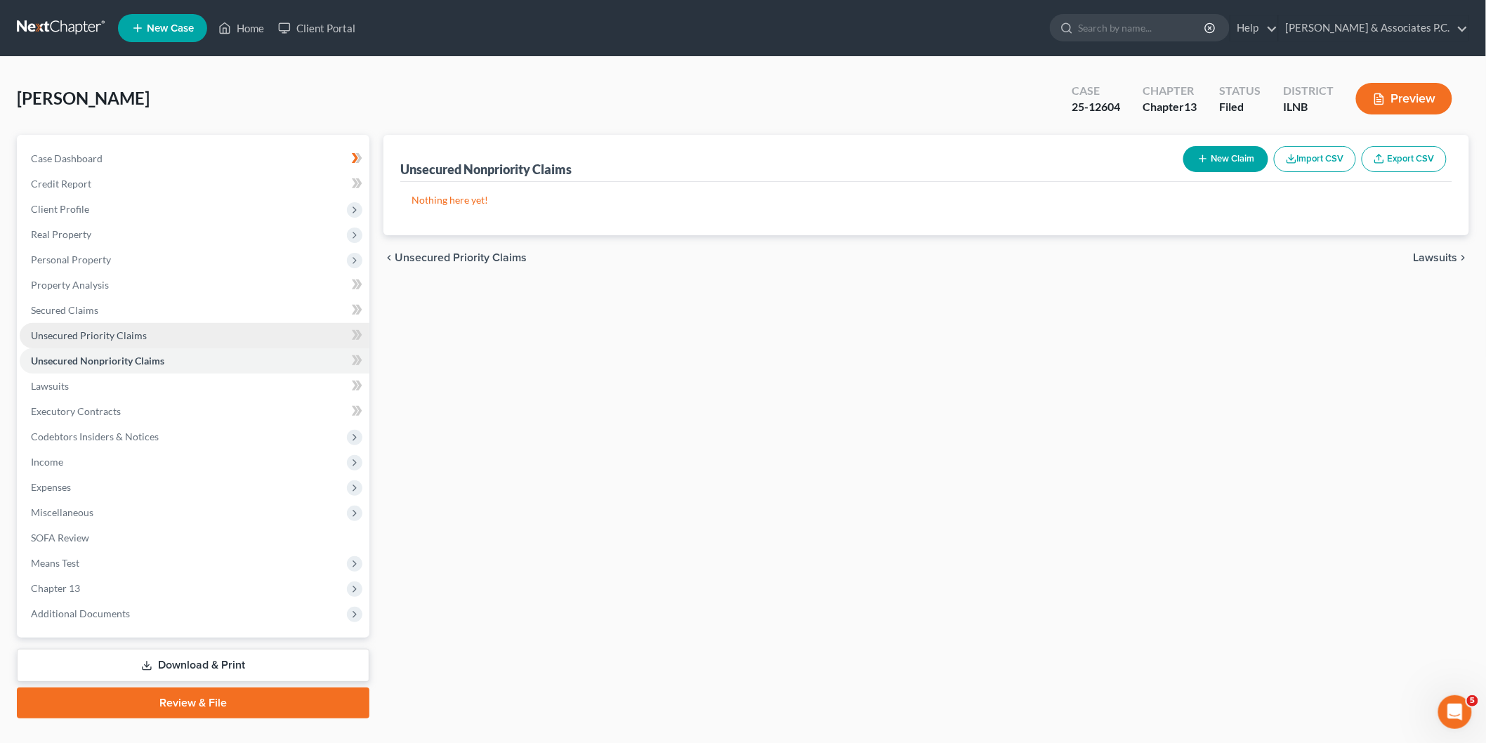
click at [102, 324] on link "Unsecured Priority Claims" at bounding box center [195, 335] width 350 height 25
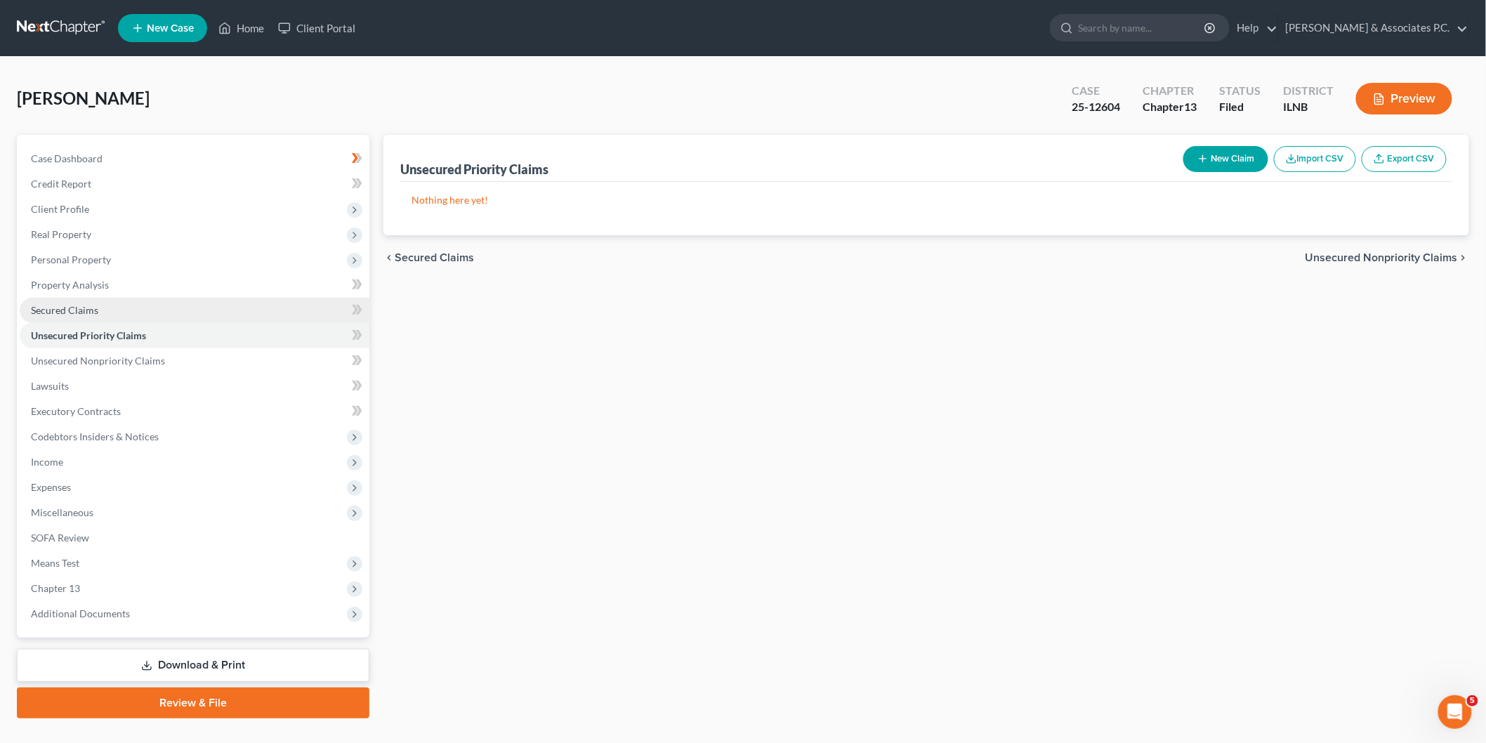
click at [106, 307] on link "Secured Claims" at bounding box center [195, 310] width 350 height 25
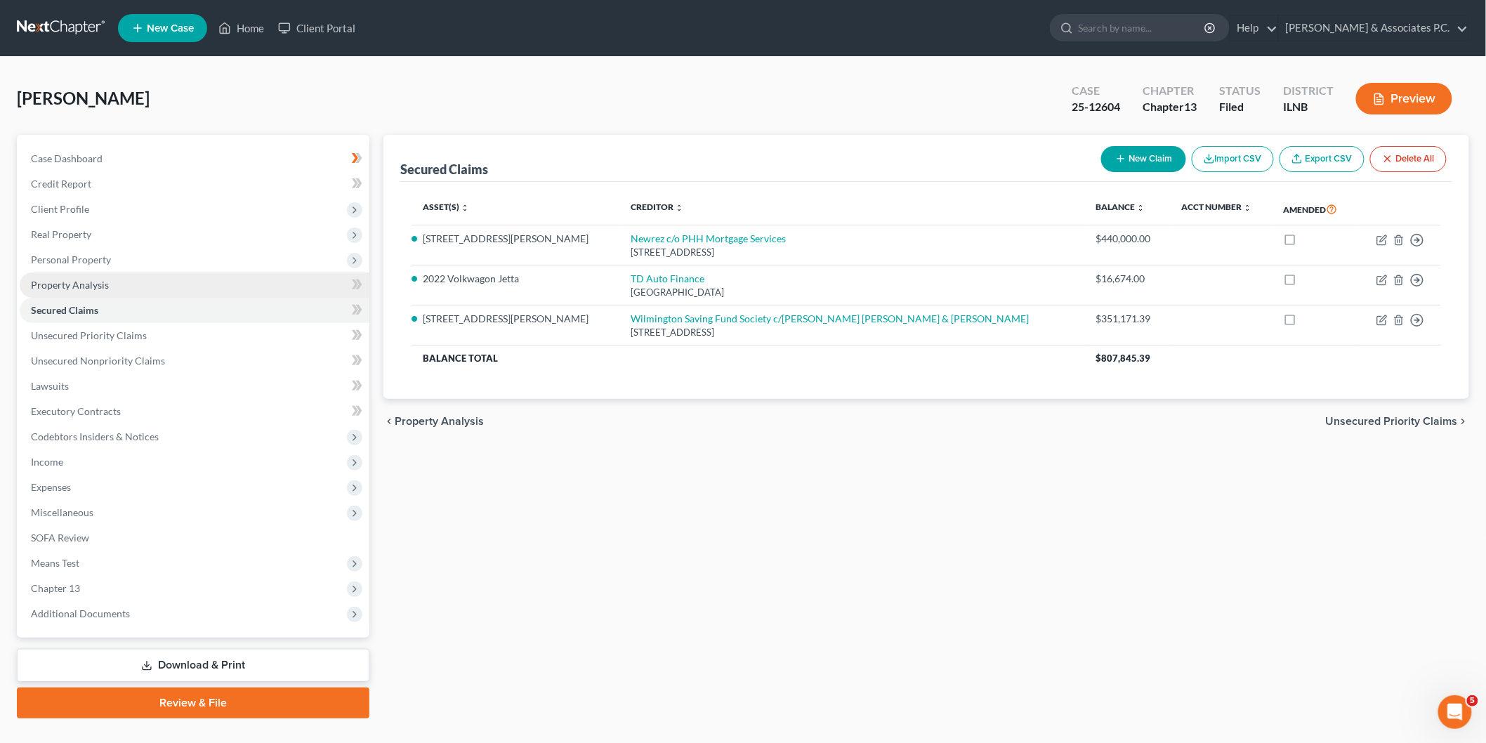
click at [110, 272] on link "Property Analysis" at bounding box center [195, 284] width 350 height 25
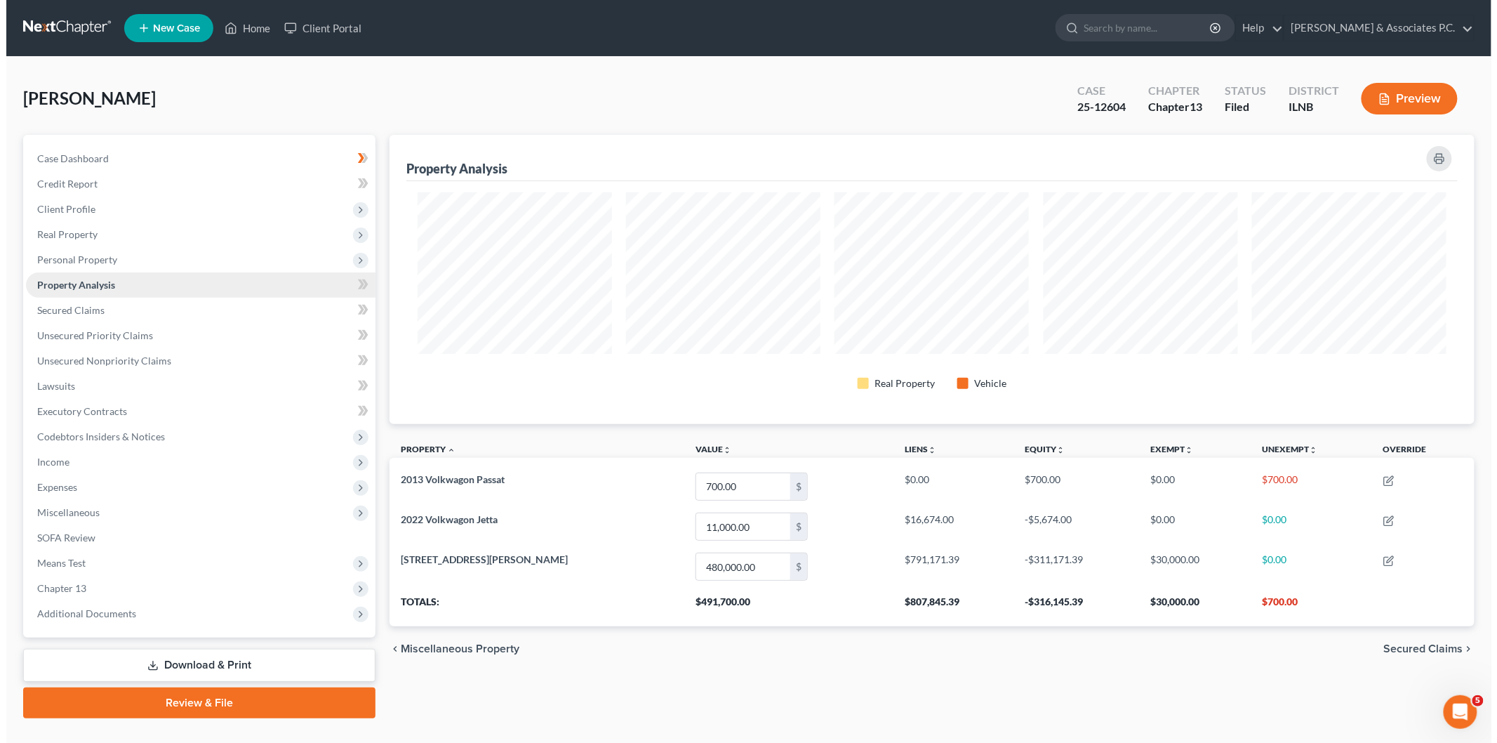
scroll to position [289, 1085]
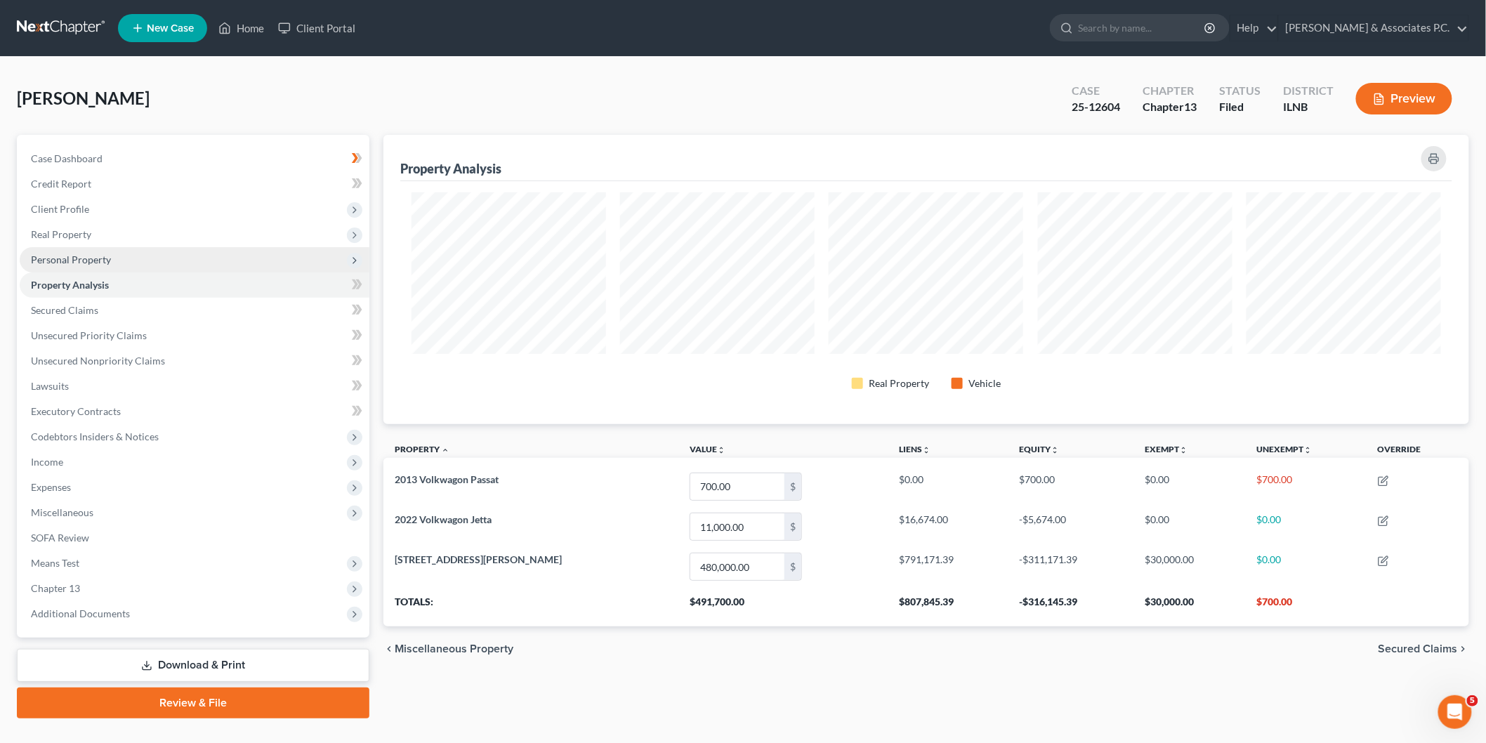
click at [113, 247] on span "Personal Property" at bounding box center [195, 259] width 350 height 25
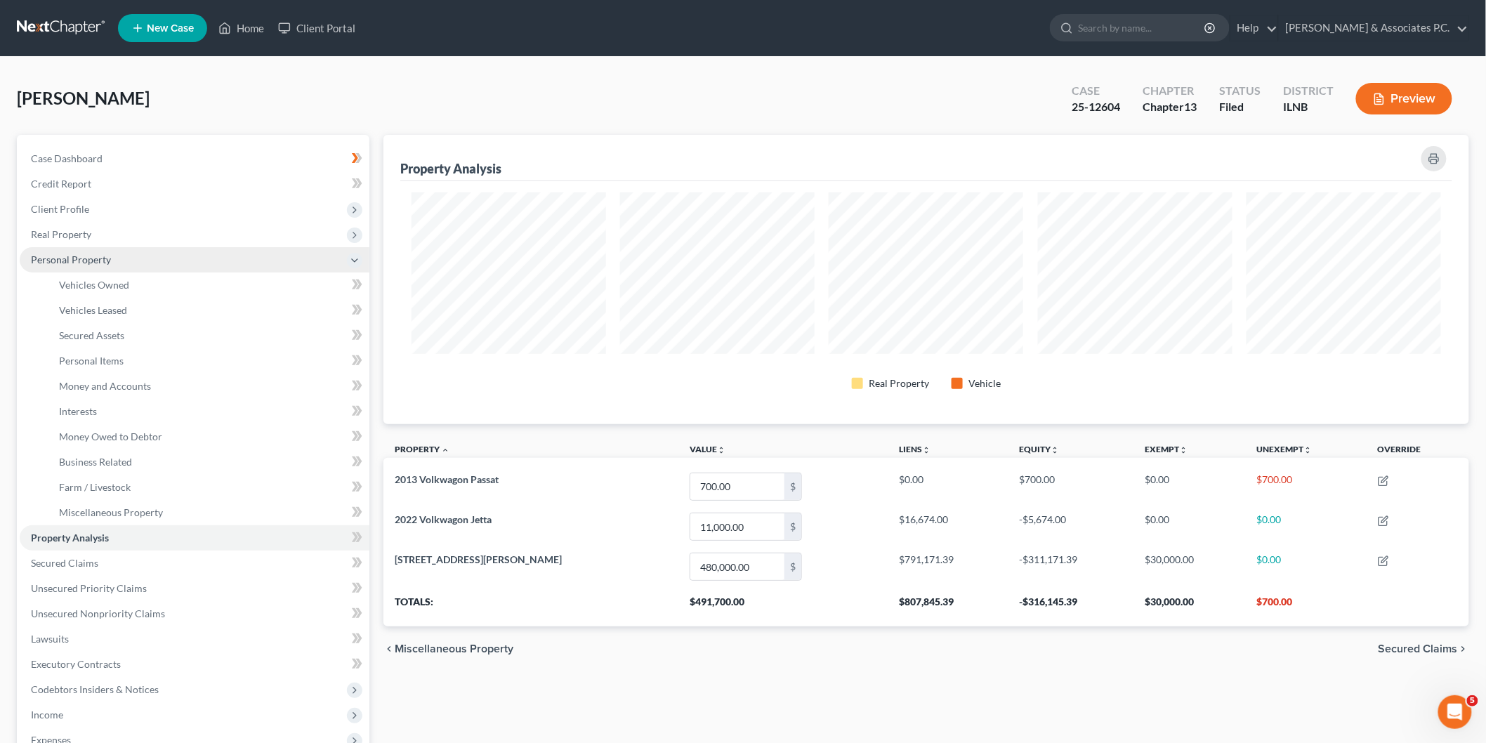
click at [113, 247] on span "Personal Property" at bounding box center [195, 259] width 350 height 25
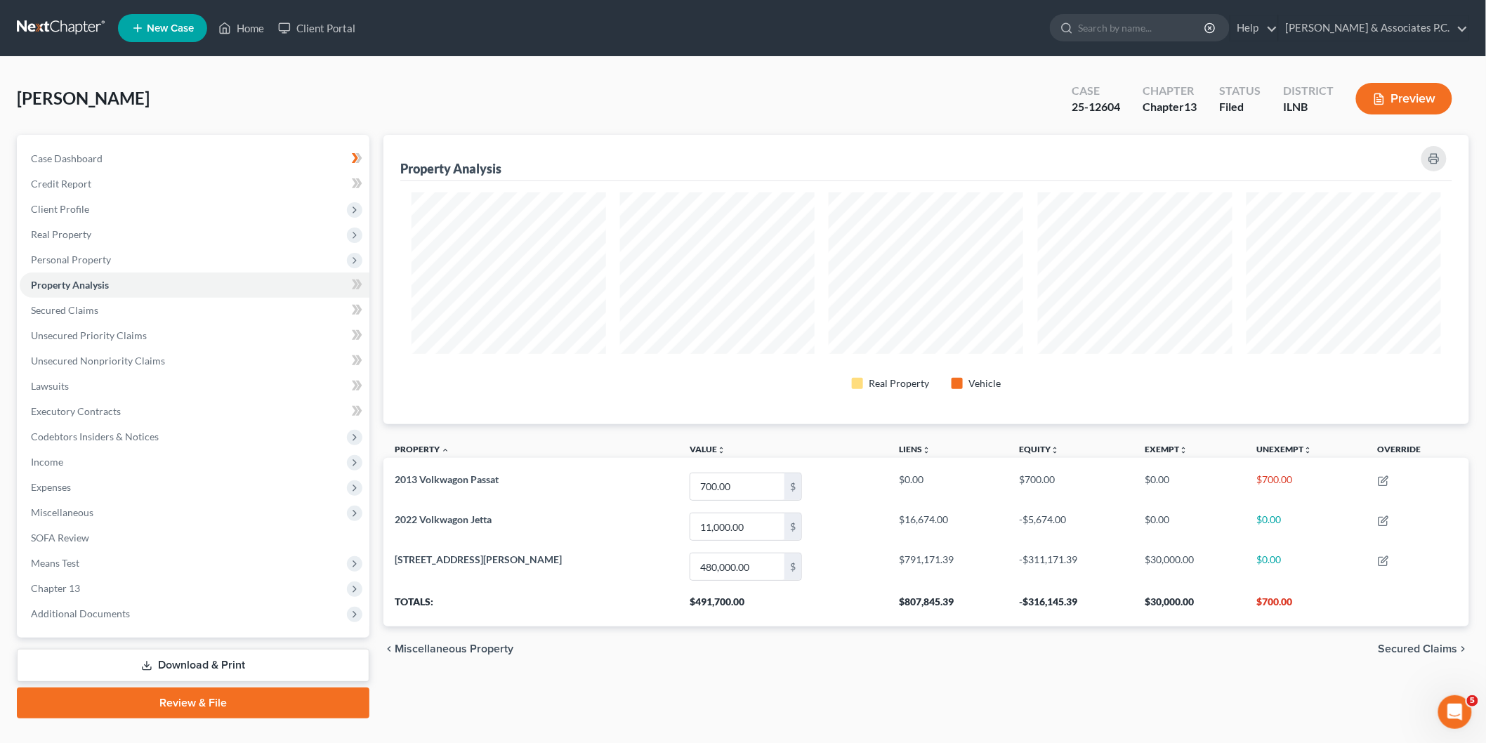
click at [1420, 104] on button "Preview" at bounding box center [1404, 99] width 96 height 32
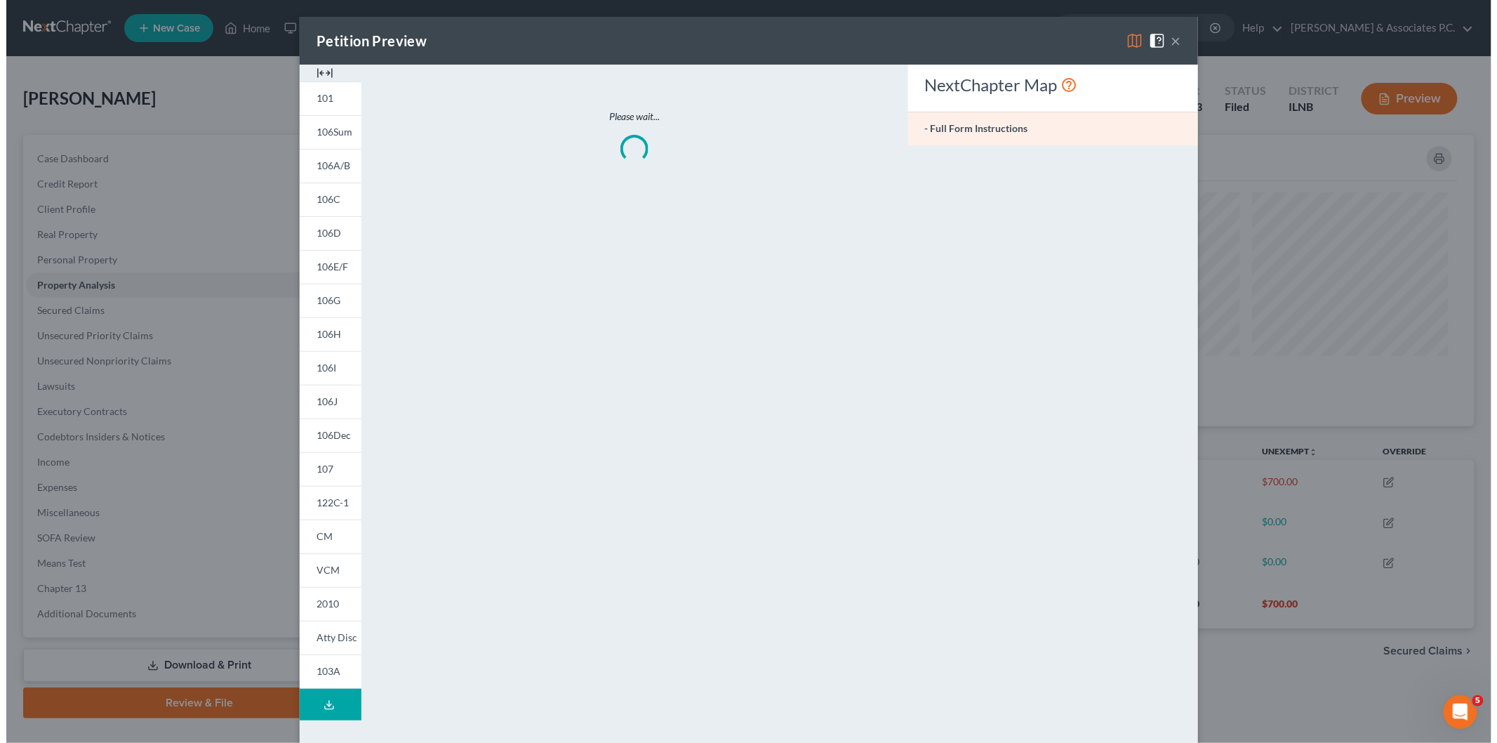
scroll to position [291, 1094]
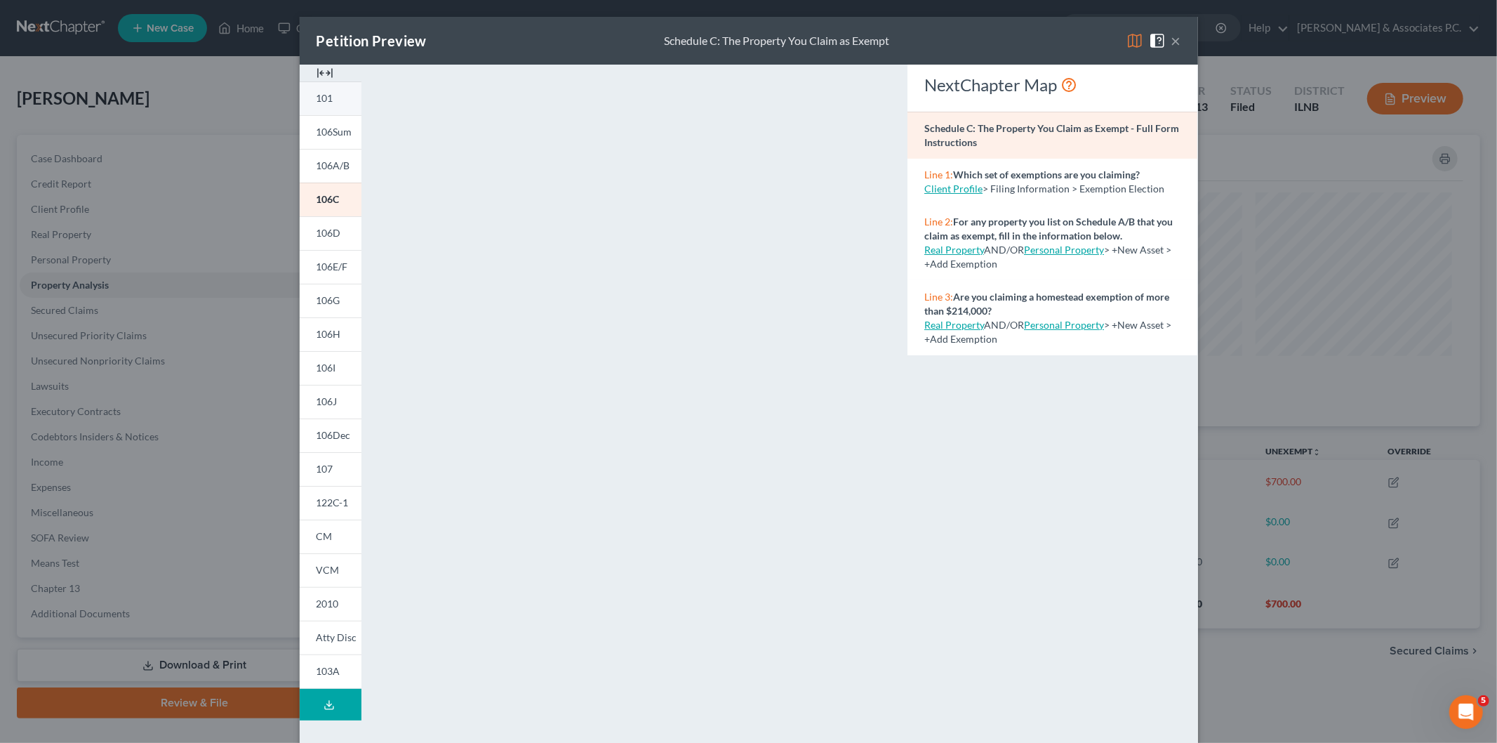
click at [328, 96] on link "101" at bounding box center [331, 98] width 62 height 34
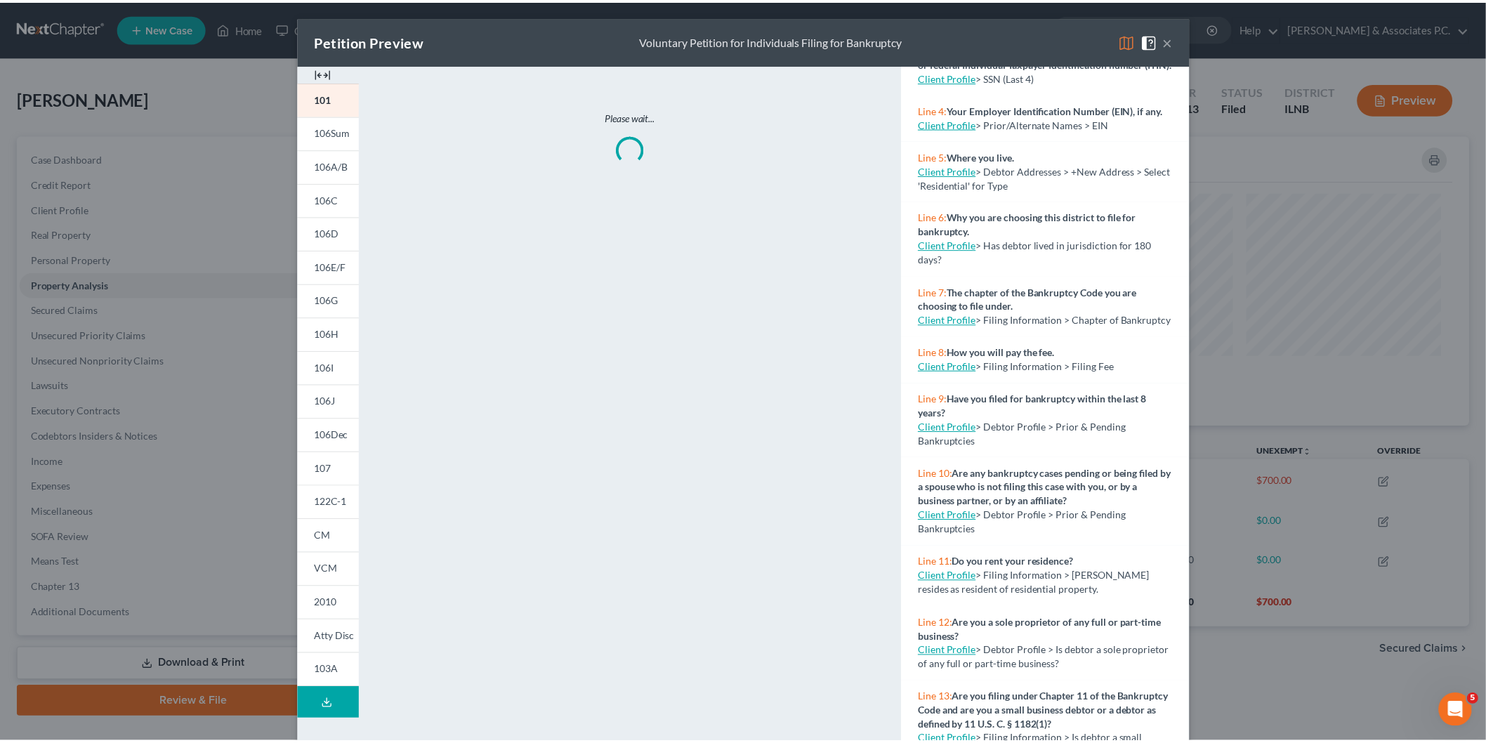
scroll to position [312, 0]
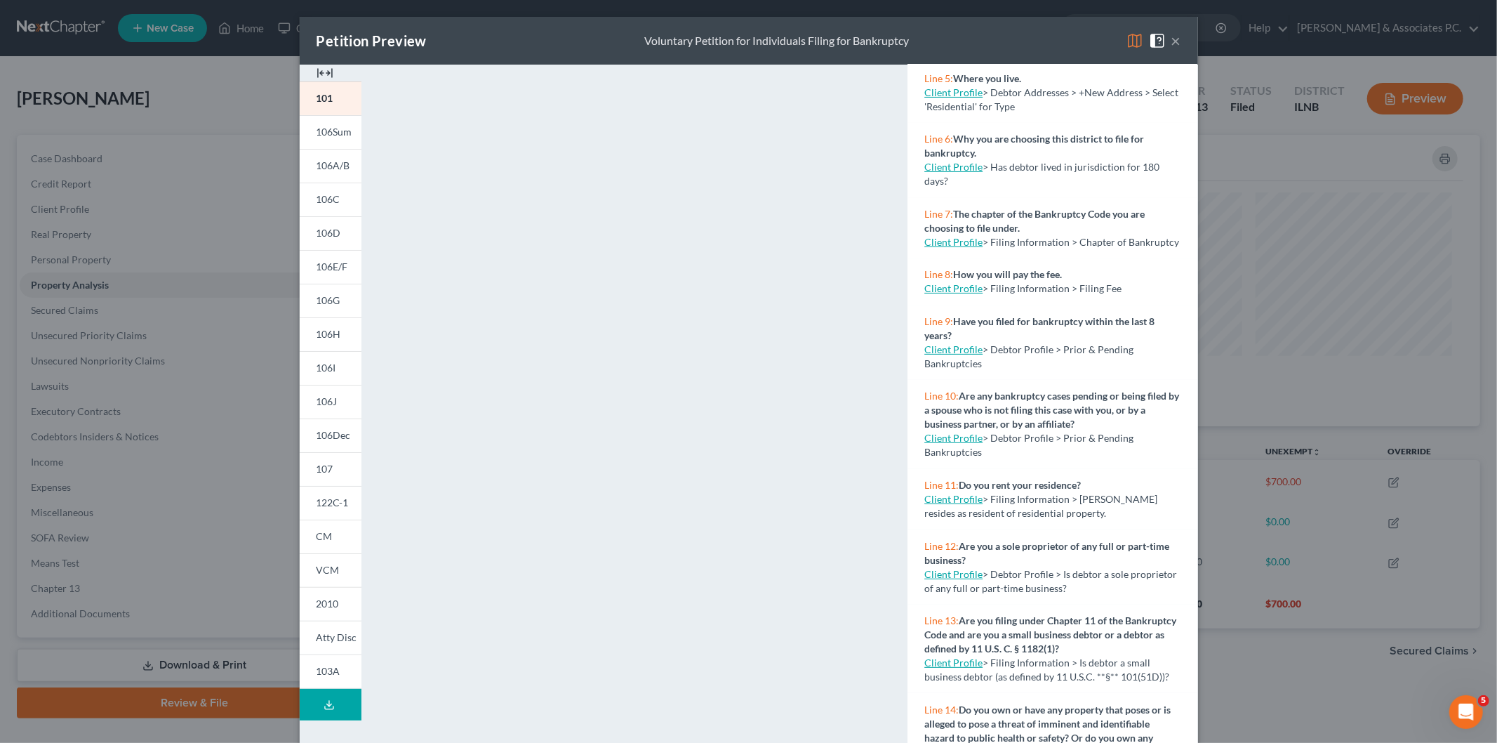
click at [959, 294] on link "Client Profile" at bounding box center [954, 288] width 58 height 12
select select "1"
select select "0"
select select "3"
select select "25"
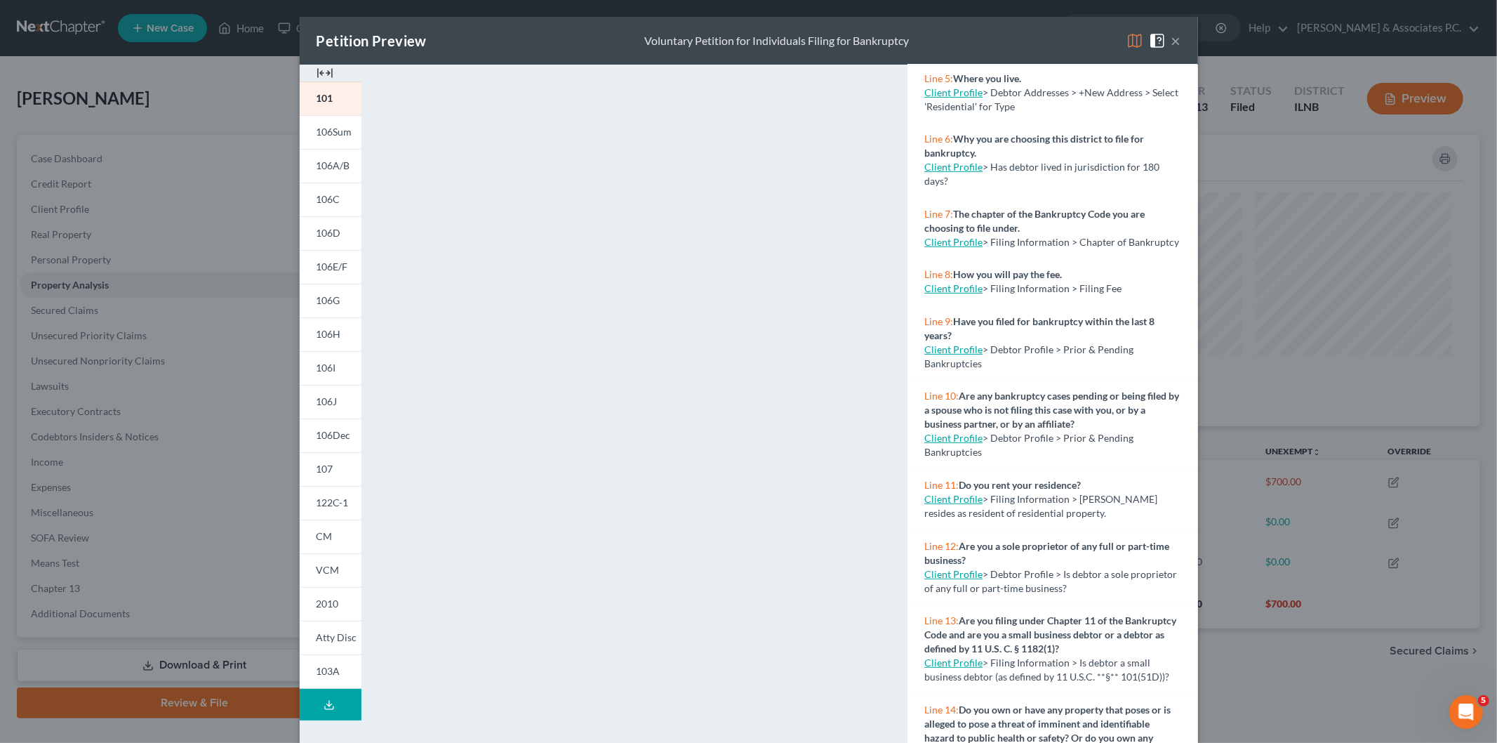
select select "0"
select select "14"
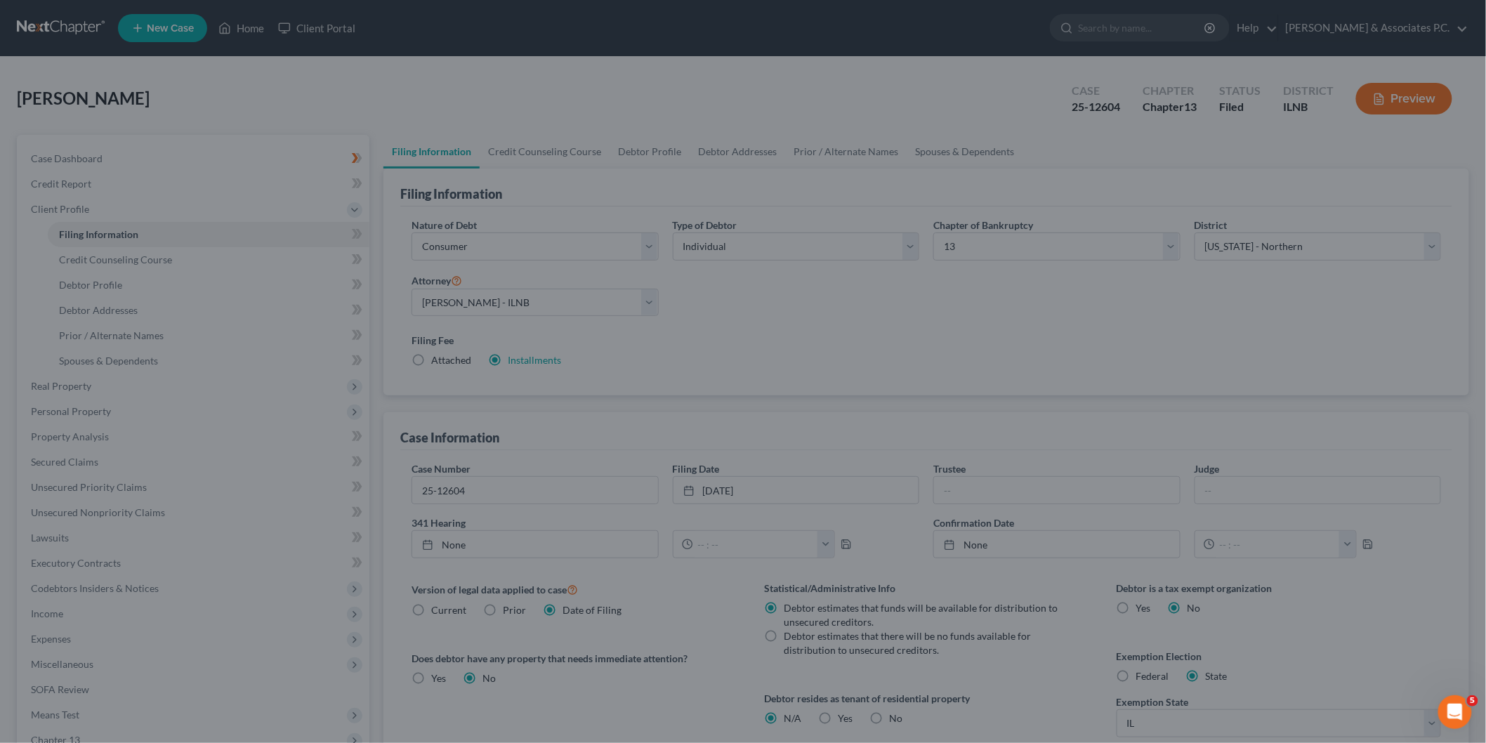
select select "1"
select select "0"
select select "3"
select select "25"
select select "0"
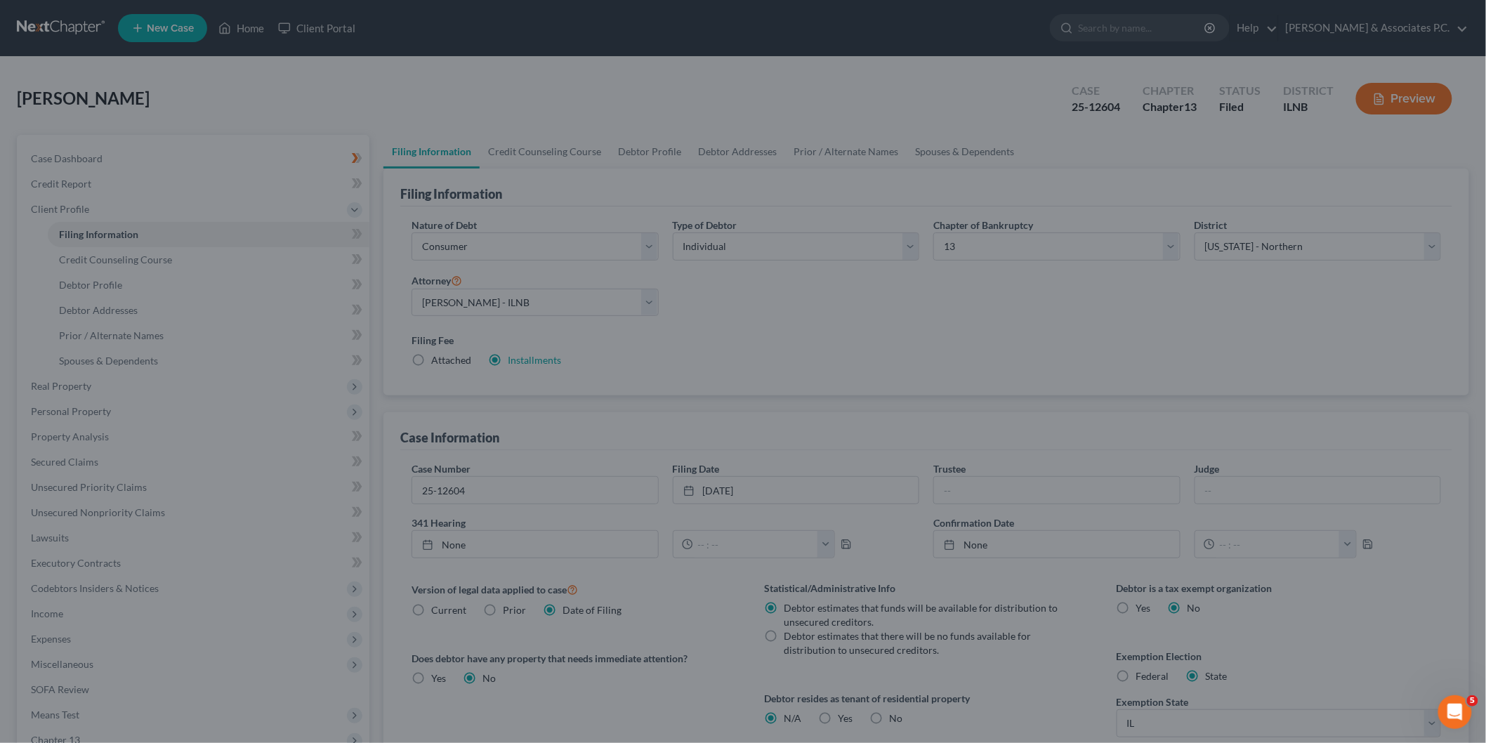
select select "14"
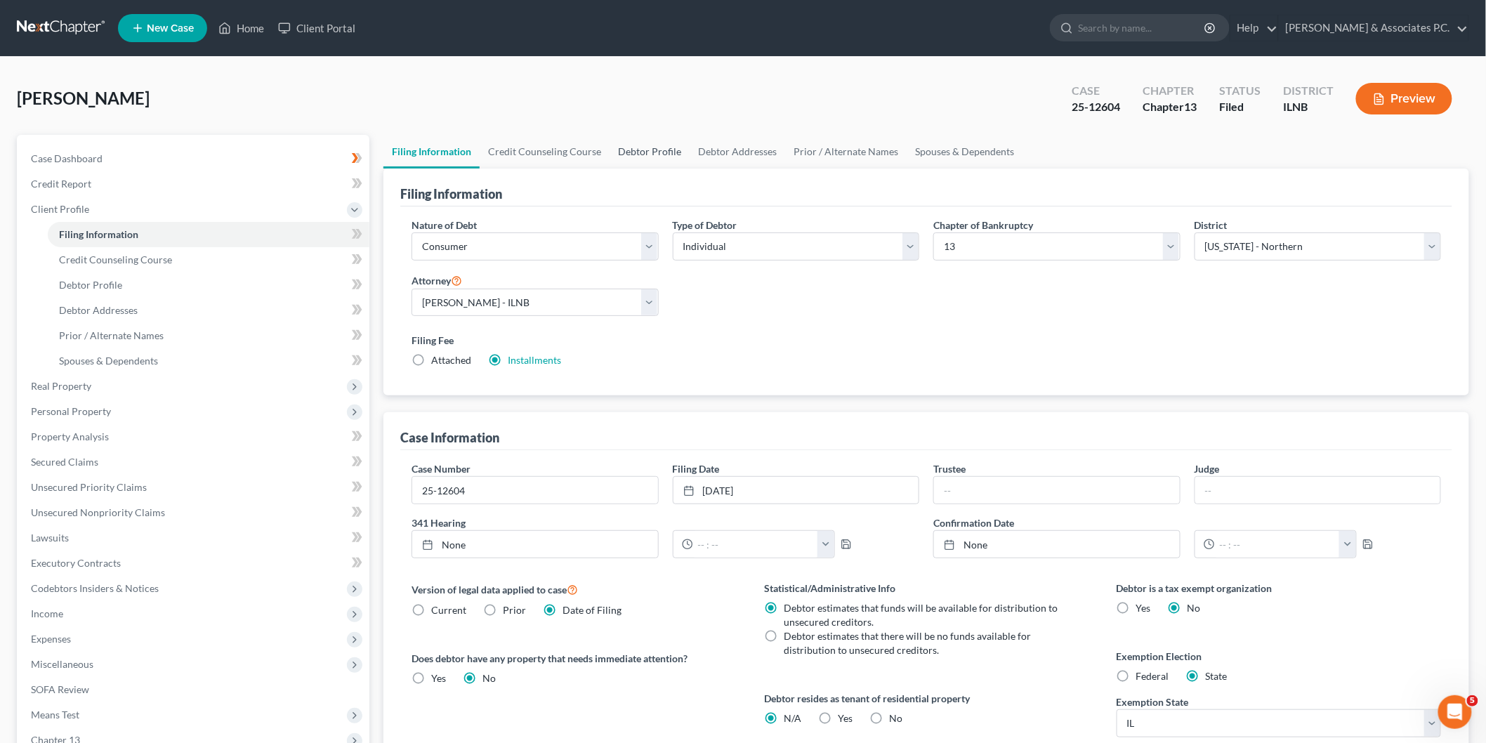
click at [655, 156] on link "Debtor Profile" at bounding box center [649, 152] width 80 height 34
select select "1"
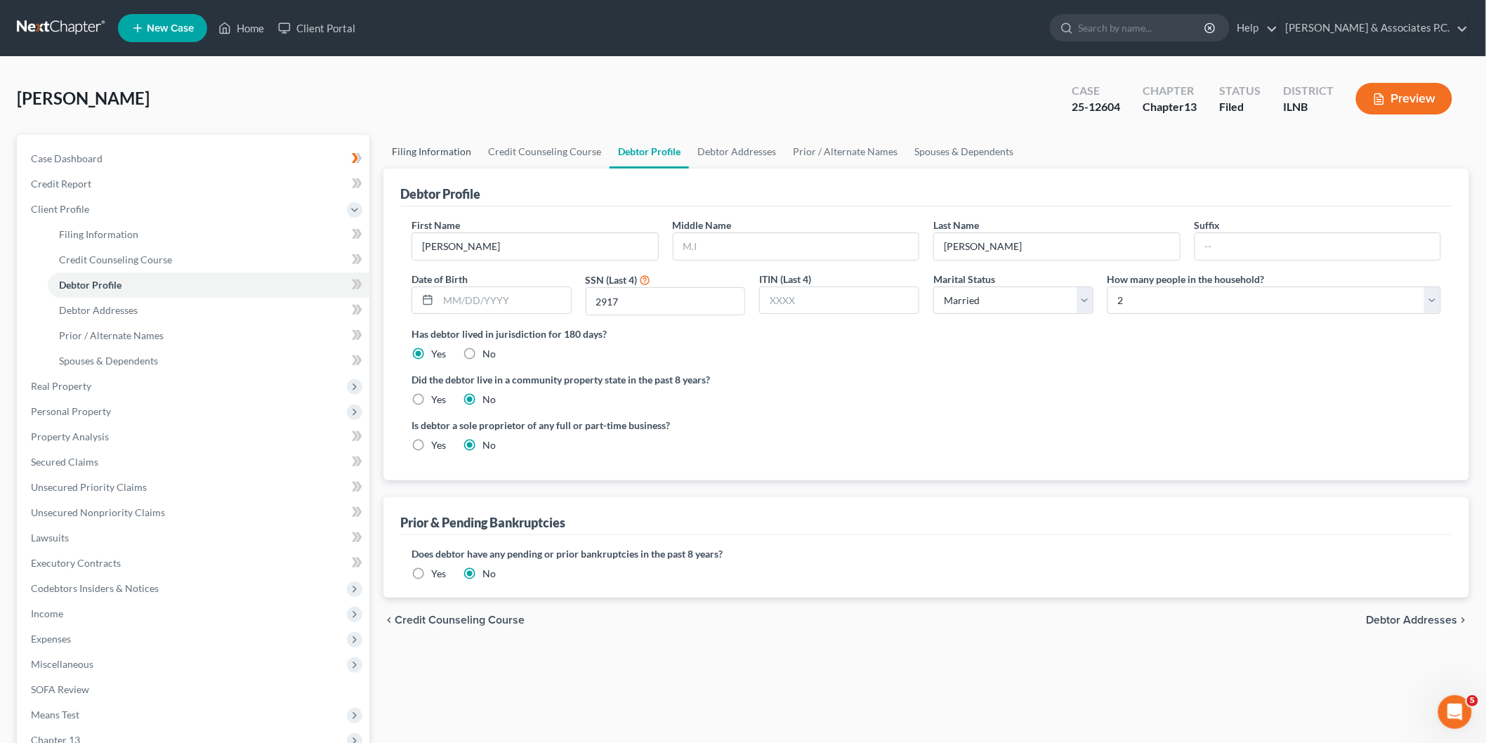
click at [461, 152] on link "Filing Information" at bounding box center [431, 152] width 96 height 34
select select "1"
select select "0"
select select "3"
select select "25"
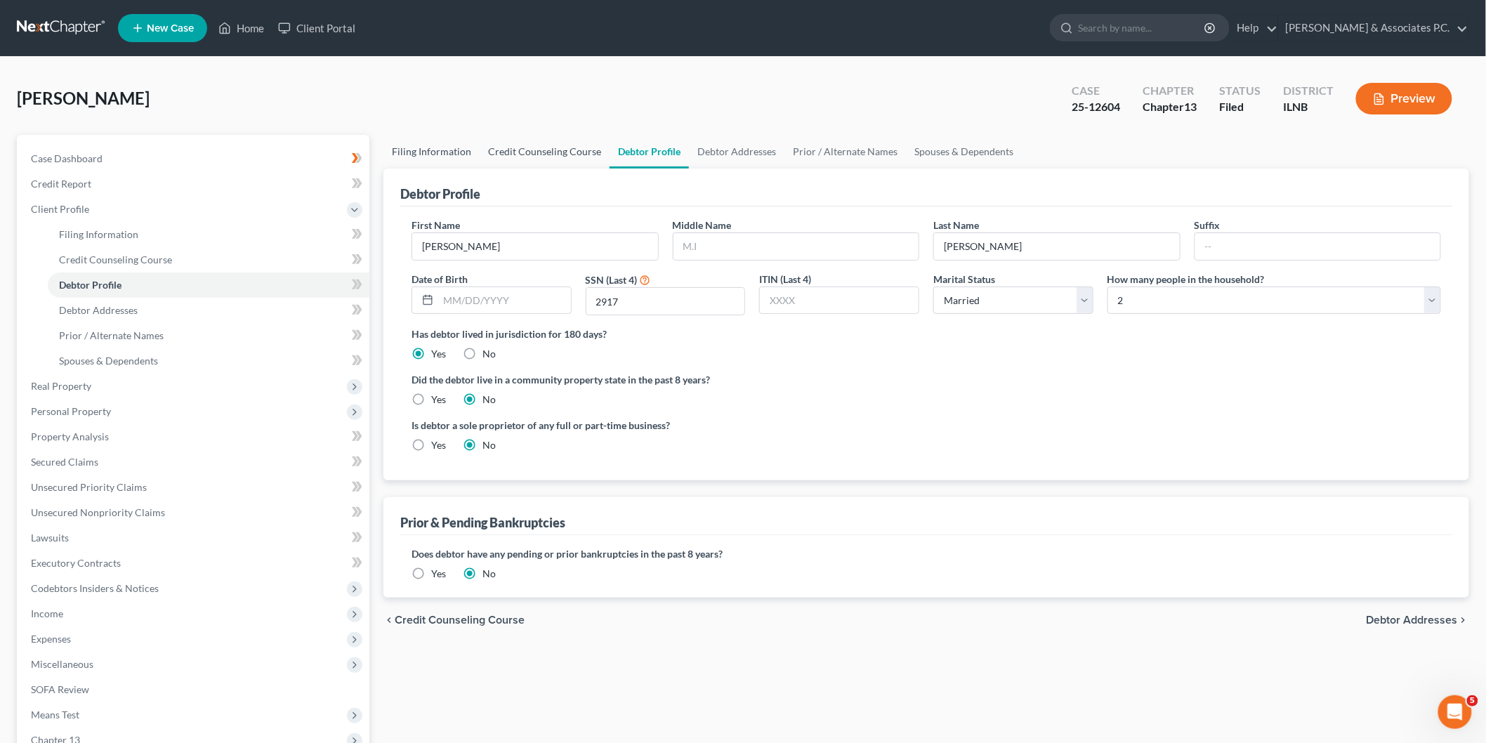
select select "0"
select select "14"
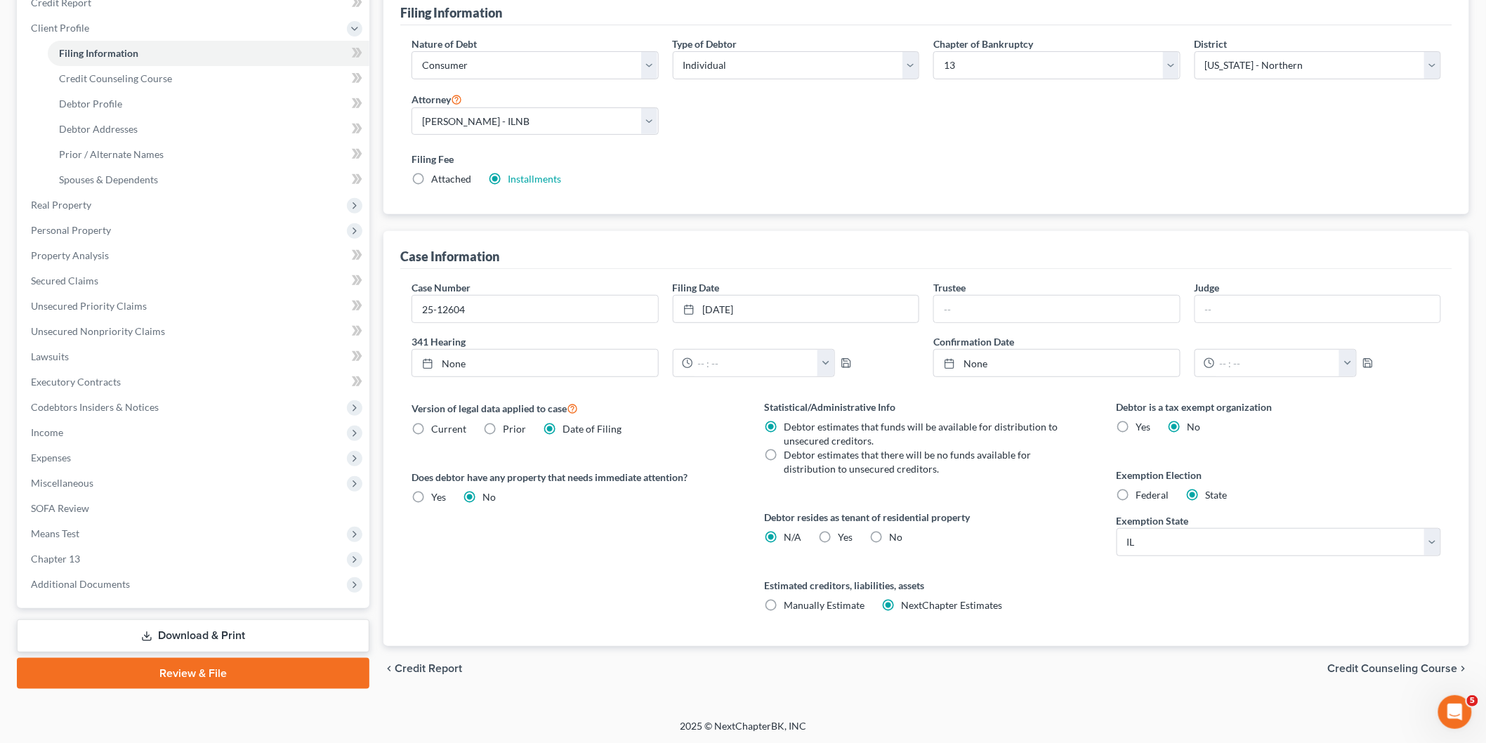
scroll to position [25, 0]
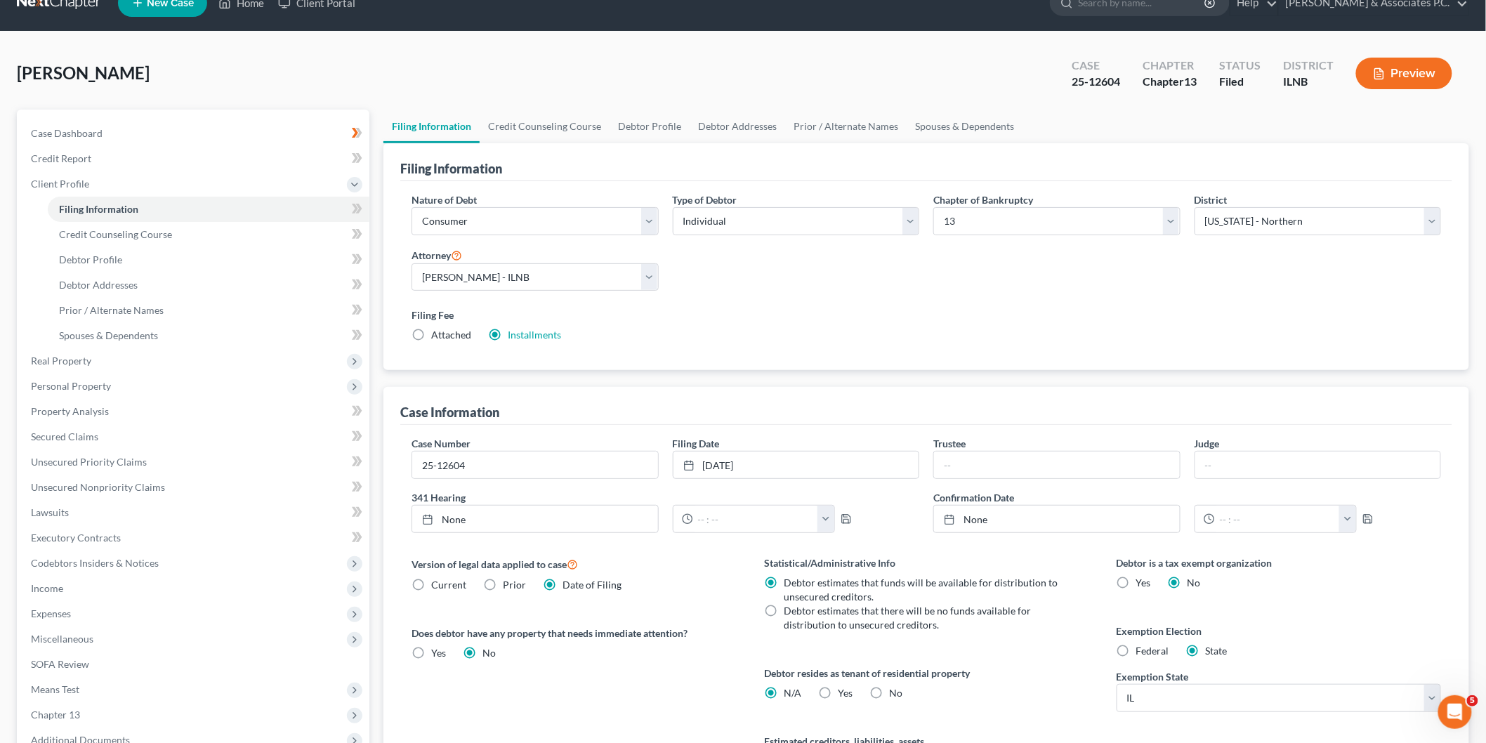
click at [431, 335] on label "Attached" at bounding box center [451, 335] width 40 height 14
click at [437, 335] on input "Attached" at bounding box center [441, 332] width 9 height 9
radio input "true"
radio input "false"
click at [1388, 86] on button "Preview" at bounding box center [1404, 74] width 96 height 32
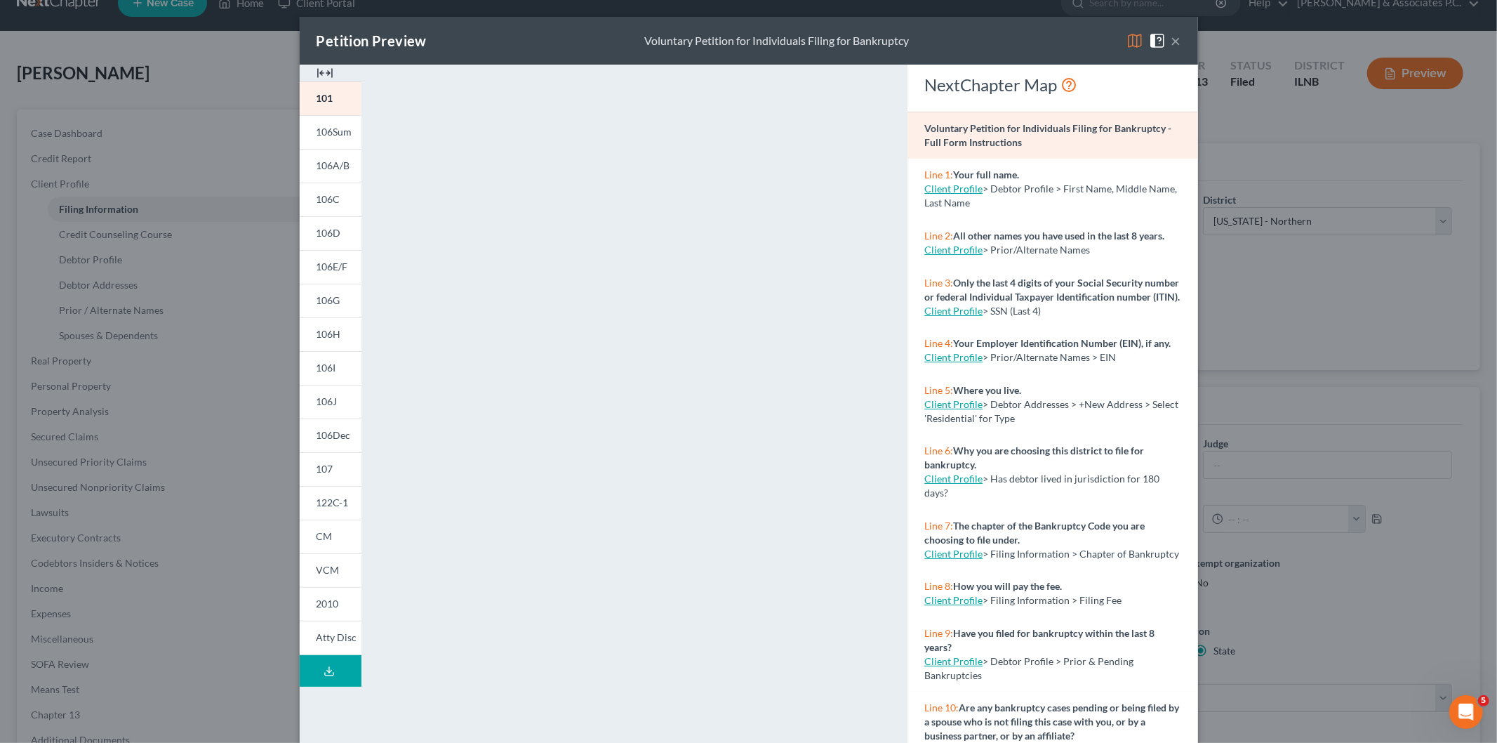
click at [1172, 46] on button "×" at bounding box center [1177, 40] width 10 height 17
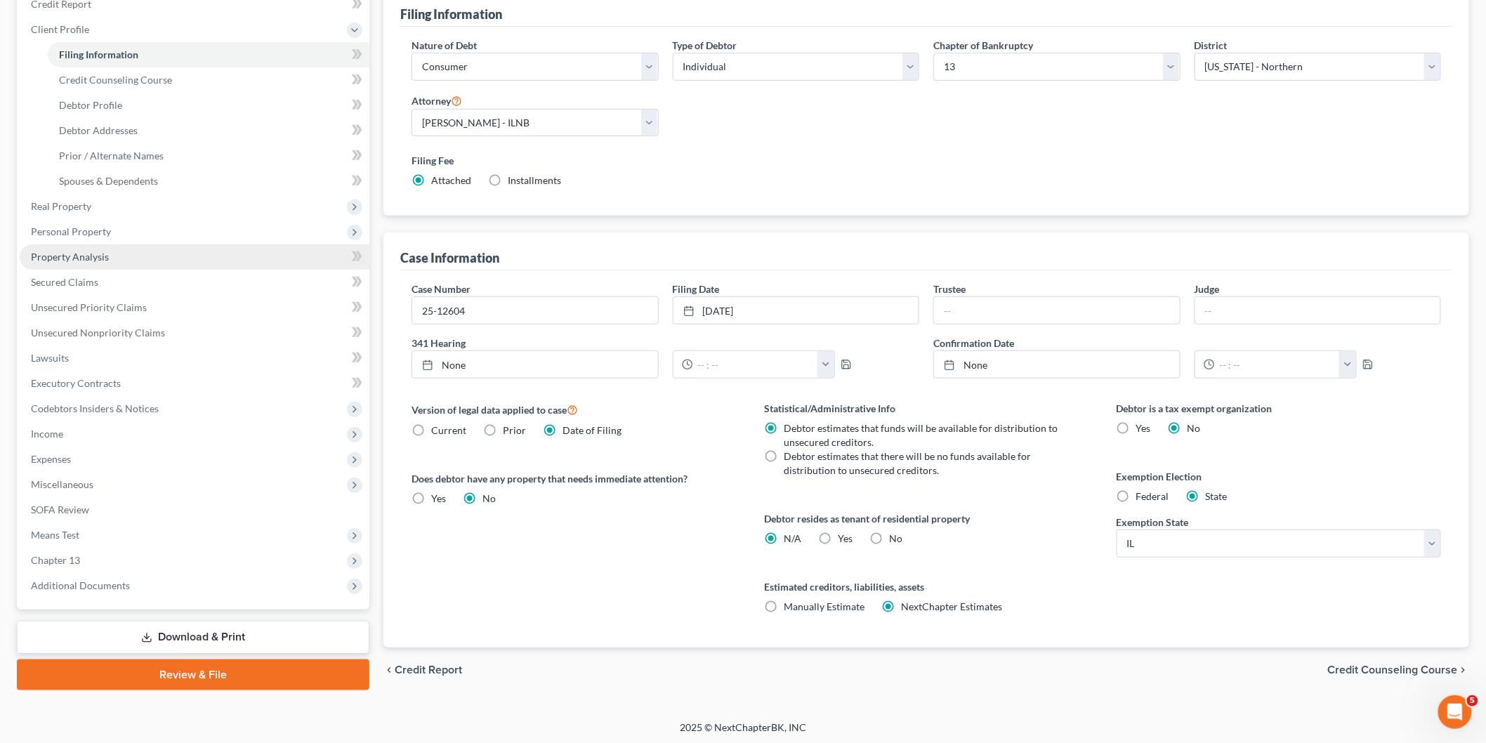
scroll to position [181, 0]
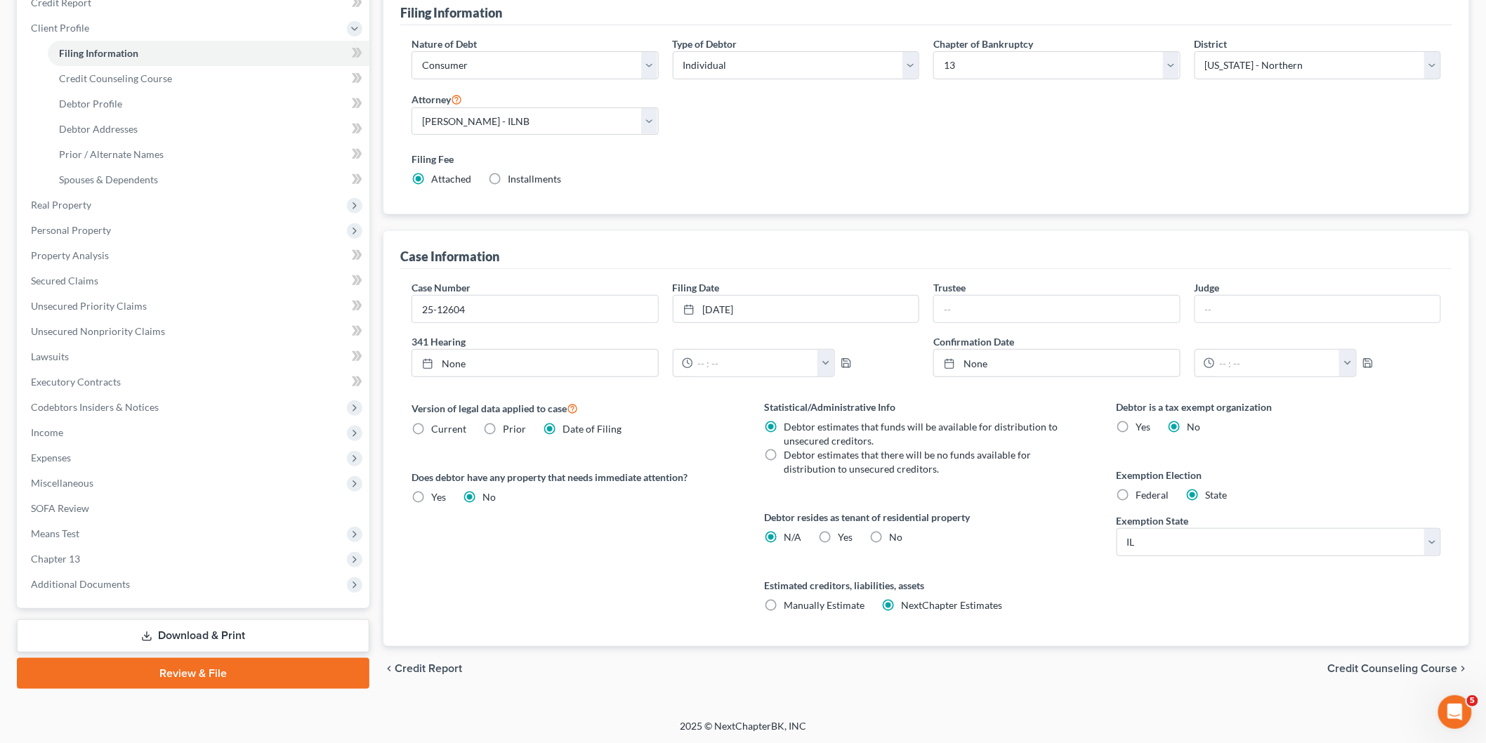
click at [159, 630] on link "Download & Print" at bounding box center [193, 635] width 352 height 33
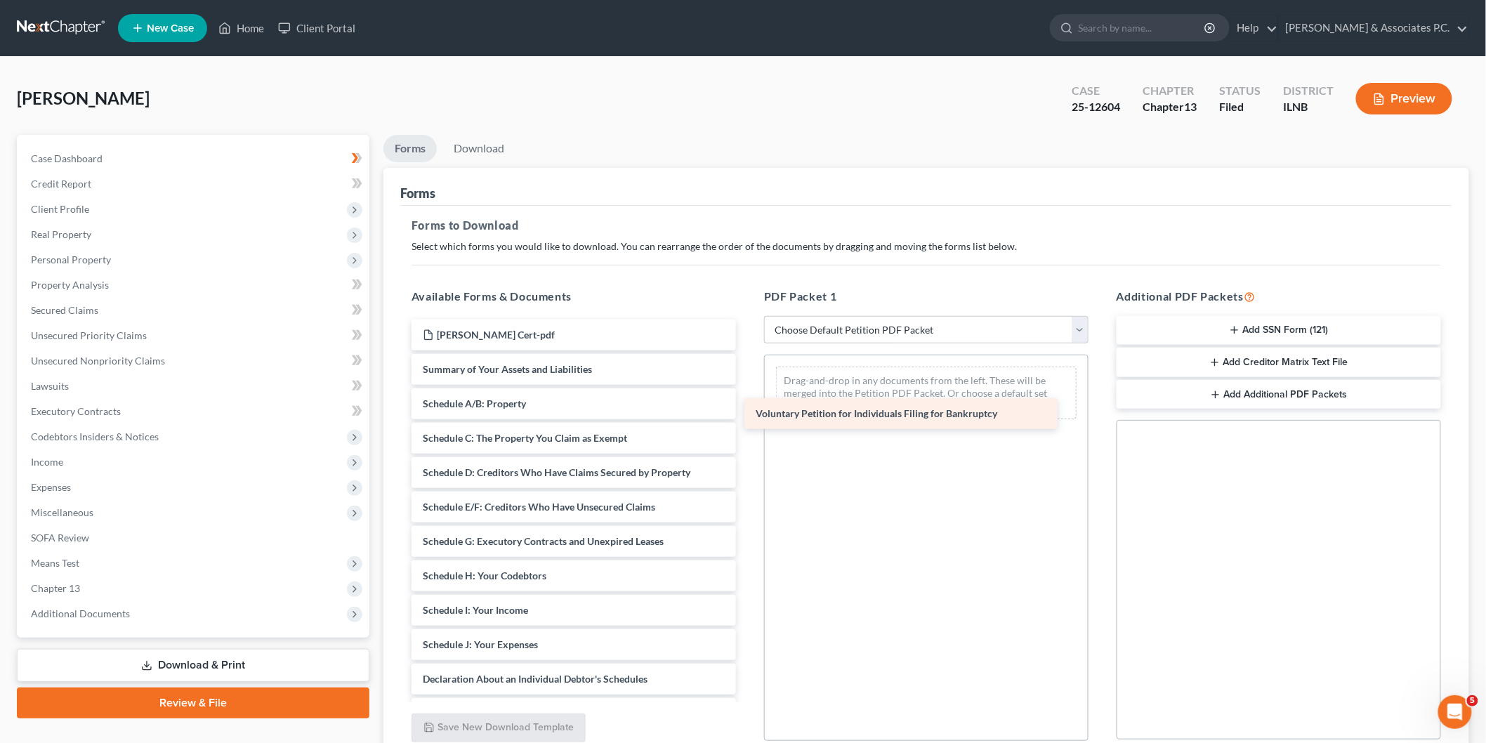
drag, startPoint x: 543, startPoint y: 364, endPoint x: 875, endPoint y: 409, distance: 335.8
click at [747, 409] on div "Voluntary Petition for Individuals Filing for Bankruptcy [PERSON_NAME] Cert-pdf…" at bounding box center [573, 623] width 347 height 609
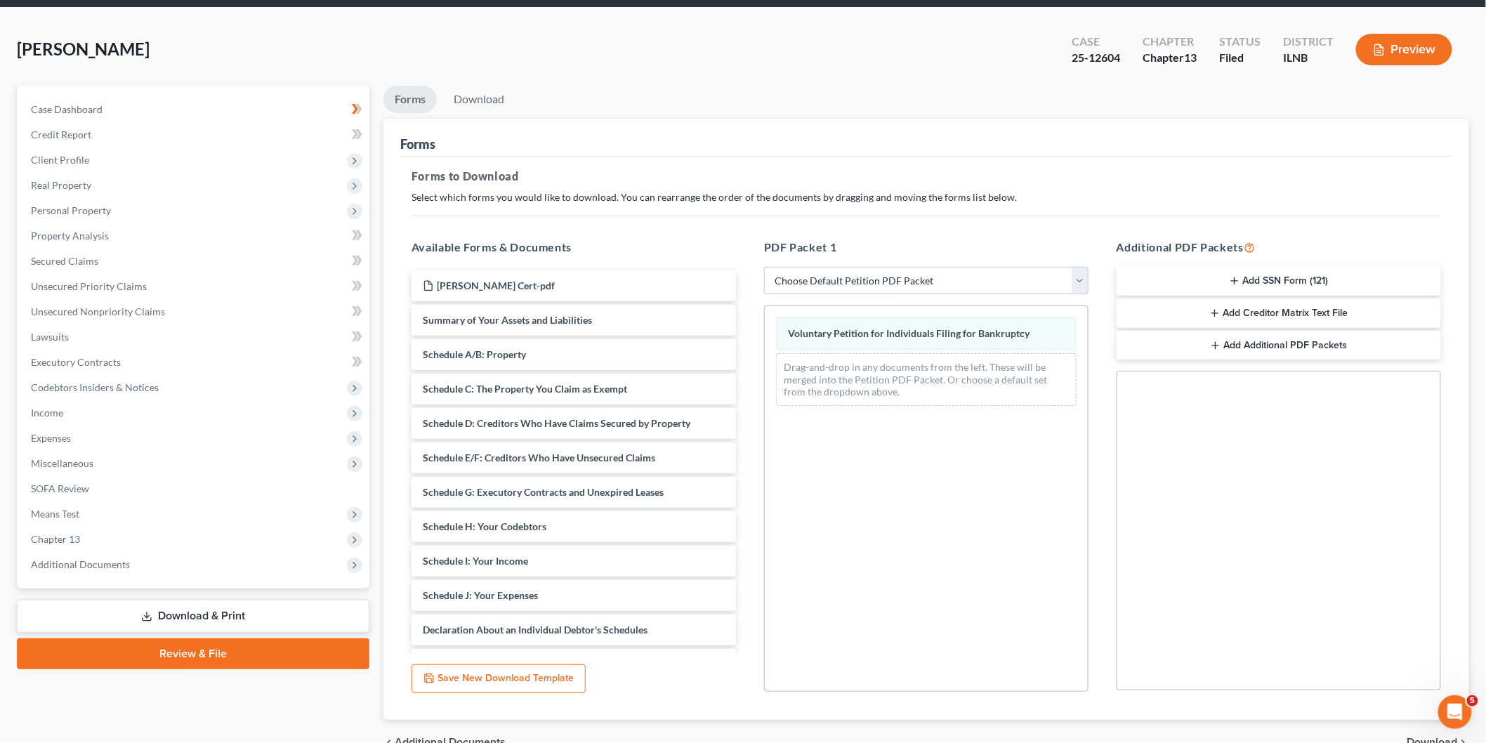
scroll to position [124, 0]
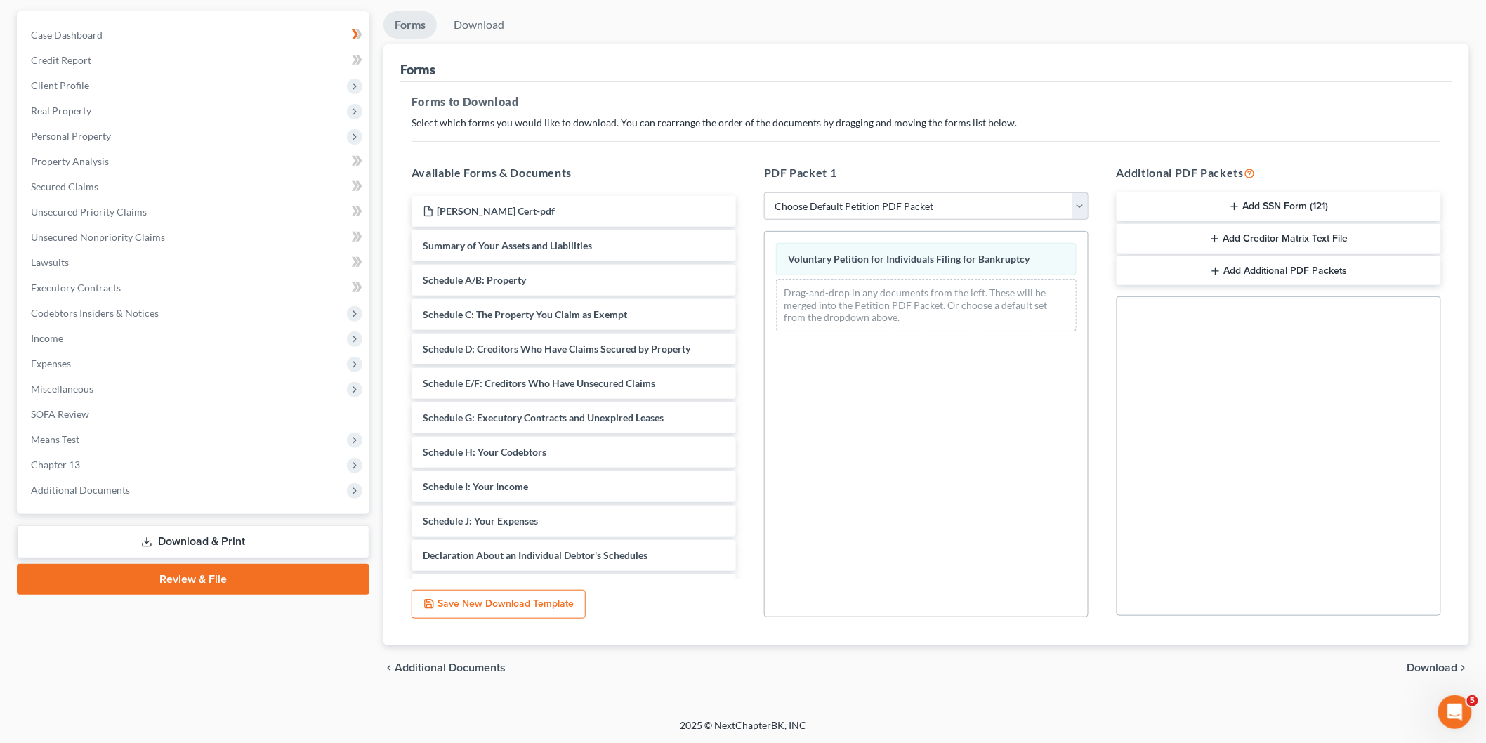
click at [1453, 665] on span "Download" at bounding box center [1432, 667] width 51 height 11
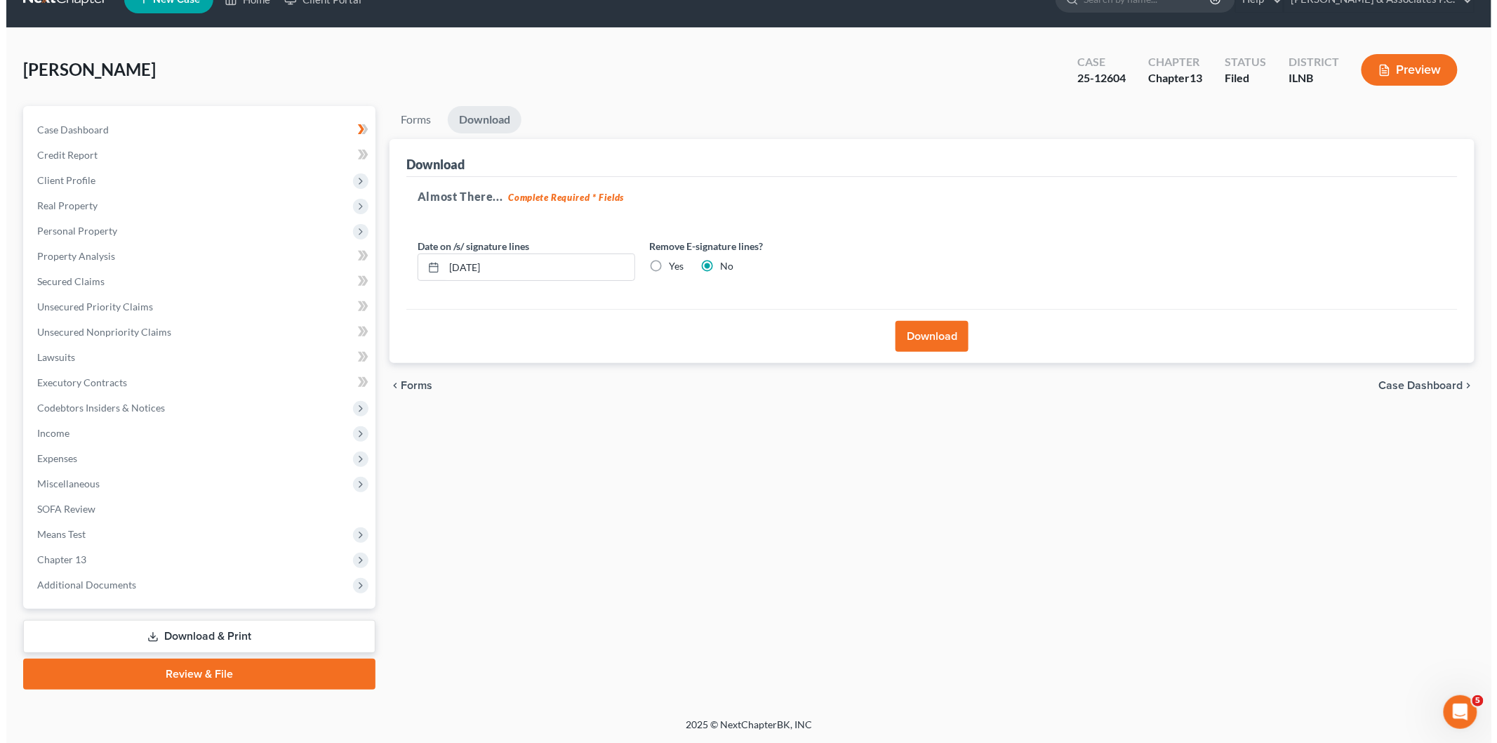
scroll to position [26, 0]
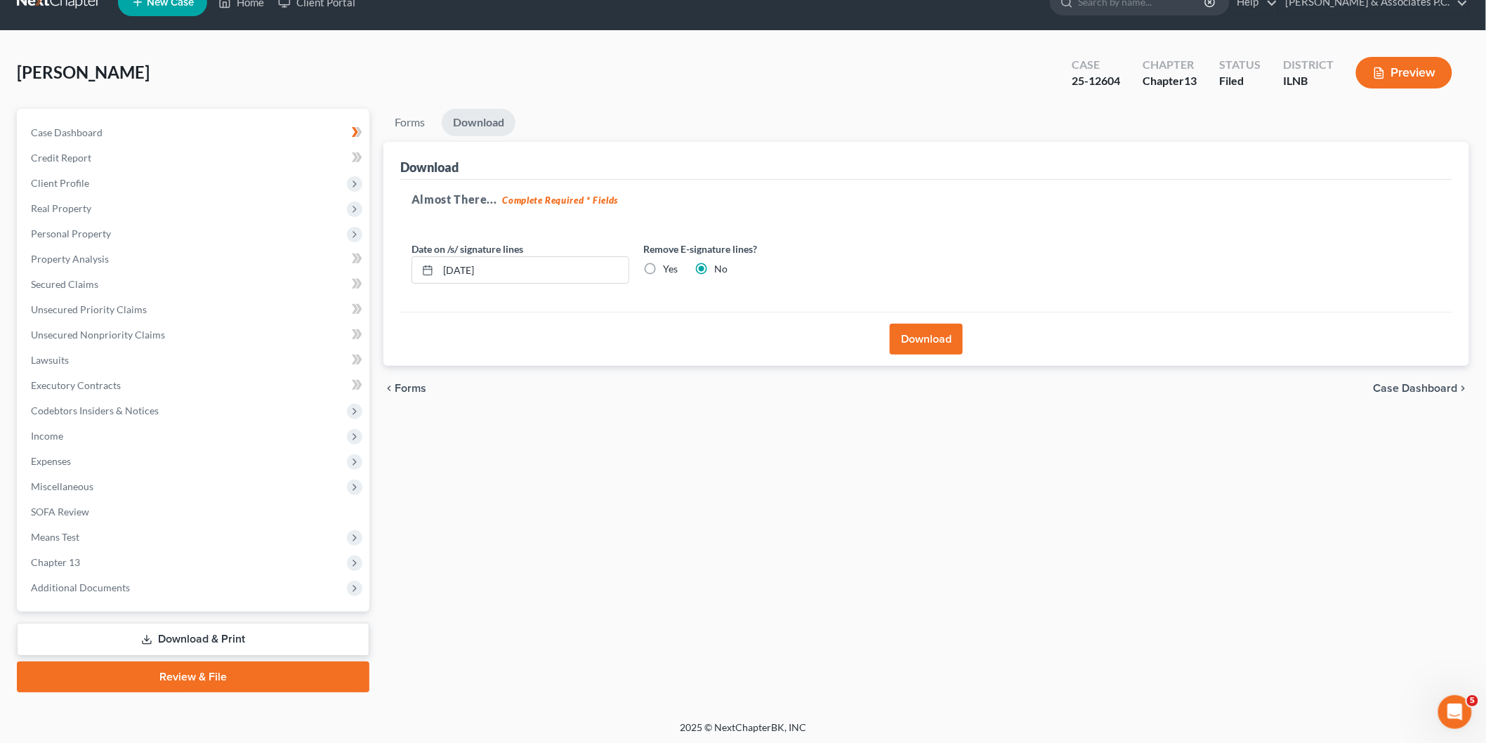
click at [663, 270] on label "Yes" at bounding box center [670, 269] width 15 height 14
click at [668, 270] on input "Yes" at bounding box center [672, 266] width 9 height 9
radio input "true"
radio input "false"
click at [942, 345] on button "Download" at bounding box center [925, 339] width 73 height 31
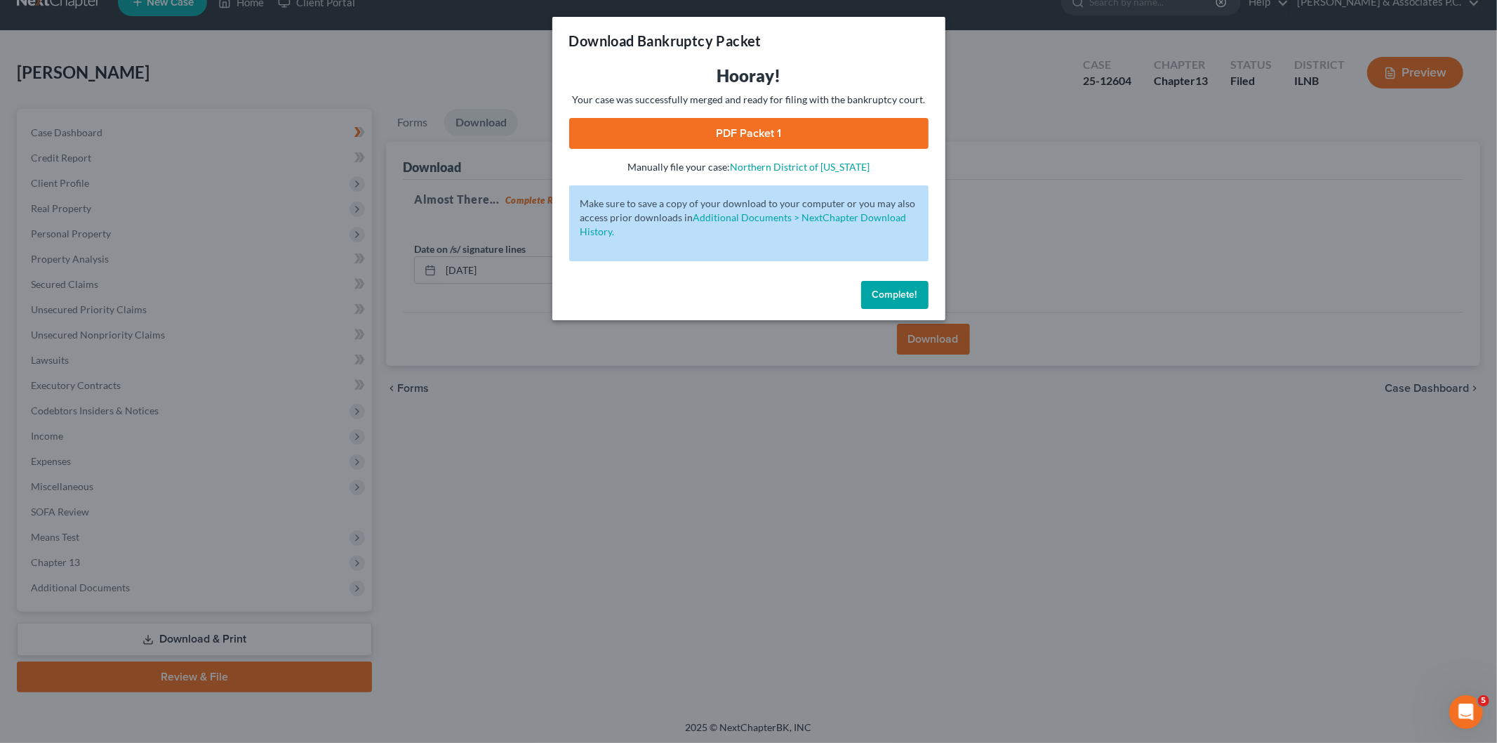
click at [774, 122] on link "PDF Packet 1" at bounding box center [748, 133] width 359 height 31
